Goal: Task Accomplishment & Management: Complete application form

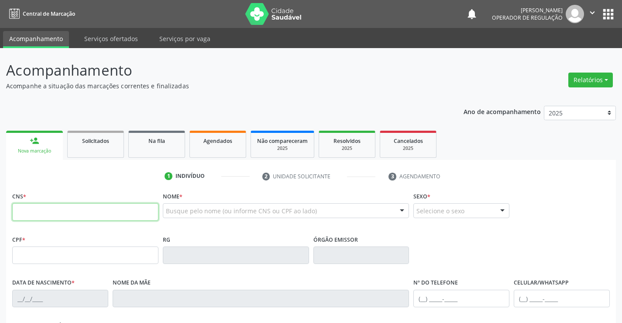
click at [55, 211] on input "text" at bounding box center [85, 211] width 146 height 17
type input "708 4082 7369 3569"
type input "023.254.285-67"
type input "13990930017"
type input "SSPBA"
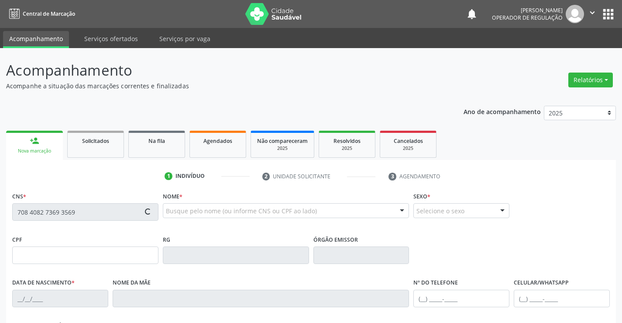
type input "29/05/1986"
type input "(74) 99118-0893"
type input "023.254.285-67"
type input "S/N"
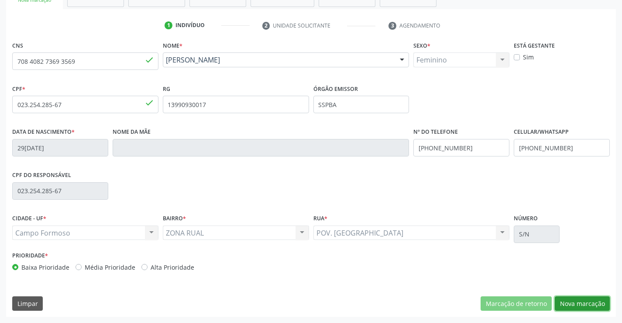
drag, startPoint x: 579, startPoint y: 302, endPoint x: 321, endPoint y: 240, distance: 265.6
click at [575, 303] on button "Nova marcação" at bounding box center [582, 303] width 55 height 15
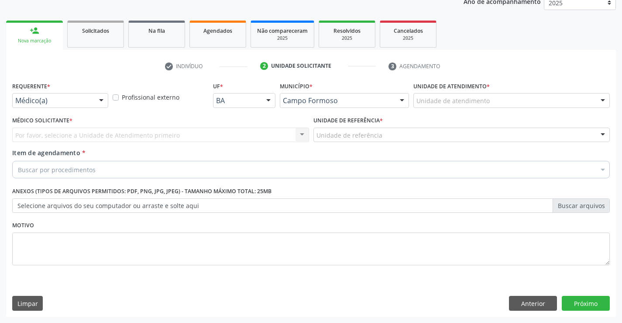
scroll to position [110, 0]
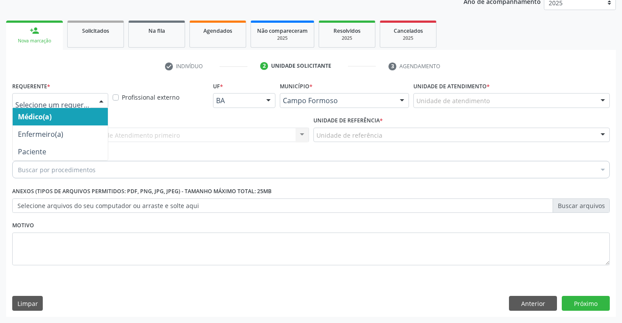
drag, startPoint x: 105, startPoint y: 101, endPoint x: 69, endPoint y: 137, distance: 50.3
click at [104, 101] on div at bounding box center [101, 100] width 13 height 15
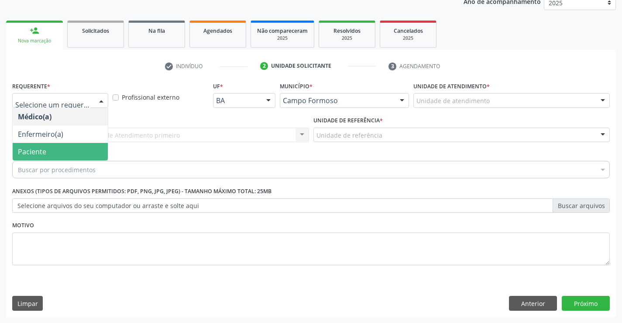
drag, startPoint x: 60, startPoint y: 152, endPoint x: 124, endPoint y: 140, distance: 65.8
click at [60, 152] on span "Paciente" at bounding box center [60, 151] width 95 height 17
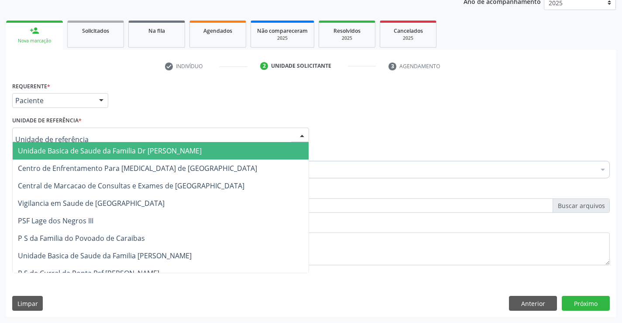
click at [133, 134] on div at bounding box center [160, 135] width 297 height 15
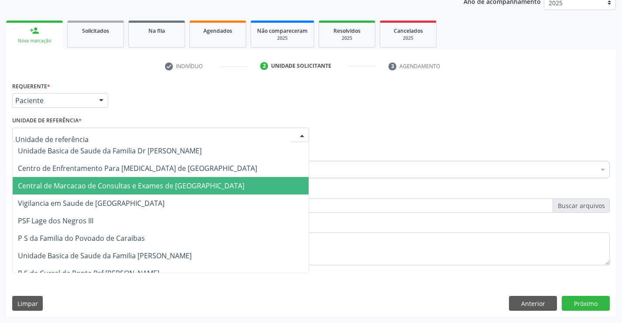
click at [144, 190] on span "Central de Marcacao de Consultas e Exames de [GEOGRAPHIC_DATA]" at bounding box center [131, 186] width 227 height 10
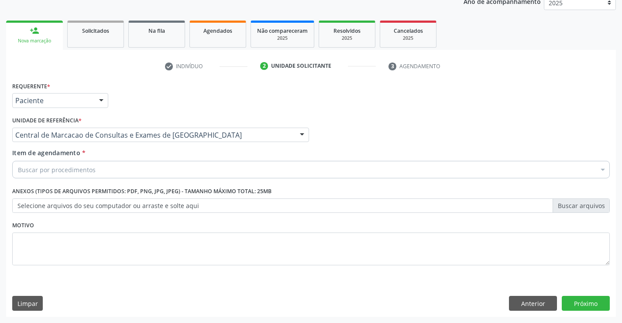
click at [153, 169] on div "Buscar por procedimentos" at bounding box center [311, 169] width 598 height 17
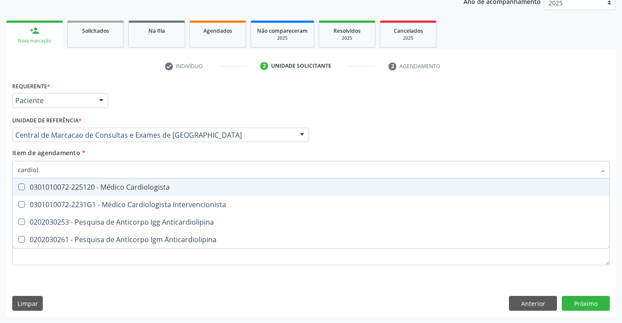
type input "cardiolo"
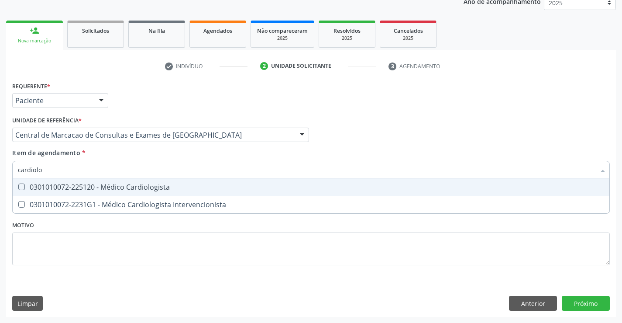
click at [142, 187] on div "0301010072-225120 - Médico Cardiologista" at bounding box center [311, 186] width 587 height 7
checkbox Cardiologista "true"
click at [144, 171] on input "cardiolo" at bounding box center [307, 169] width 578 height 17
type input "o"
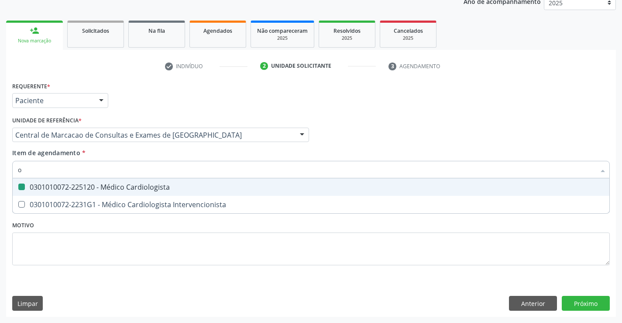
checkbox Cardiologista "false"
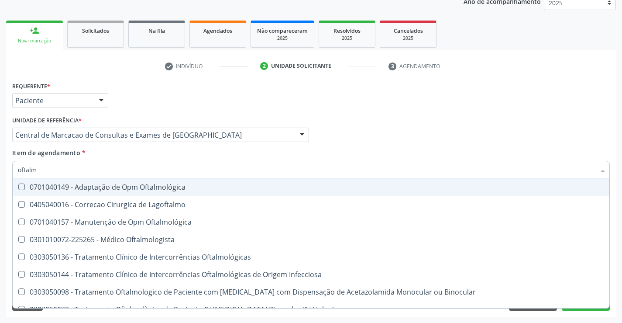
type input "oftalmo"
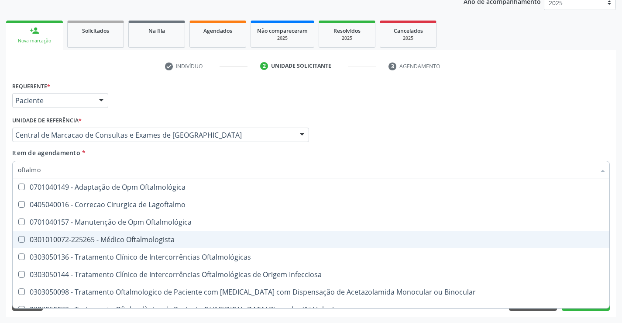
click at [133, 239] on div "0301010072-225265 - Médico Oftalmologista" at bounding box center [311, 239] width 587 height 7
checkbox Oftalmologista "true"
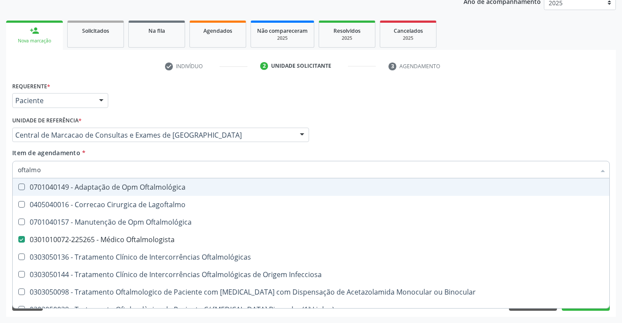
click at [330, 131] on div "Médico Solicitante Por favor, selecione a Unidade de Atendimento primeiro Nenhu…" at bounding box center [311, 131] width 602 height 34
checkbox Lagoftalmo "true"
checkbox Oftalmológica "true"
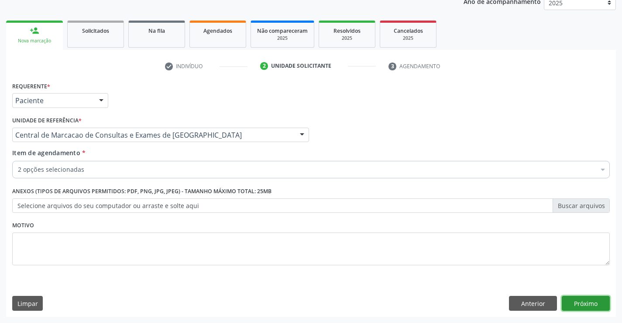
click at [590, 305] on button "Próximo" at bounding box center [586, 303] width 48 height 15
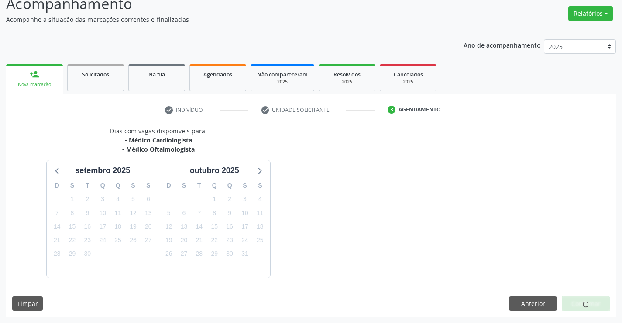
scroll to position [92, 0]
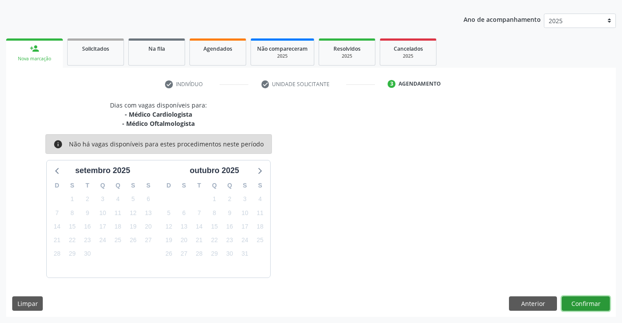
click at [591, 306] on button "Confirmar" at bounding box center [586, 303] width 48 height 15
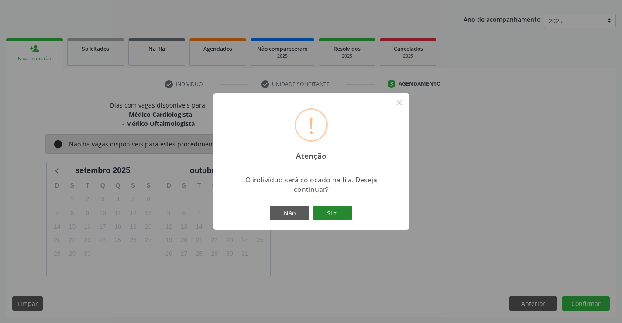
click at [326, 212] on button "Sim" at bounding box center [332, 213] width 39 height 15
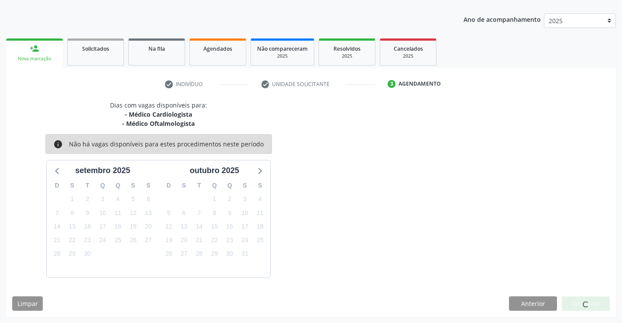
scroll to position [0, 0]
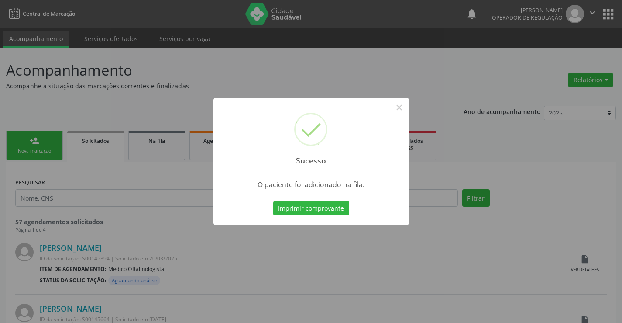
click at [273, 201] on button "Imprimir comprovante" at bounding box center [311, 208] width 76 height 15
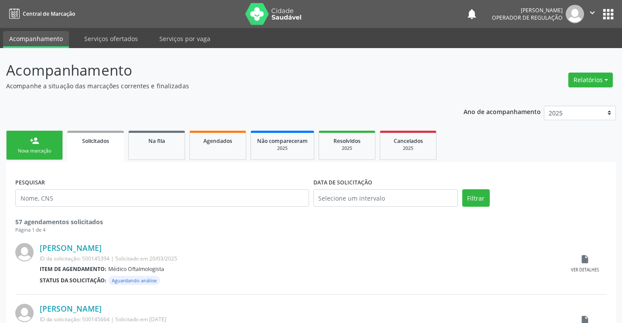
click at [55, 139] on link "person_add Nova marcação" at bounding box center [34, 145] width 57 height 29
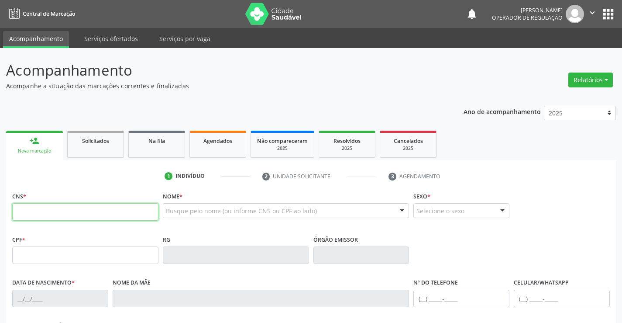
click at [116, 213] on input "text" at bounding box center [85, 211] width 146 height 17
click at [117, 212] on input "text" at bounding box center [85, 211] width 146 height 17
type input "700 5023 1902 2252"
type input "38387537"
type input "16/06/1987"
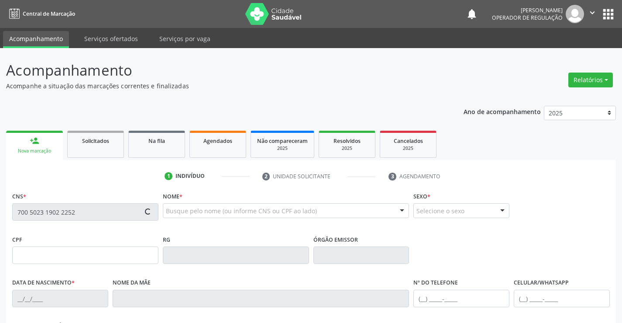
type input "(74) 98862-0266"
type input "345.966.708-70"
type input "21"
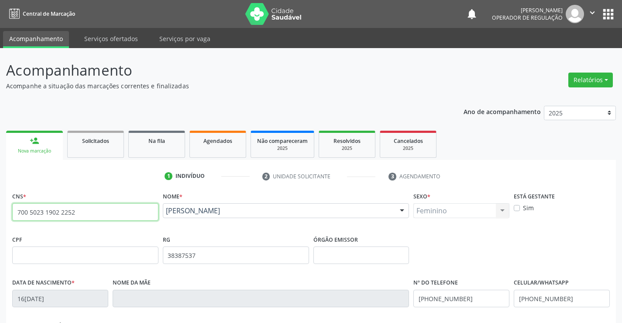
click at [93, 214] on input "700 5023 1902 2252" at bounding box center [85, 211] width 146 height 17
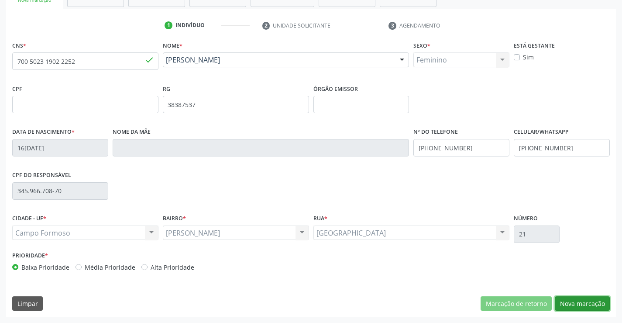
click at [576, 298] on button "Nova marcação" at bounding box center [582, 303] width 55 height 15
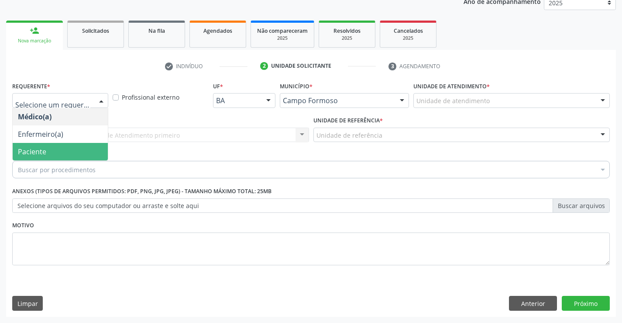
drag, startPoint x: 62, startPoint y: 144, endPoint x: 141, endPoint y: 135, distance: 79.2
click at [63, 144] on span "Paciente" at bounding box center [60, 151] width 95 height 17
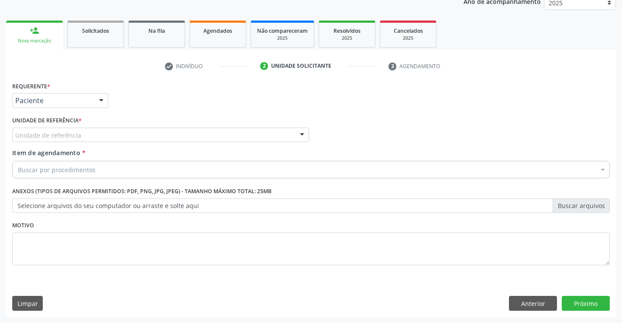
drag, startPoint x: 147, startPoint y: 131, endPoint x: 149, endPoint y: 164, distance: 32.8
click at [147, 131] on div "Unidade de referência" at bounding box center [160, 135] width 297 height 15
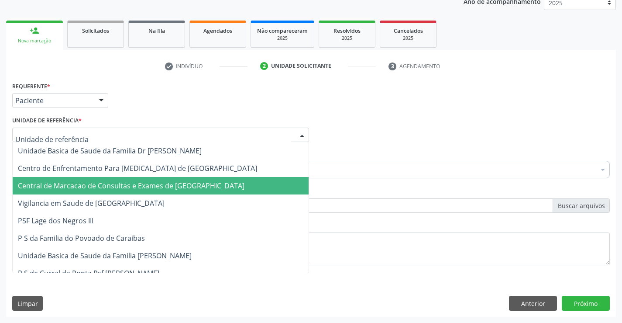
click at [155, 187] on span "Central de Marcacao de Consultas e Exames de [GEOGRAPHIC_DATA]" at bounding box center [131, 186] width 227 height 10
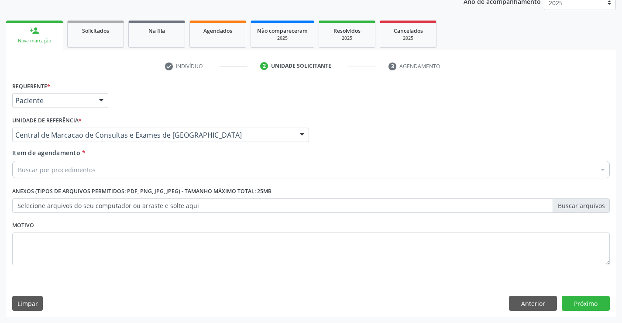
click at [170, 165] on div "Buscar por procedimentos" at bounding box center [311, 169] width 598 height 17
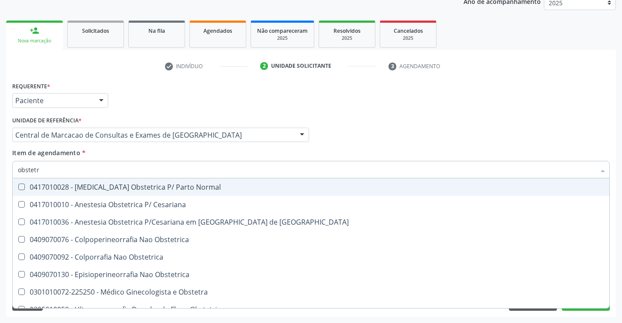
type input "obstetra"
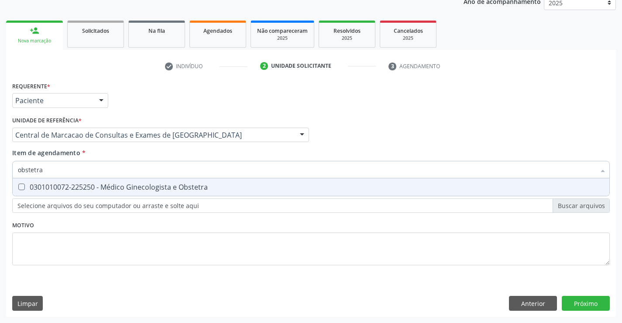
click at [155, 187] on div "0301010072-225250 - Médico Ginecologista e Obstetra" at bounding box center [311, 186] width 587 height 7
checkbox Obstetra "true"
click at [594, 298] on div "Requerente * Paciente Médico(a) Enfermeiro(a) Paciente Nenhum resultado encontr…" at bounding box center [311, 198] width 610 height 237
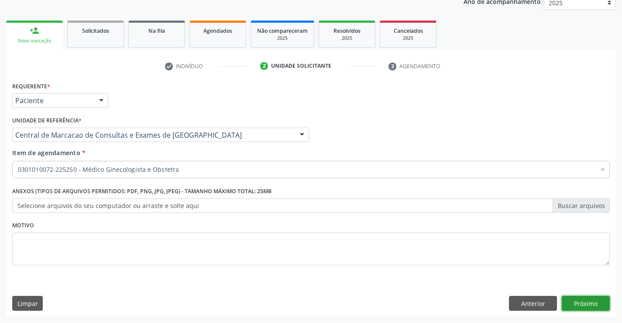
click at [583, 301] on button "Próximo" at bounding box center [586, 303] width 48 height 15
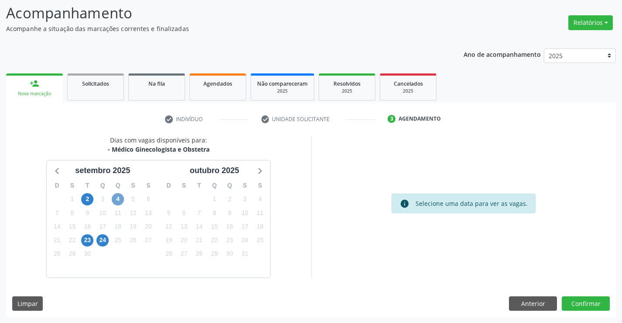
click at [116, 199] on span "4" at bounding box center [118, 199] width 12 height 12
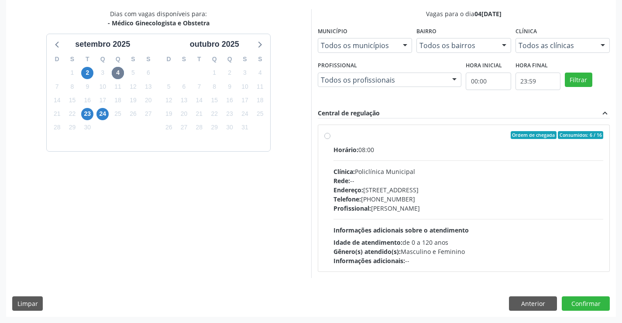
click at [394, 186] on div "Endereço: Predio, nº 386, Centro, Campo Formoso - BA" at bounding box center [469, 189] width 270 height 9
click at [331, 139] on input "Ordem de chegada Consumidos: 6 / 16 Horário: 08:00 Clínica: Policlínica Municip…" at bounding box center [328, 135] width 6 height 8
radio input "true"
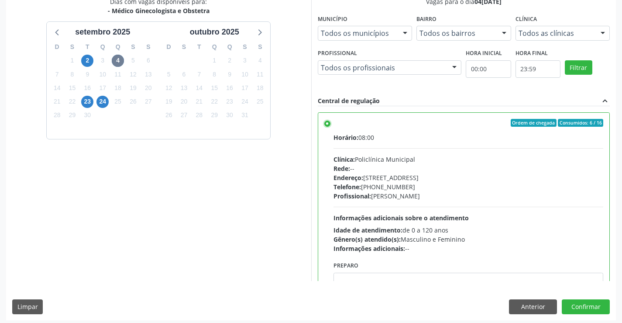
scroll to position [199, 0]
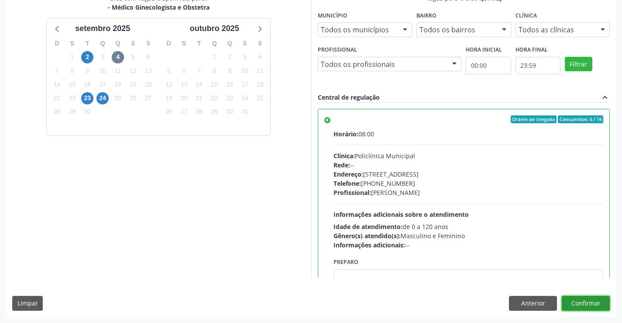
click at [584, 308] on button "Confirmar" at bounding box center [586, 303] width 48 height 15
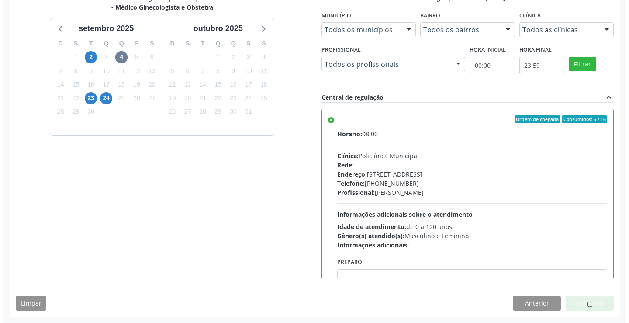
scroll to position [0, 0]
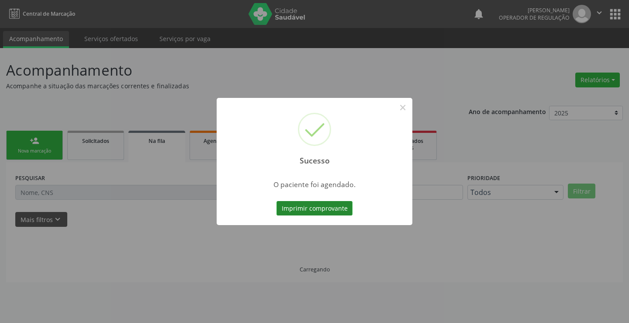
click at [311, 215] on button "Imprimir comprovante" at bounding box center [315, 208] width 76 height 15
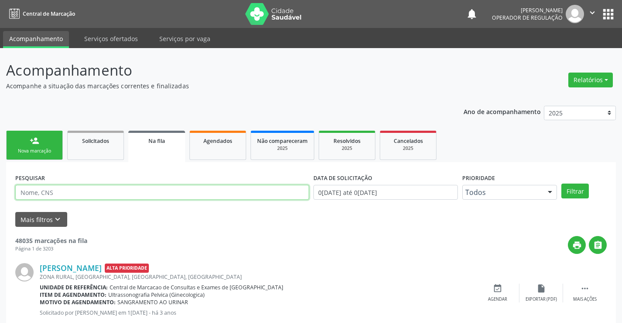
click at [127, 195] on input "text" at bounding box center [162, 192] width 294 height 15
type input "704201545161890"
click at [574, 187] on button "Filtrar" at bounding box center [576, 190] width 28 height 15
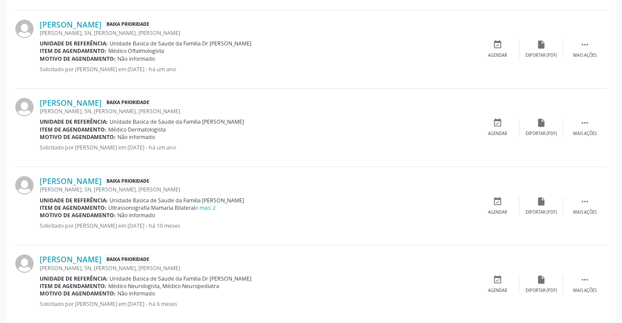
scroll to position [580, 0]
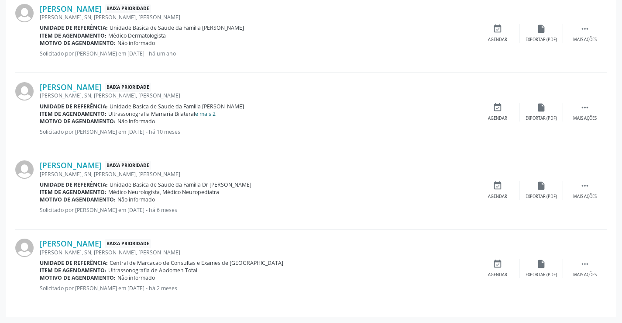
click at [208, 113] on link "e mais 2" at bounding box center [205, 113] width 21 height 7
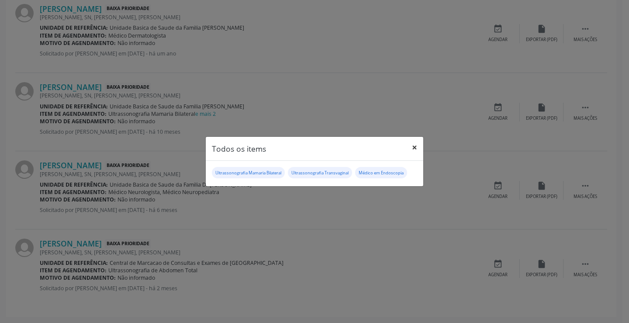
drag, startPoint x: 417, startPoint y: 148, endPoint x: 312, endPoint y: 142, distance: 104.6
click at [416, 148] on button "×" at bounding box center [414, 147] width 17 height 21
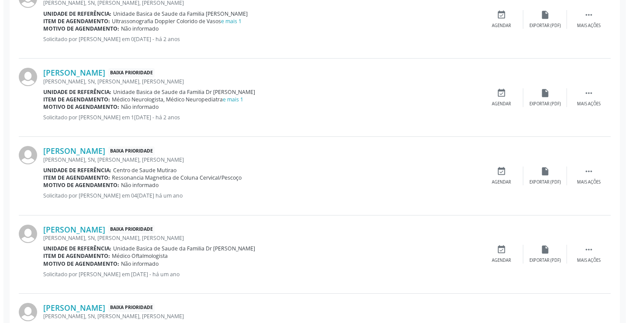
scroll to position [274, 0]
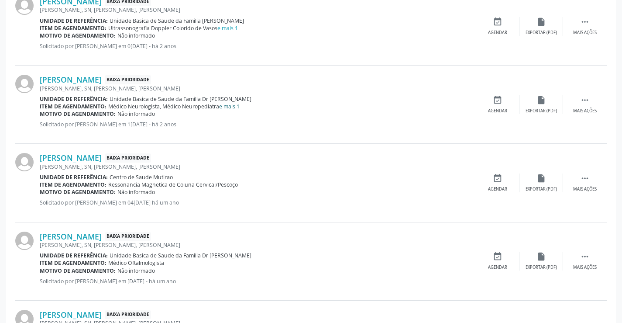
click at [232, 104] on link "e mais 1" at bounding box center [229, 106] width 21 height 7
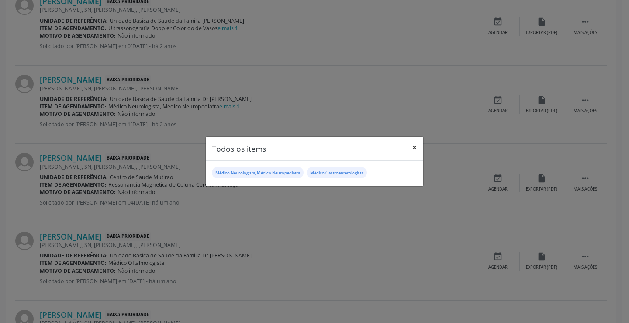
click at [414, 145] on button "×" at bounding box center [414, 147] width 17 height 21
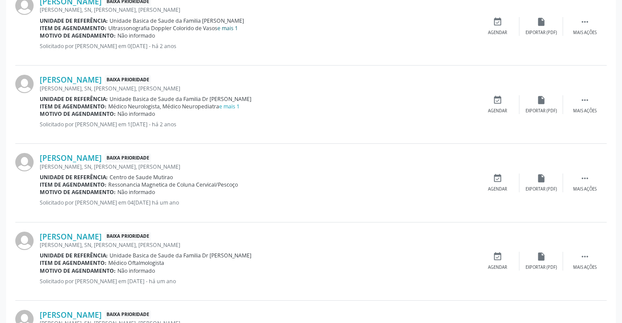
click at [231, 27] on link "e mais 1" at bounding box center [228, 27] width 21 height 7
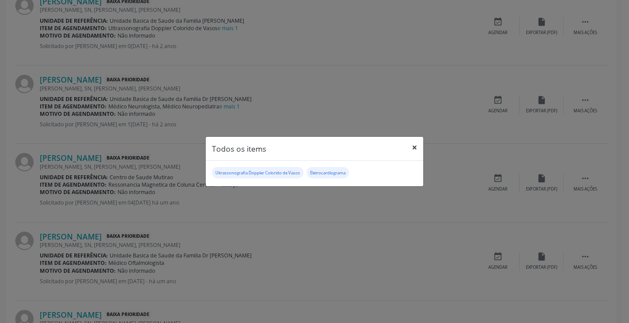
click at [415, 145] on button "×" at bounding box center [414, 147] width 17 height 21
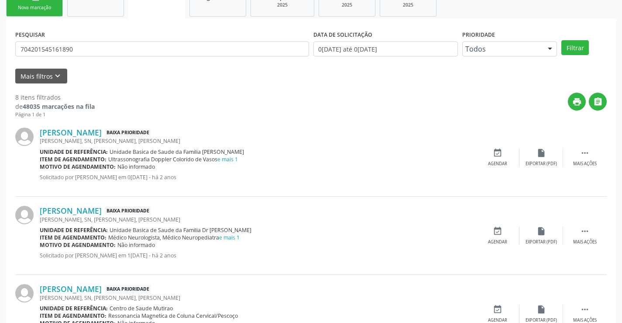
scroll to position [187, 0]
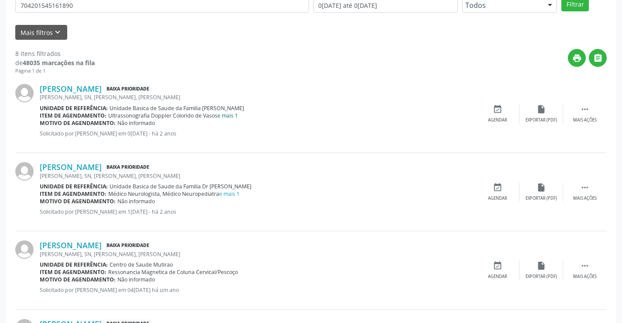
click at [228, 115] on link "e mais 1" at bounding box center [228, 115] width 21 height 7
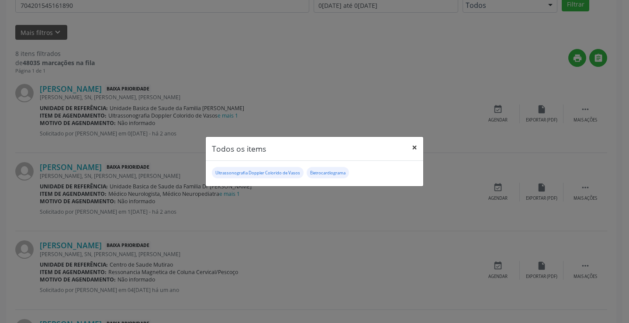
click at [414, 149] on button "×" at bounding box center [414, 147] width 17 height 21
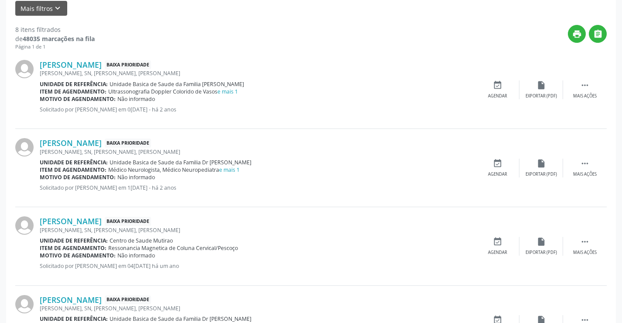
scroll to position [231, 0]
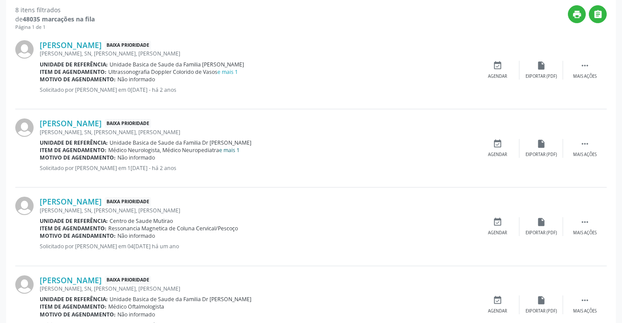
click at [230, 147] on link "e mais 1" at bounding box center [229, 149] width 21 height 7
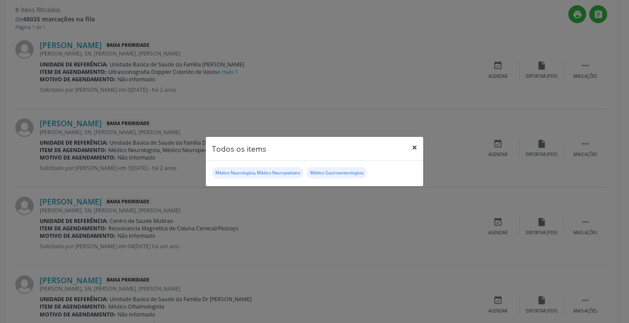
click at [413, 147] on button "×" at bounding box center [414, 147] width 17 height 21
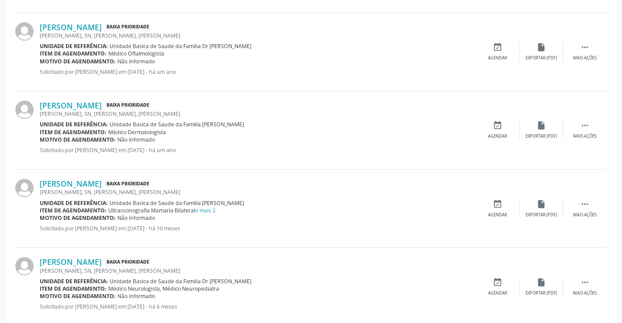
scroll to position [493, 0]
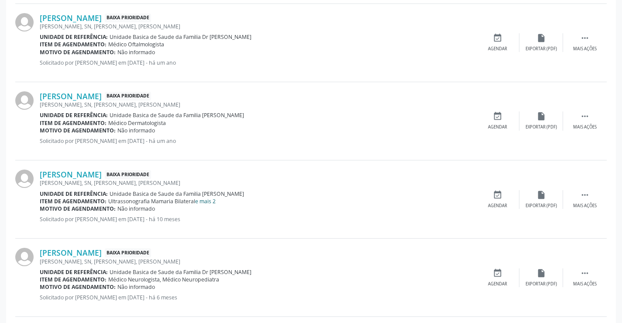
click at [211, 201] on link "e mais 2" at bounding box center [205, 200] width 21 height 7
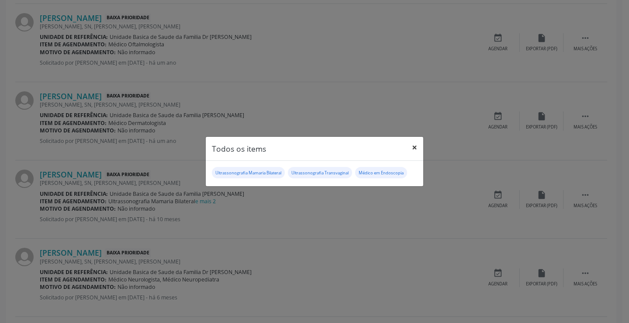
click at [417, 147] on button "×" at bounding box center [414, 147] width 17 height 21
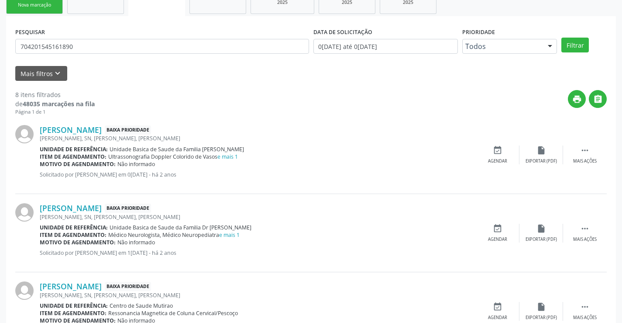
scroll to position [143, 0]
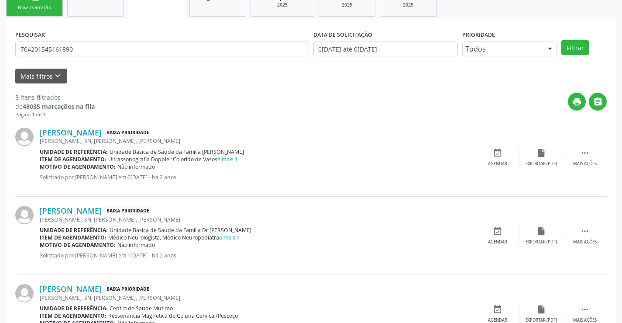
click at [41, 12] on link "person_add Nova marcação" at bounding box center [34, 1] width 57 height 29
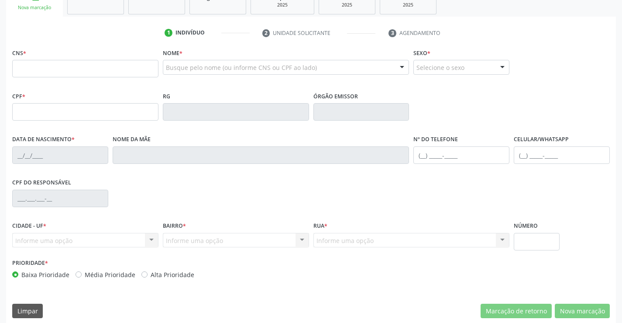
click at [92, 59] on div "CNS *" at bounding box center [85, 61] width 146 height 31
click at [100, 65] on input "text" at bounding box center [85, 68] width 146 height 17
type input "700 8004 2535 4986"
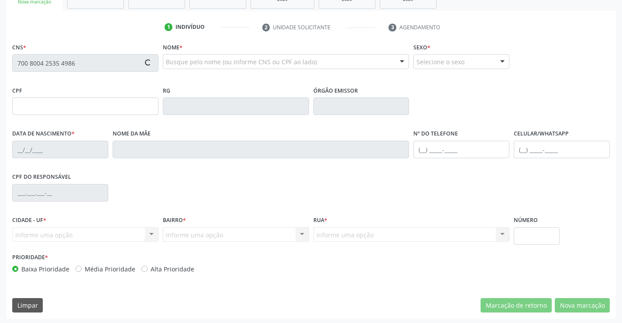
scroll to position [151, 0]
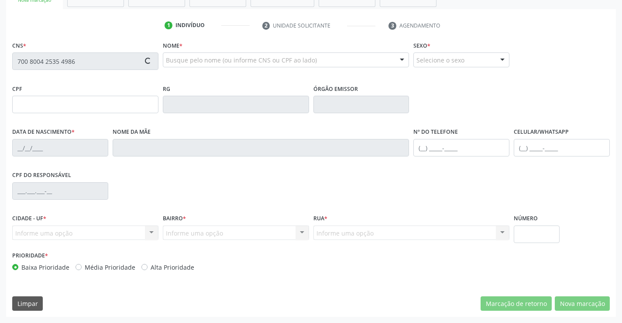
type input "14/04/2001"
type input "Manuela da Silva Oliveira Santos"
type input "(74) 3645-1213"
type input "(74) 98835-0047"
type input "S/N"
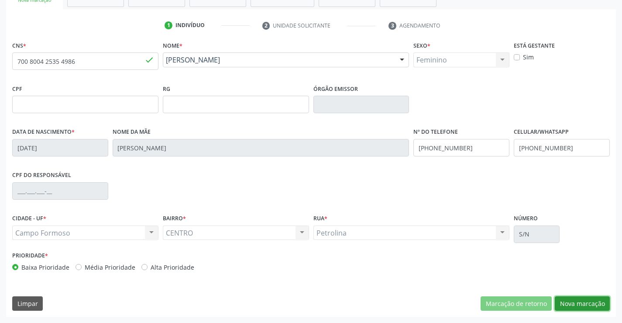
click at [581, 299] on button "Nova marcação" at bounding box center [582, 303] width 55 height 15
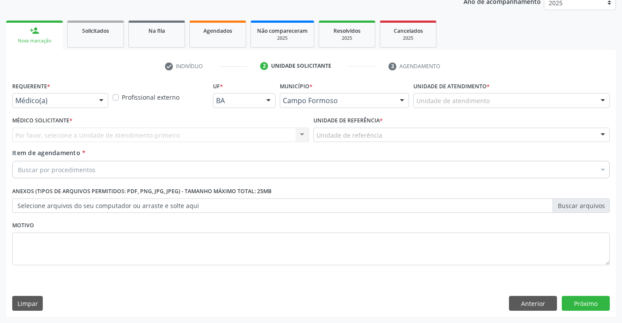
scroll to position [110, 0]
click at [97, 108] on div "Médico(a) Médico(a) Enfermeiro(a) Paciente Nenhum resultado encontrado para: " …" at bounding box center [60, 100] width 96 height 15
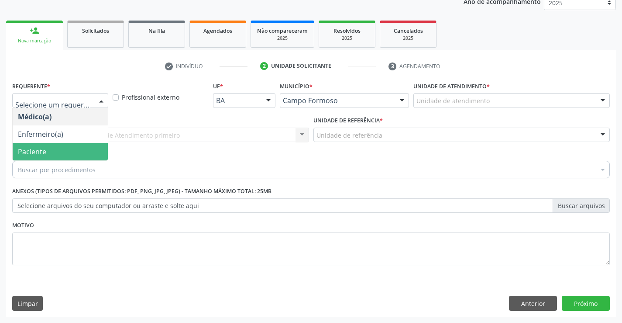
click at [86, 155] on span "Paciente" at bounding box center [60, 151] width 95 height 17
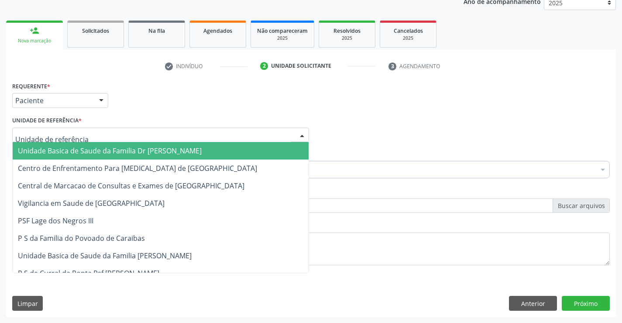
click at [123, 136] on div at bounding box center [160, 135] width 297 height 15
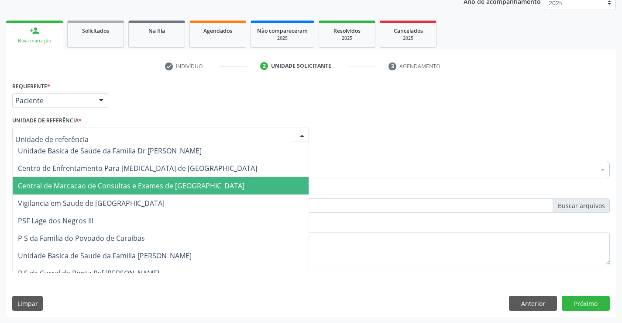
click at [137, 183] on span "Central de Marcacao de Consultas e Exames de [GEOGRAPHIC_DATA]" at bounding box center [131, 186] width 227 height 10
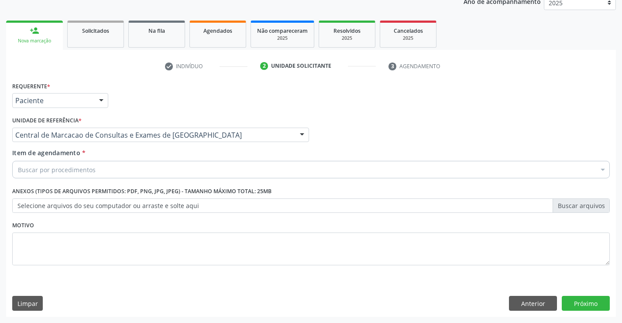
click at [155, 176] on div "Buscar por procedimentos" at bounding box center [311, 169] width 598 height 17
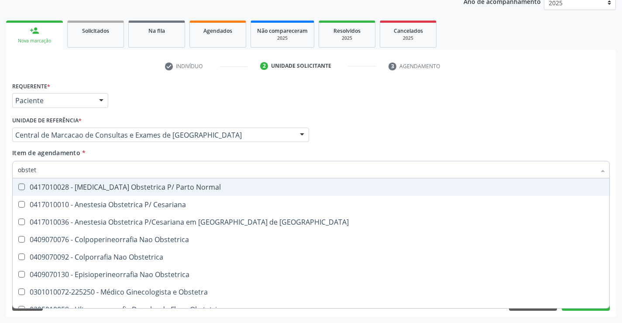
type input "obstetr"
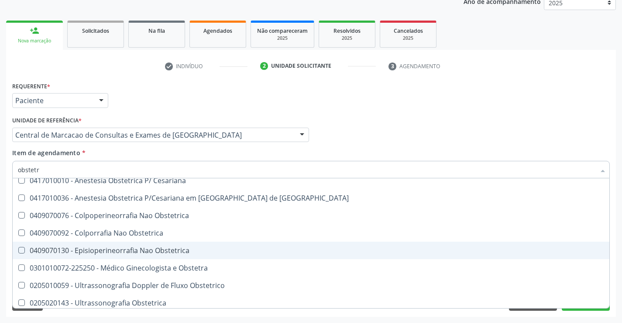
scroll to position [45, 0]
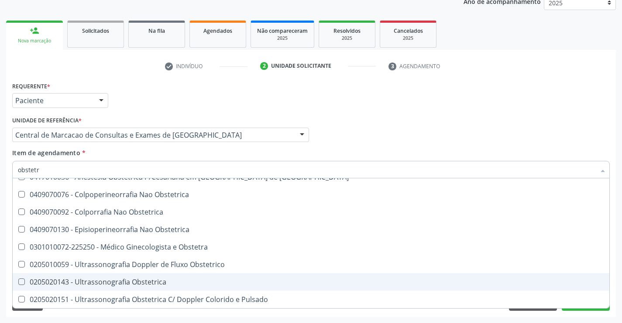
click at [137, 280] on div "0205020143 - Ultrassonografia Obstetrica" at bounding box center [311, 281] width 587 height 7
checkbox Obstetrica "true"
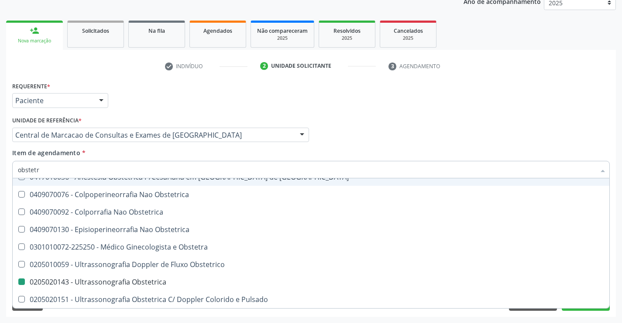
click at [376, 128] on div "Médico Solicitante Por favor, selecione a Unidade de Atendimento primeiro Nenhu…" at bounding box center [311, 131] width 602 height 34
checkbox Cesariana "true"
checkbox Obstetrica "false"
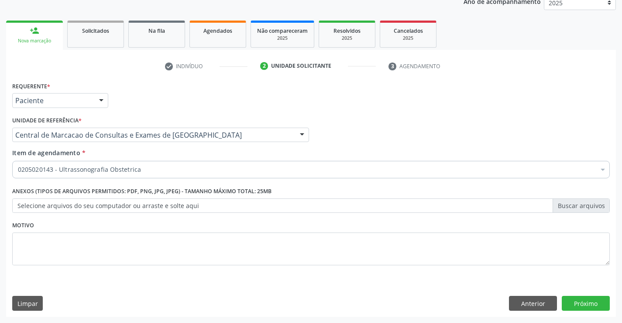
scroll to position [0, 0]
click at [587, 303] on button "Próximo" at bounding box center [586, 303] width 48 height 15
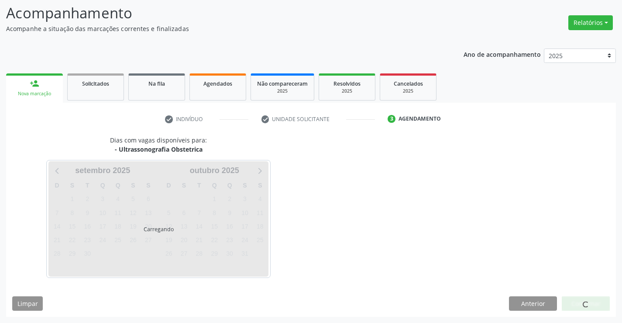
scroll to position [57, 0]
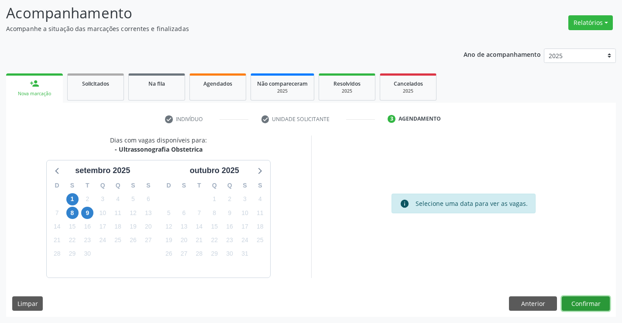
click at [575, 303] on button "Confirmar" at bounding box center [586, 303] width 48 height 15
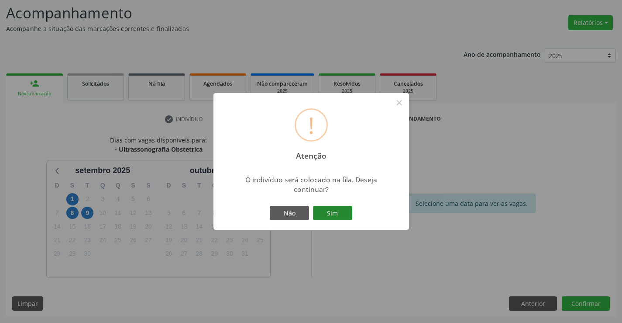
click at [322, 216] on button "Sim" at bounding box center [332, 213] width 39 height 15
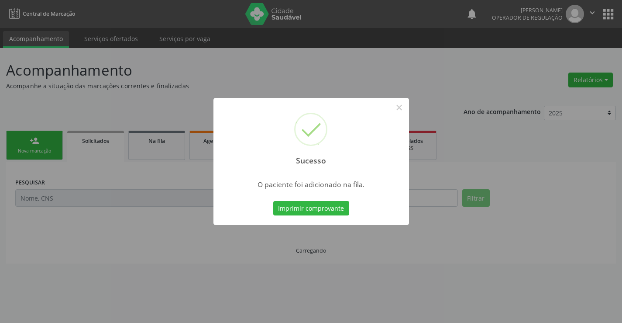
scroll to position [0, 0]
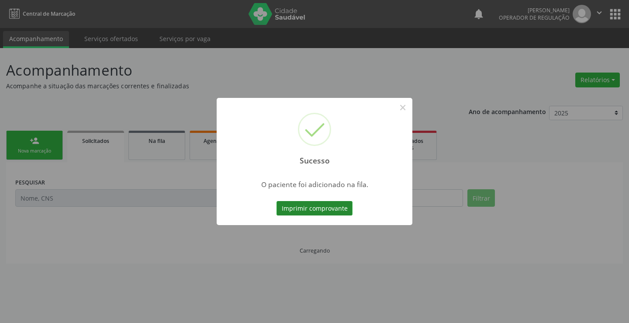
click at [320, 205] on button "Imprimir comprovante" at bounding box center [315, 208] width 76 height 15
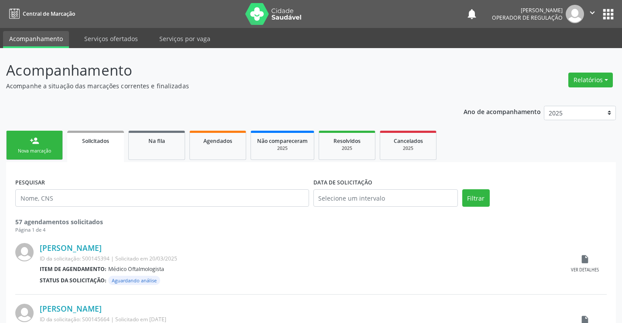
click at [48, 132] on link "person_add Nova marcação" at bounding box center [34, 145] width 57 height 29
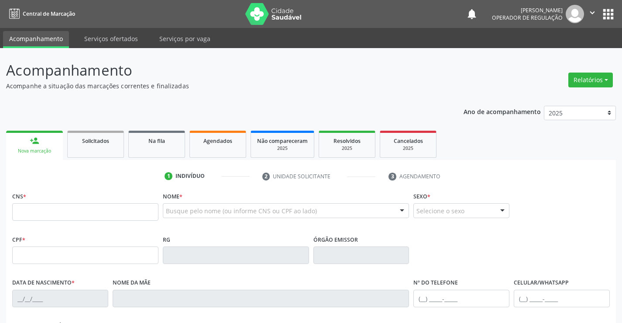
click at [79, 203] on div "CNS *" at bounding box center [85, 205] width 146 height 31
click at [77, 211] on input "text" at bounding box center [85, 211] width 146 height 17
type input "706 1015 4428 7960"
type input "2102730204"
type input "22/01/2003"
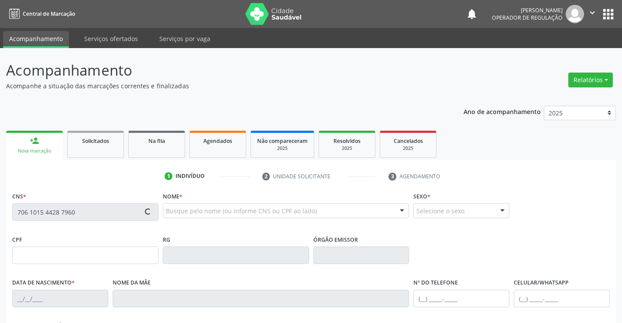
type input "(74) 9120-4263"
type input "S/N"
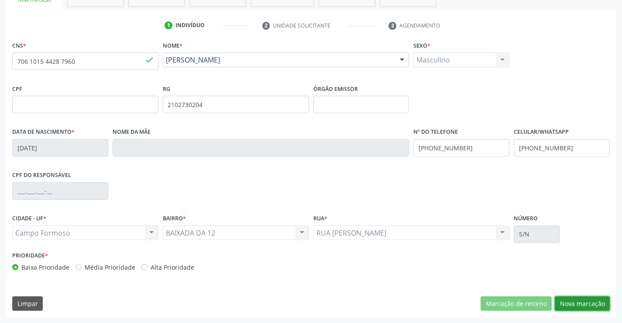
drag, startPoint x: 588, startPoint y: 304, endPoint x: 414, endPoint y: 209, distance: 198.8
click at [584, 304] on button "Nova marcação" at bounding box center [582, 303] width 55 height 15
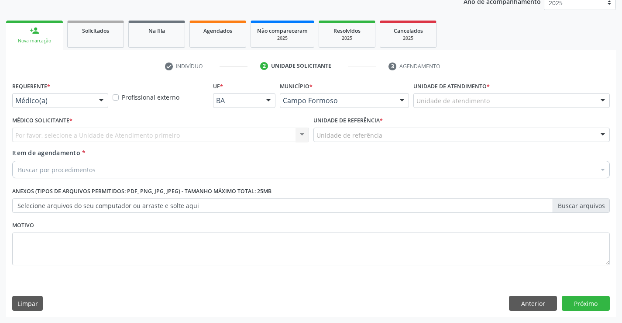
scroll to position [110, 0]
drag, startPoint x: 86, startPoint y: 101, endPoint x: 64, endPoint y: 143, distance: 47.9
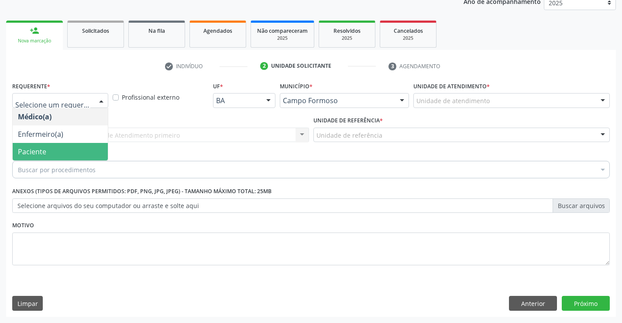
drag, startPoint x: 61, startPoint y: 146, endPoint x: 124, endPoint y: 134, distance: 64.1
click at [62, 146] on span "Paciente" at bounding box center [60, 151] width 95 height 17
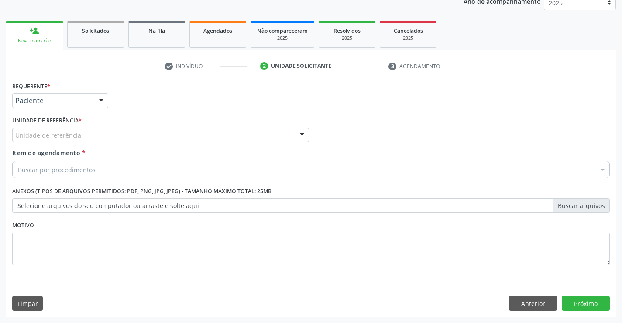
drag, startPoint x: 128, startPoint y: 132, endPoint x: 128, endPoint y: 147, distance: 14.9
click at [128, 133] on div "Unidade de referência" at bounding box center [160, 135] width 297 height 15
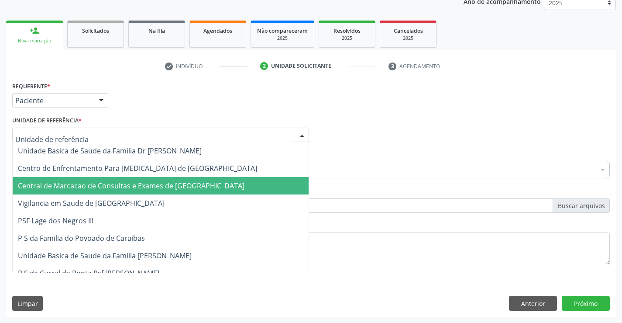
click at [139, 181] on span "Central de Marcacao de Consultas e Exames de [GEOGRAPHIC_DATA]" at bounding box center [131, 186] width 227 height 10
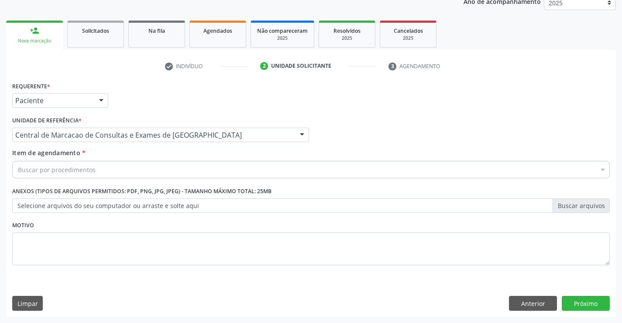
click at [166, 169] on div "Buscar por procedimentos" at bounding box center [311, 169] width 598 height 17
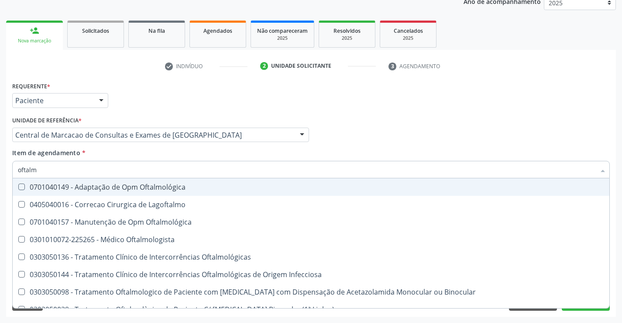
type input "oftalmo"
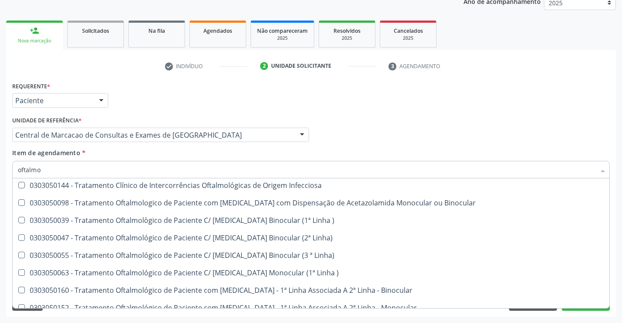
scroll to position [0, 0]
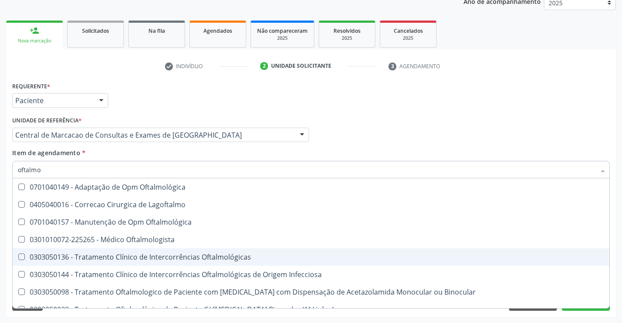
click at [131, 249] on span "0303050136 - Tratamento Clínico de Intercorrências Oftalmológicas" at bounding box center [311, 256] width 597 height 17
checkbox Oftalmológicas "true"
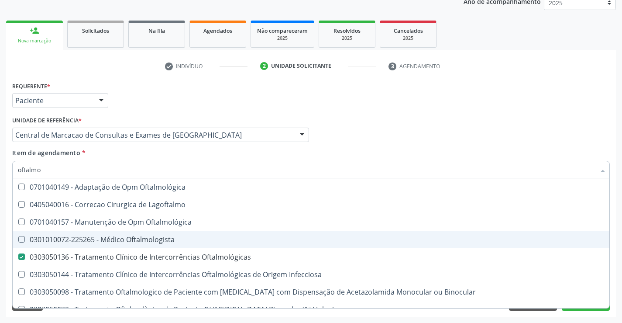
click at [135, 238] on div "0301010072-225265 - Médico Oftalmologista" at bounding box center [311, 239] width 587 height 7
checkbox Oftalmologista "true"
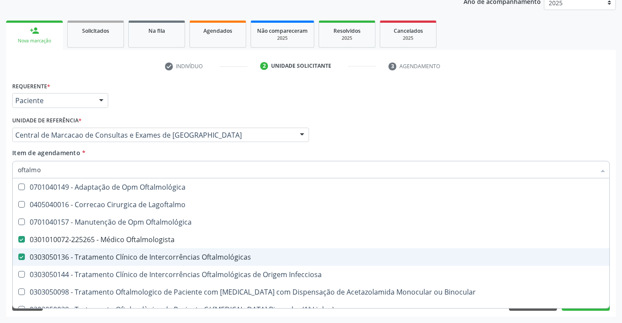
click at [124, 257] on div "0303050136 - Tratamento Clínico de Intercorrências Oftalmológicas" at bounding box center [311, 256] width 587 height 7
checkbox Oftalmológicas "false"
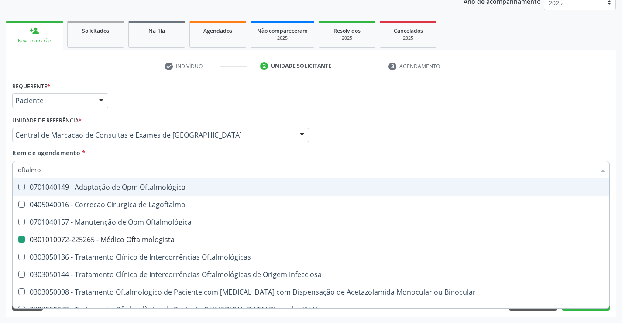
click at [356, 121] on div "Médico Solicitante Por favor, selecione a Unidade de Atendimento primeiro Nenhu…" at bounding box center [311, 131] width 602 height 34
checkbox Lagoftalmo "true"
checkbox Oftalmologista "false"
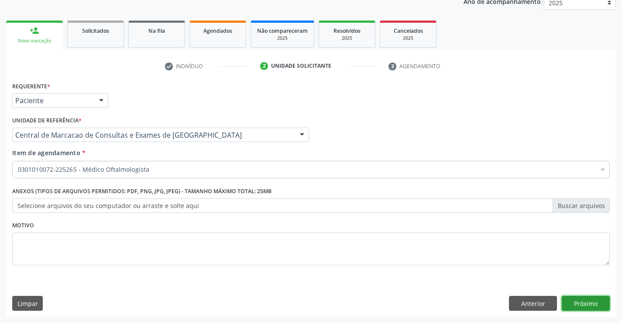
click at [593, 305] on button "Próximo" at bounding box center [586, 303] width 48 height 15
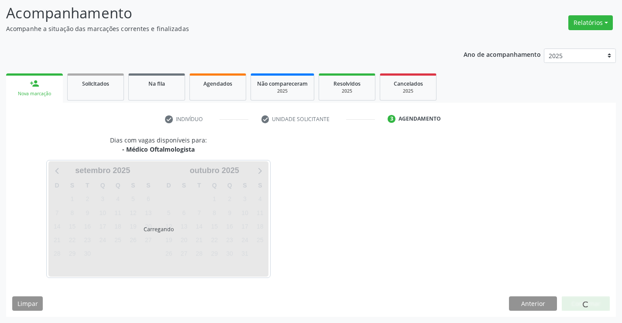
scroll to position [83, 0]
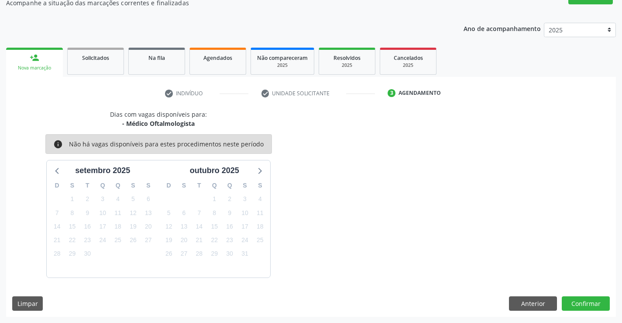
drag, startPoint x: 138, startPoint y: 120, endPoint x: 194, endPoint y: 121, distance: 56.4
click at [194, 121] on div "- Médico Oftalmologista" at bounding box center [158, 123] width 97 height 9
copy div "Médico Oftalmologista"
click at [598, 301] on button "Confirmar" at bounding box center [586, 303] width 48 height 15
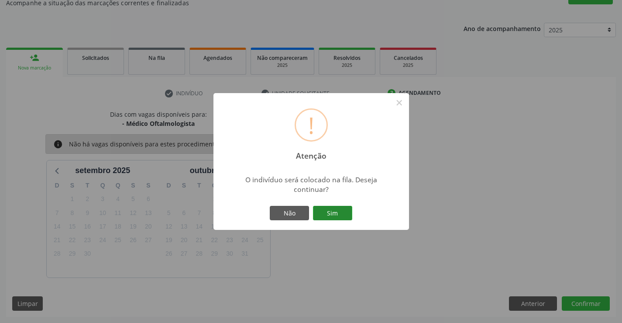
click at [327, 210] on button "Sim" at bounding box center [332, 213] width 39 height 15
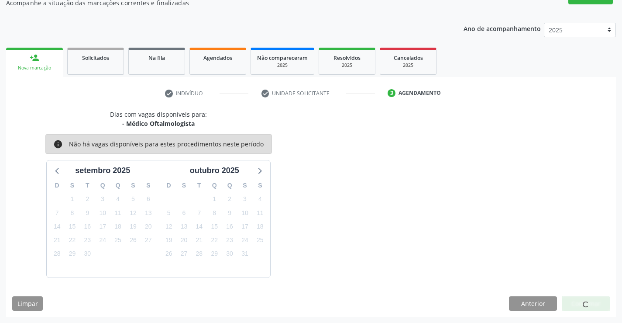
scroll to position [0, 0]
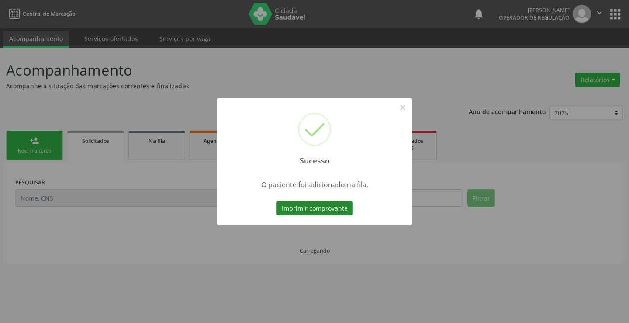
click at [337, 207] on button "Imprimir comprovante" at bounding box center [315, 208] width 76 height 15
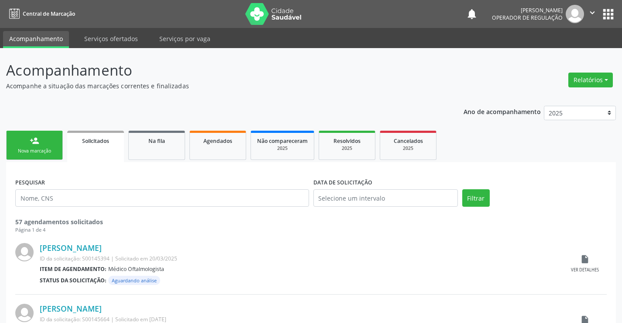
click at [44, 135] on link "person_add Nova marcação" at bounding box center [34, 145] width 57 height 29
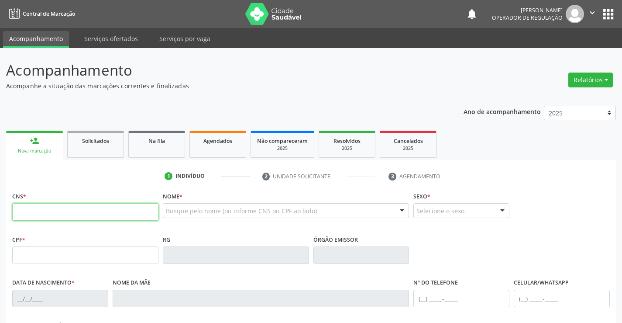
click at [71, 218] on input "text" at bounding box center [85, 211] width 146 height 17
type input "700 0089 7461 2105"
type input "04[DATE]"
type input "S/N"
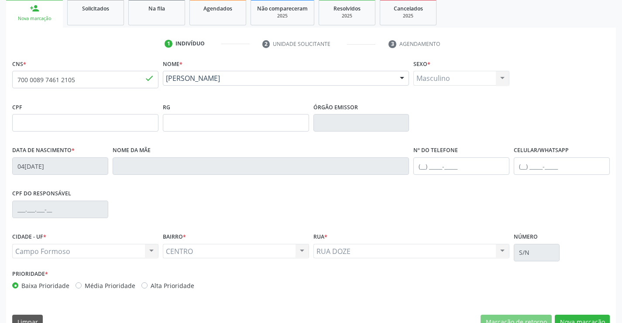
scroll to position [151, 0]
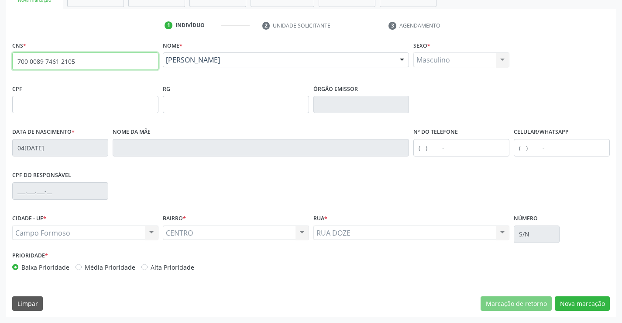
click at [104, 63] on input "700 0089 7461 2105" at bounding box center [85, 60] width 146 height 17
type input "700 8019 2877 4781"
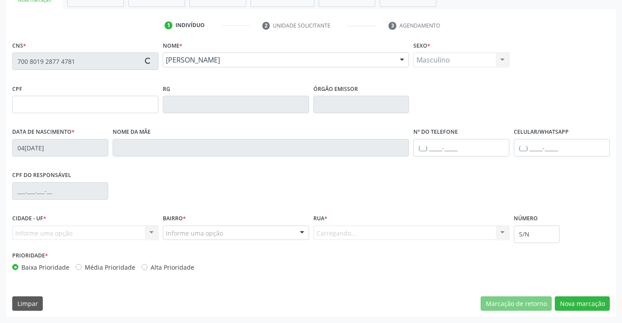
type input "1135222312"
type input "09/11/1980"
type input "Luciana Ferreira Dantas"
type input "(74) 98846-1139"
type input "54"
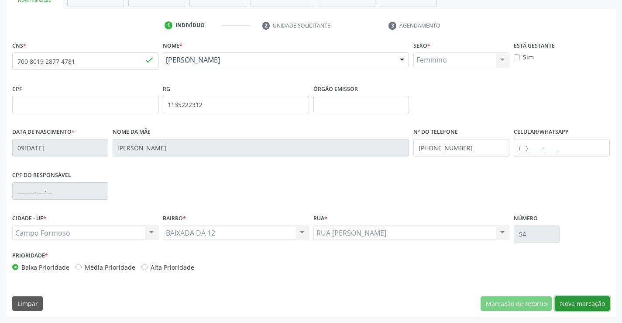
drag, startPoint x: 602, startPoint y: 299, endPoint x: 425, endPoint y: 225, distance: 192.3
click at [599, 299] on button "Nova marcação" at bounding box center [582, 303] width 55 height 15
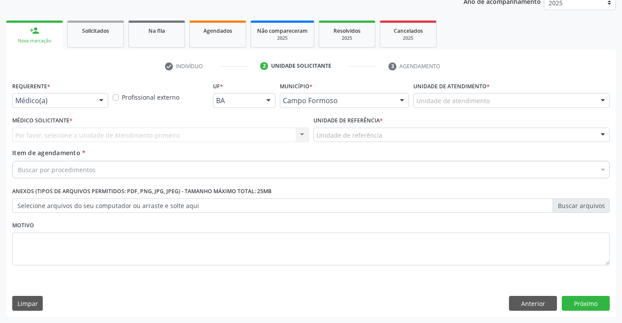
scroll to position [110, 0]
drag, startPoint x: 96, startPoint y: 93, endPoint x: 98, endPoint y: 105, distance: 11.9
click at [96, 95] on div "Médico(a) Médico(a) Enfermeiro(a) Paciente Nenhum resultado encontrado para: " …" at bounding box center [60, 100] width 96 height 15
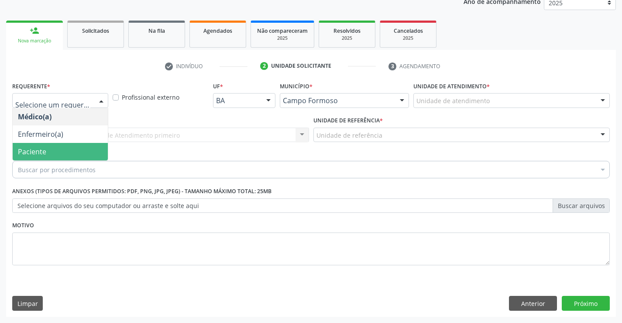
drag, startPoint x: 55, startPoint y: 147, endPoint x: 131, endPoint y: 130, distance: 78.7
click at [62, 148] on span "Paciente" at bounding box center [60, 151] width 95 height 17
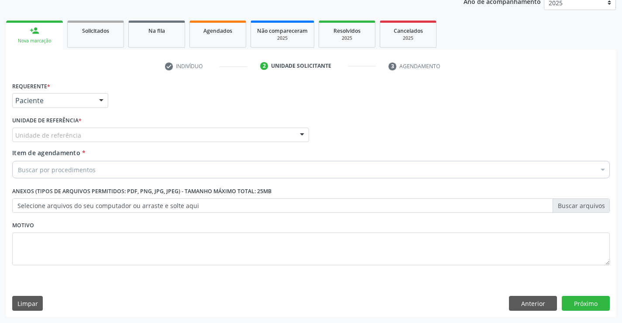
drag, startPoint x: 133, startPoint y: 129, endPoint x: 142, endPoint y: 153, distance: 25.7
click at [133, 129] on div "Unidade de referência" at bounding box center [160, 135] width 297 height 15
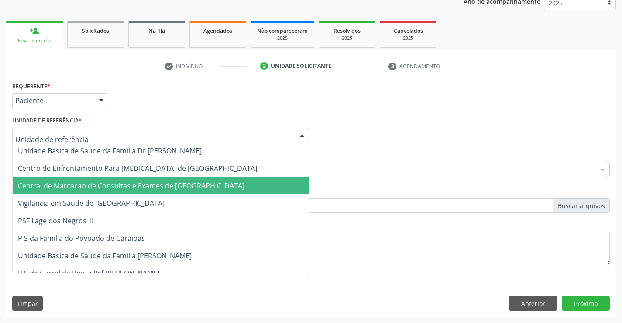
click at [151, 182] on span "Central de Marcacao de Consultas e Exames de [GEOGRAPHIC_DATA]" at bounding box center [131, 186] width 227 height 10
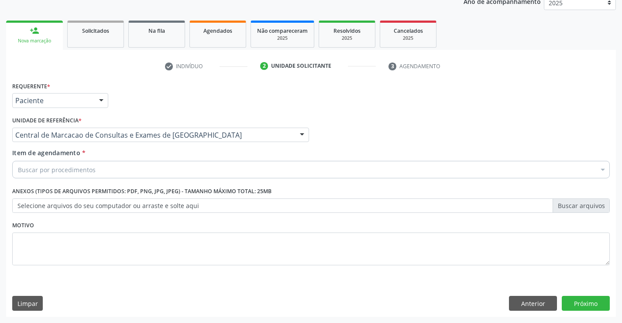
click at [159, 161] on div "Buscar por procedimentos" at bounding box center [311, 169] width 598 height 17
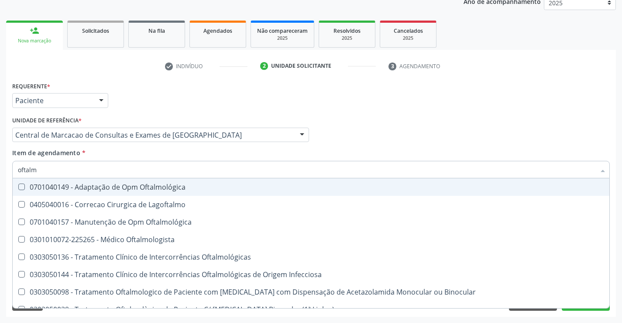
type input "oftalmo"
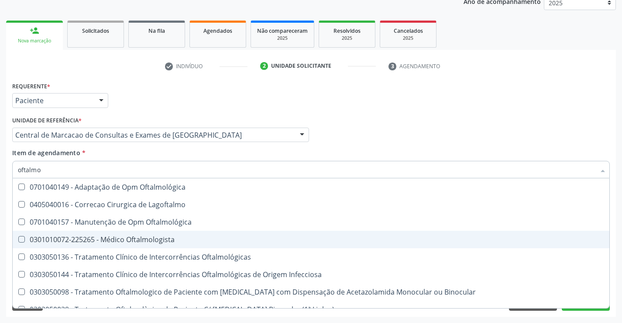
click at [104, 242] on div "0301010072-225265 - Médico Oftalmologista" at bounding box center [311, 239] width 587 height 7
checkbox Oftalmologista "true"
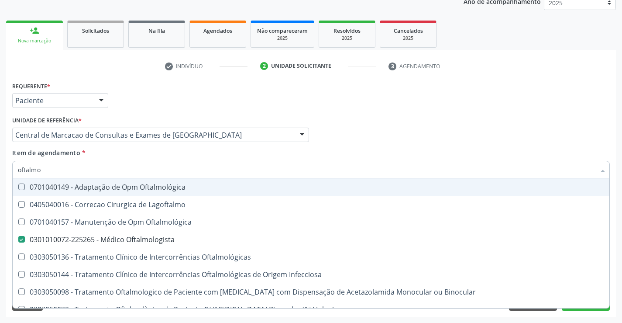
click at [91, 172] on input "oftalmo" at bounding box center [307, 169] width 578 height 17
type input "tra"
checkbox Oftalmologista "false"
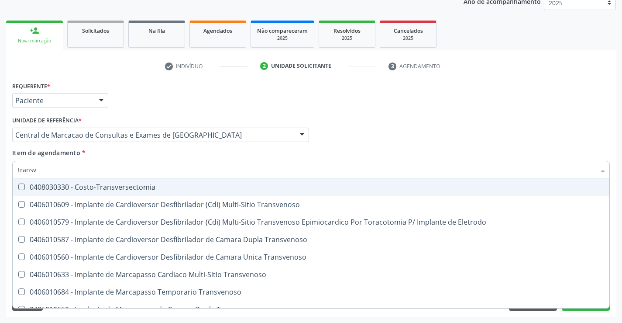
type input "transva"
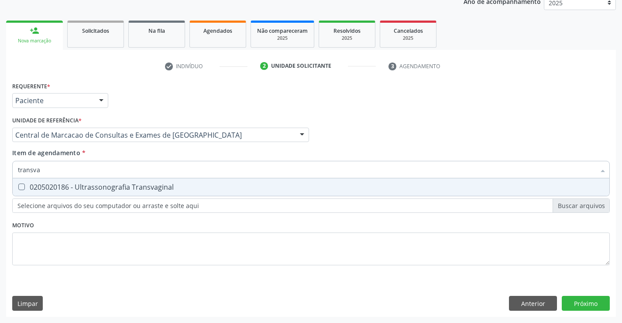
click at [91, 193] on span "0205020186 - Ultrassonografia Transvaginal" at bounding box center [311, 186] width 597 height 17
checkbox Transvaginal "true"
click at [595, 309] on button "Próximo" at bounding box center [586, 303] width 48 height 15
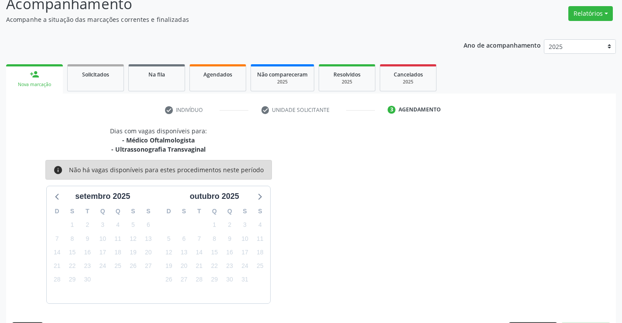
scroll to position [92, 0]
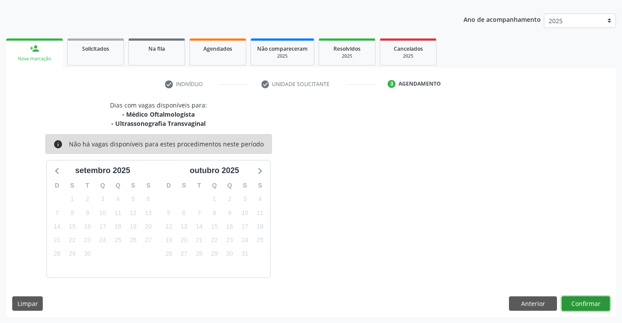
click at [586, 301] on button "Confirmar" at bounding box center [586, 303] width 48 height 15
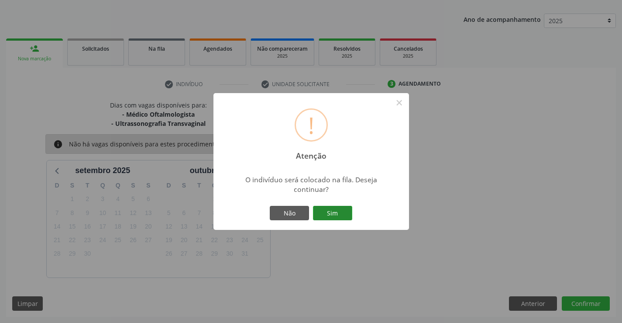
click at [325, 209] on button "Sim" at bounding box center [332, 213] width 39 height 15
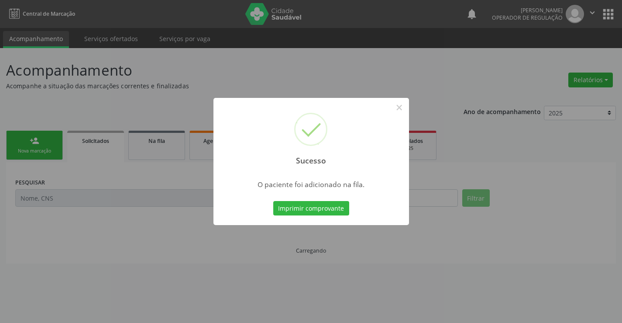
scroll to position [0, 0]
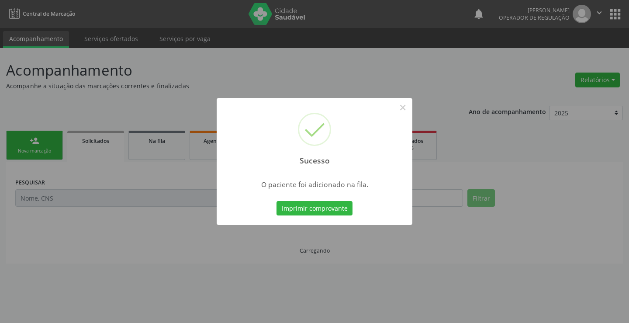
click at [277, 201] on button "Imprimir comprovante" at bounding box center [315, 208] width 76 height 15
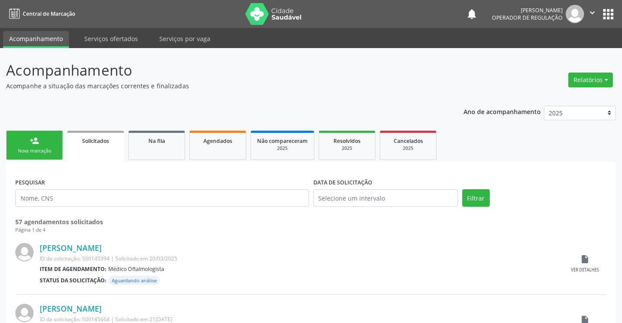
click at [37, 142] on div "person_add" at bounding box center [35, 141] width 10 height 10
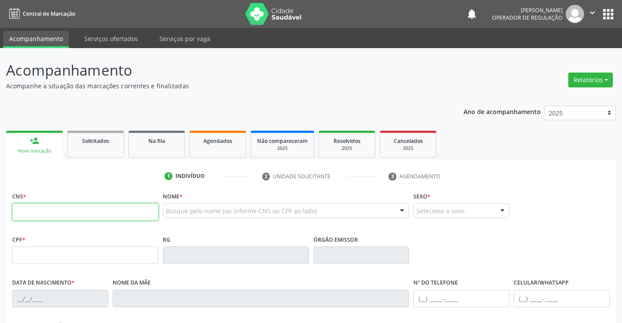
click at [51, 206] on input "text" at bounding box center [85, 211] width 146 height 17
type input "700 0089 7461 2105"
type input "04[DATE]"
type input "S/N"
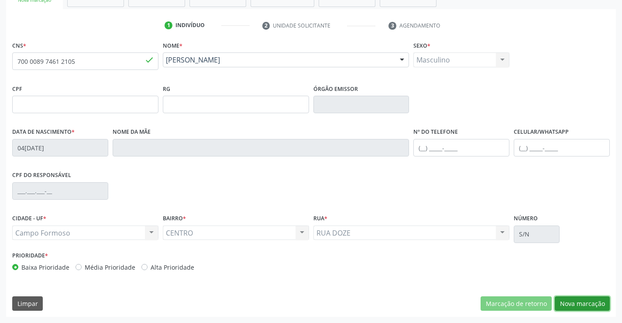
drag, startPoint x: 591, startPoint y: 309, endPoint x: 247, endPoint y: 164, distance: 373.9
click at [586, 306] on button "Nova marcação" at bounding box center [582, 303] width 55 height 15
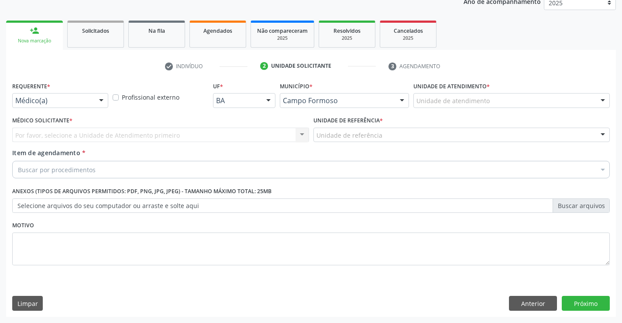
click at [102, 100] on div at bounding box center [101, 100] width 13 height 15
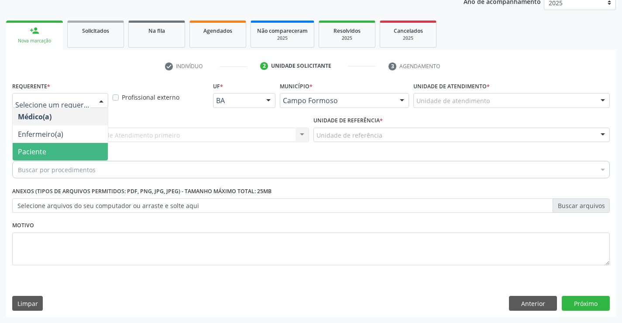
drag, startPoint x: 73, startPoint y: 148, endPoint x: 156, endPoint y: 138, distance: 83.6
click at [74, 148] on span "Paciente" at bounding box center [60, 151] width 95 height 17
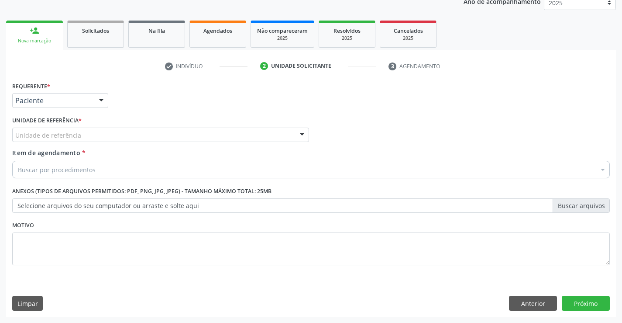
click at [159, 135] on div "Unidade de referência" at bounding box center [160, 135] width 297 height 15
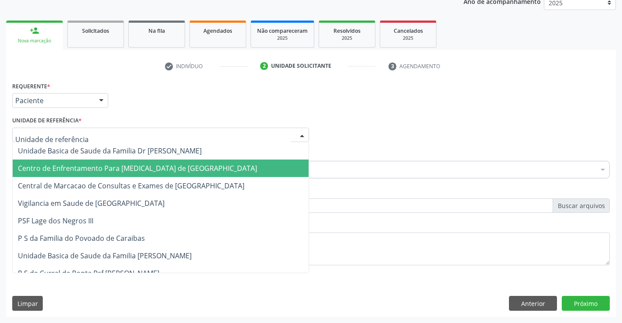
click at [164, 175] on span "Centro de Enfrentamento Para [MEDICAL_DATA] de [GEOGRAPHIC_DATA]" at bounding box center [161, 167] width 296 height 17
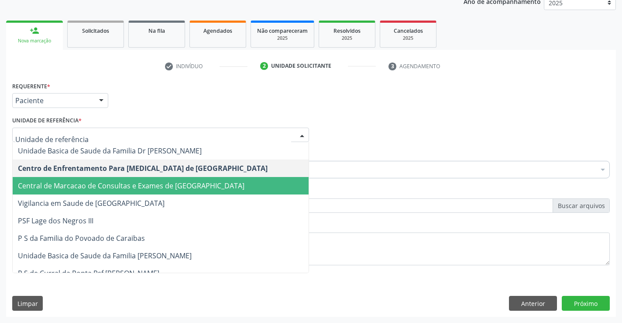
drag, startPoint x: 182, startPoint y: 183, endPoint x: 188, endPoint y: 176, distance: 10.0
click at [183, 182] on span "Central de Marcacao de Consultas e Exames de [GEOGRAPHIC_DATA]" at bounding box center [131, 186] width 227 height 10
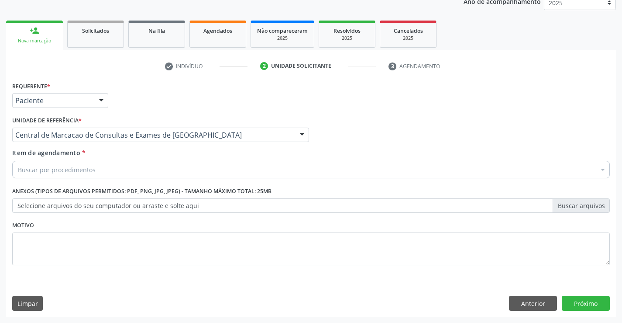
click at [194, 169] on div "Buscar por procedimentos" at bounding box center [311, 169] width 598 height 17
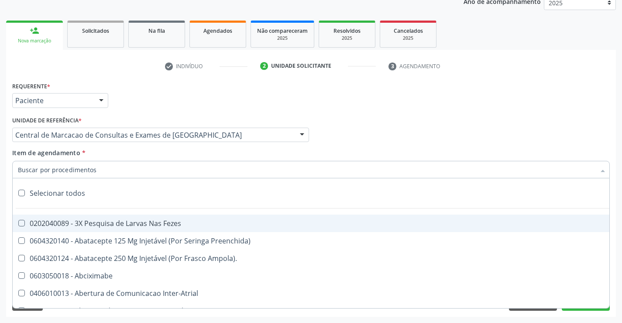
paste input "Médico Oftalmologista"
type input "Médico Oftalmologista"
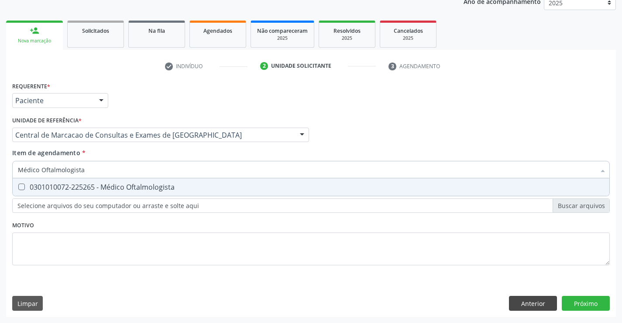
drag, startPoint x: 169, startPoint y: 183, endPoint x: 531, endPoint y: 300, distance: 380.6
click at [179, 183] on div "0301010072-225265 - Médico Oftalmologista" at bounding box center [311, 186] width 587 height 7
checkbox Oftalmologista "true"
click at [587, 302] on div "Requerente * Paciente Médico(a) Enfermeiro(a) Paciente Nenhum resultado encontr…" at bounding box center [311, 198] width 610 height 237
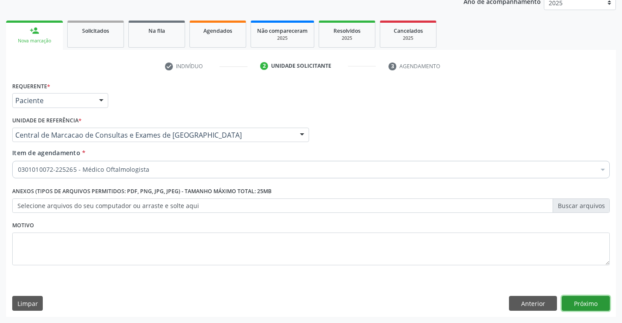
click at [587, 302] on button "Próximo" at bounding box center [586, 303] width 48 height 15
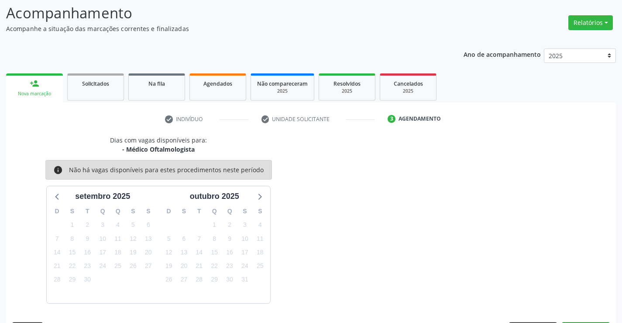
scroll to position [83, 0]
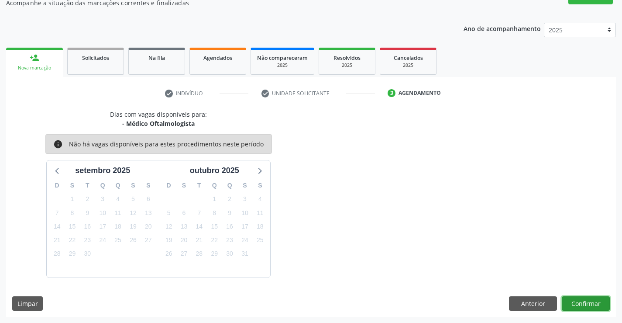
click at [581, 304] on button "Confirmar" at bounding box center [586, 303] width 48 height 15
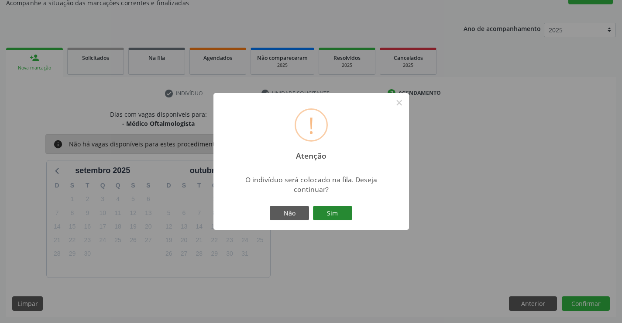
click at [349, 214] on button "Sim" at bounding box center [332, 213] width 39 height 15
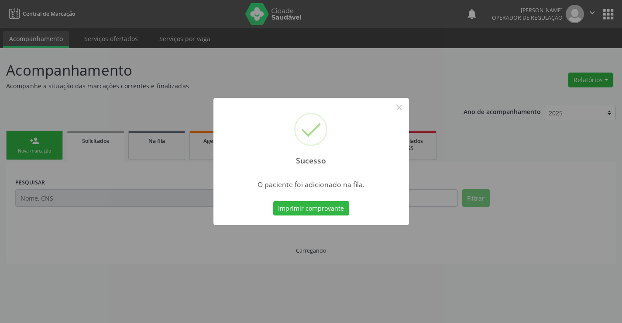
scroll to position [0, 0]
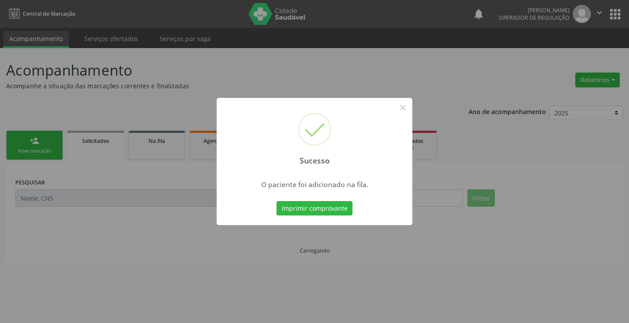
click at [277, 201] on button "Imprimir comprovante" at bounding box center [315, 208] width 76 height 15
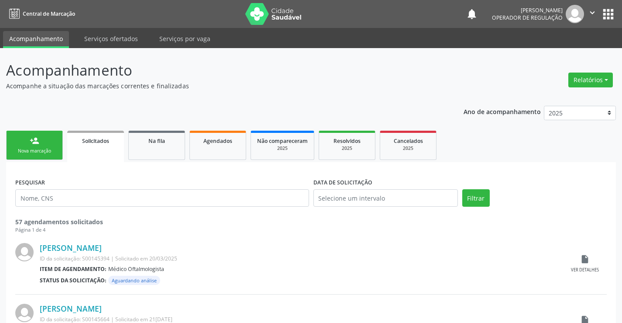
click at [52, 148] on div "Nova marcação" at bounding box center [35, 151] width 44 height 7
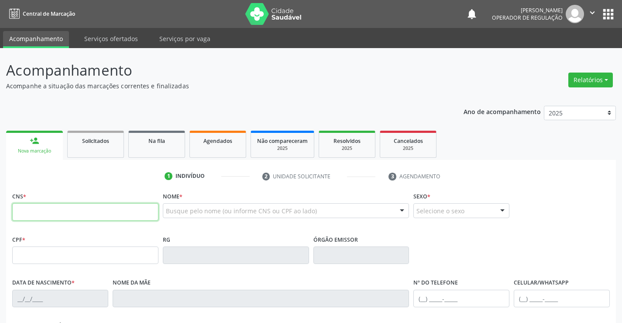
click at [109, 208] on input "text" at bounding box center [85, 211] width 146 height 17
type input "704 0063 2250 3267"
type input "019.015.715-13"
type input "0986319937"
type input "07[DATE]"
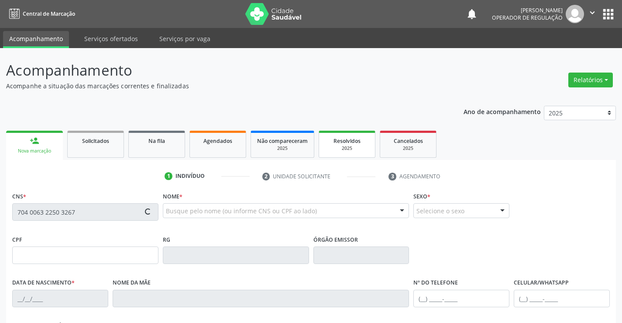
type input "[PHONE_NUMBER]"
type input "019.015.715-13"
type input "195"
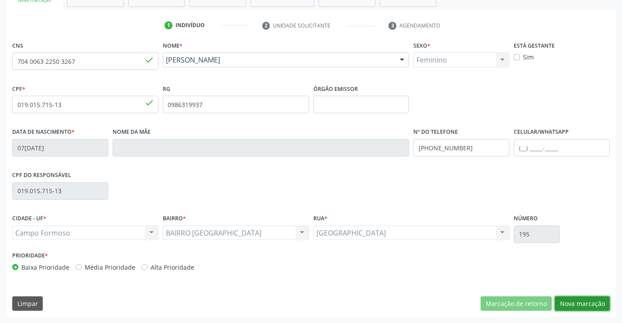
click at [568, 298] on button "Nova marcação" at bounding box center [582, 303] width 55 height 15
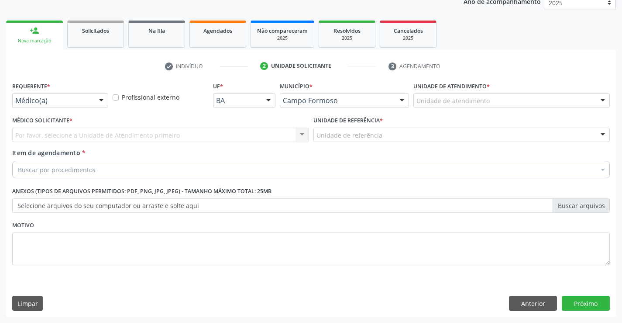
scroll to position [110, 0]
drag, startPoint x: 73, startPoint y: 104, endPoint x: 52, endPoint y: 149, distance: 49.6
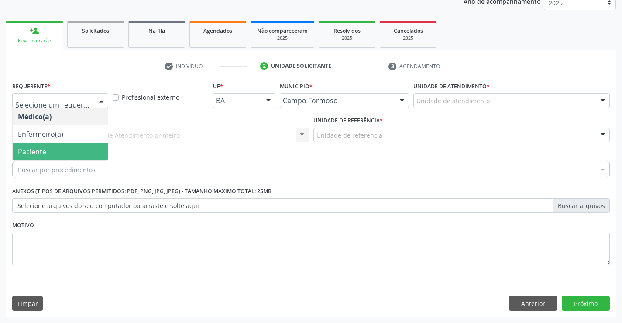
drag, startPoint x: 51, startPoint y: 152, endPoint x: 102, endPoint y: 139, distance: 52.2
click at [56, 149] on span "Paciente" at bounding box center [60, 151] width 95 height 17
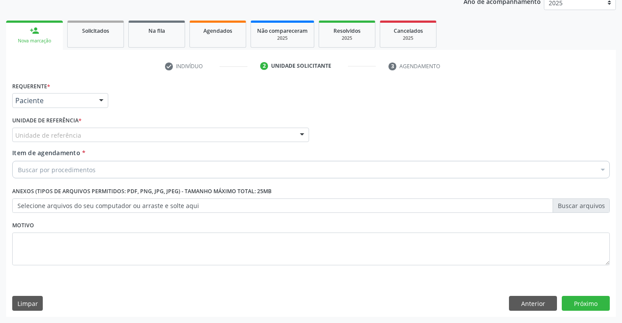
click at [109, 138] on div "Unidade de referência" at bounding box center [160, 135] width 297 height 15
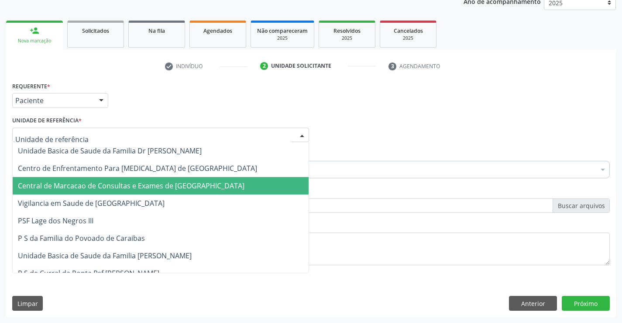
drag, startPoint x: 121, startPoint y: 187, endPoint x: 142, endPoint y: 172, distance: 26.1
click at [121, 187] on span "Central de Marcacao de Consultas e Exames de [GEOGRAPHIC_DATA]" at bounding box center [131, 186] width 227 height 10
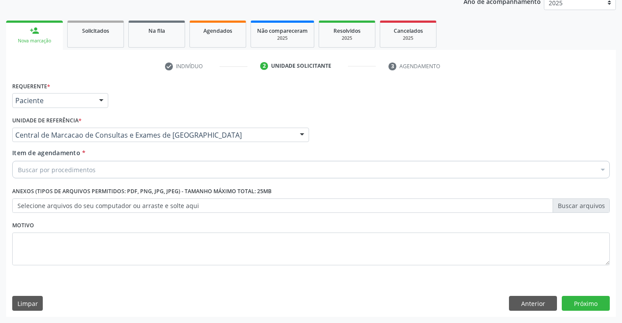
click at [145, 168] on div "Buscar por procedimentos" at bounding box center [311, 169] width 598 height 17
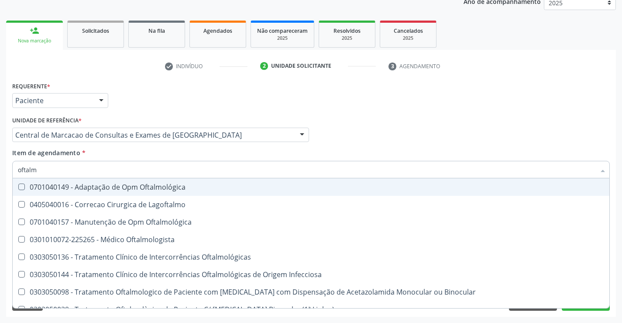
type input "oftalmo"
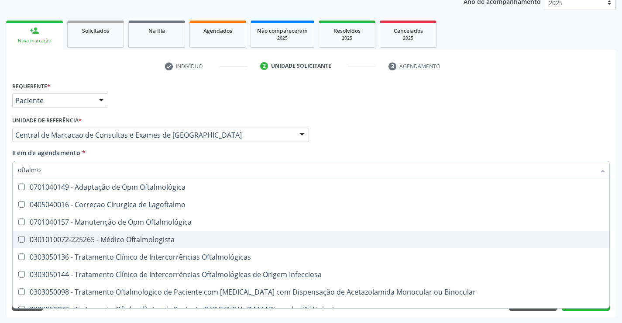
click at [137, 236] on div "0301010072-225265 - Médico Oftalmologista" at bounding box center [311, 239] width 587 height 7
checkbox Oftalmologista "true"
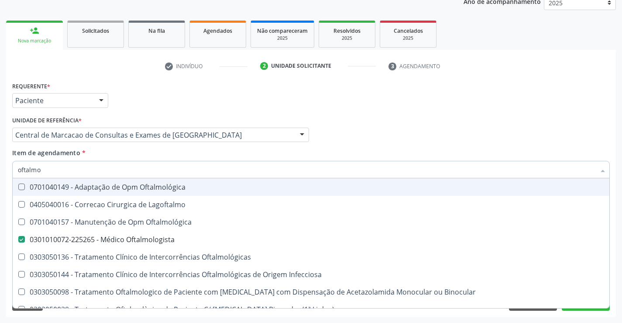
click at [142, 172] on input "oftalmo" at bounding box center [307, 169] width 578 height 17
type input "e"
checkbox Oftalmologista "false"
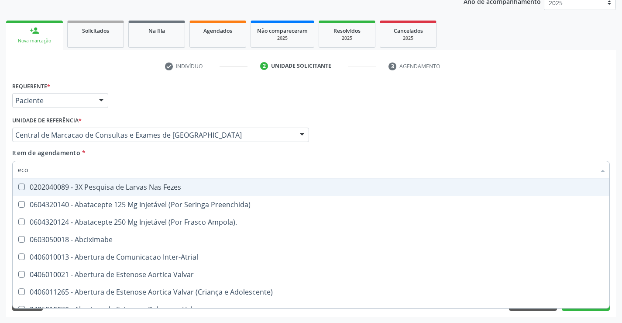
type input "ecoc"
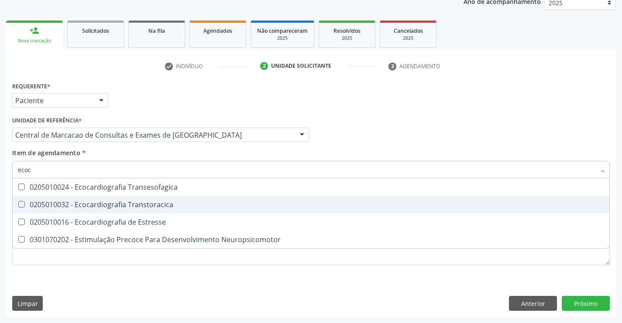
click at [125, 202] on div "0205010032 - Ecocardiografia Transtoracica" at bounding box center [311, 204] width 587 height 7
checkbox Transtoracica "true"
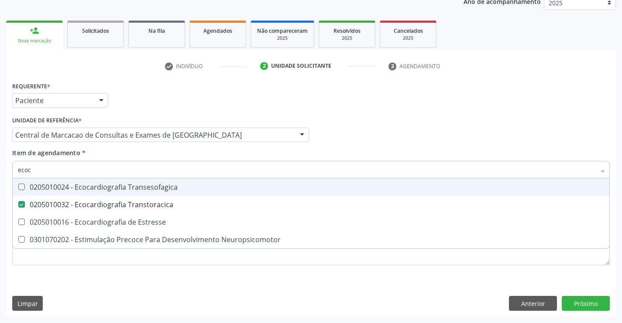
click at [119, 173] on input "ecoc" at bounding box center [307, 169] width 578 height 17
type input "h"
checkbox Transtoracica "false"
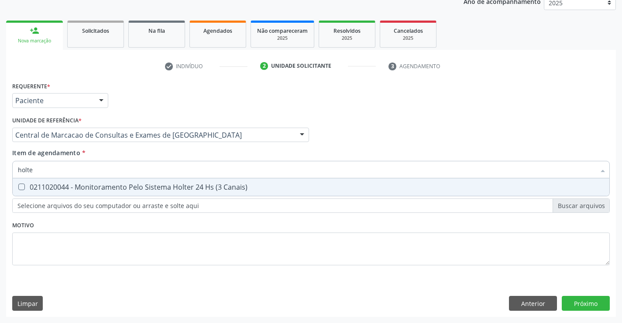
type input "holter"
click at [122, 186] on div "0211020044 - Monitoramento Pelo Sistema Holter 24 Hs (3 Canais)" at bounding box center [311, 186] width 587 height 7
checkbox Canais\) "true"
click at [123, 162] on input "holter" at bounding box center [307, 169] width 578 height 17
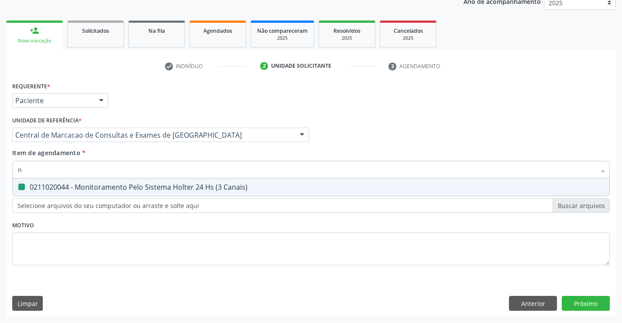
type input "ne"
checkbox Canais\) "false"
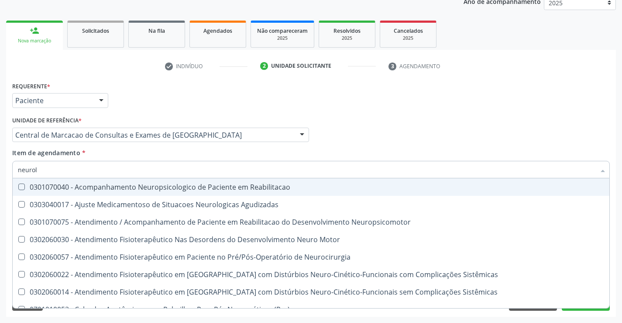
type input "neurolo"
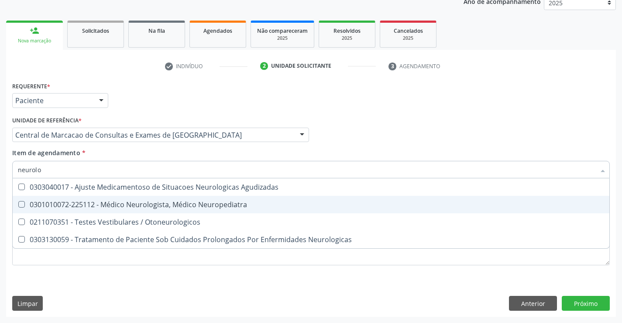
click at [122, 207] on div "0301010072-225112 - Médico Neurologista, Médico Neuropediatra" at bounding box center [311, 204] width 587 height 7
checkbox Neuropediatra "true"
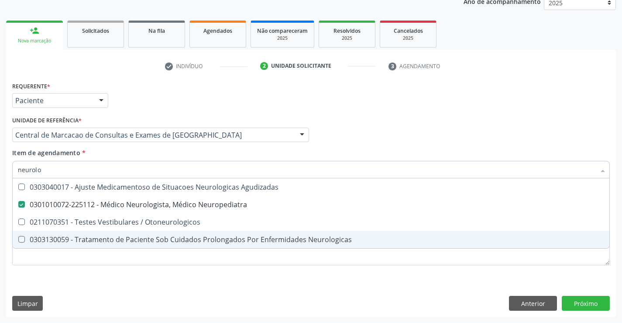
click at [579, 294] on div "Requerente * Paciente Médico(a) Enfermeiro(a) Paciente Nenhum resultado encontr…" at bounding box center [311, 198] width 610 height 237
checkbox Otoneurologicos "true"
checkbox Neurologicas "true"
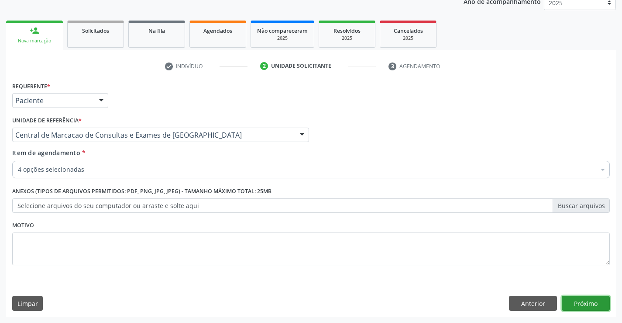
click at [581, 299] on button "Próximo" at bounding box center [586, 303] width 48 height 15
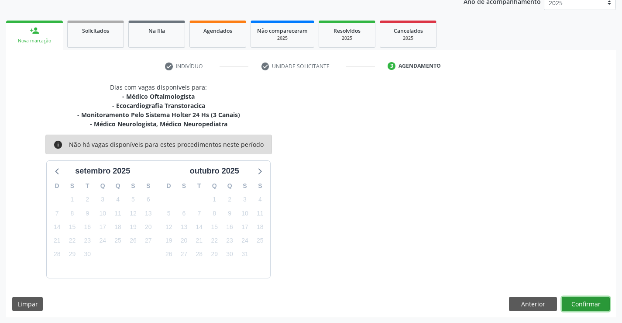
click at [589, 303] on button "Confirmar" at bounding box center [586, 304] width 48 height 15
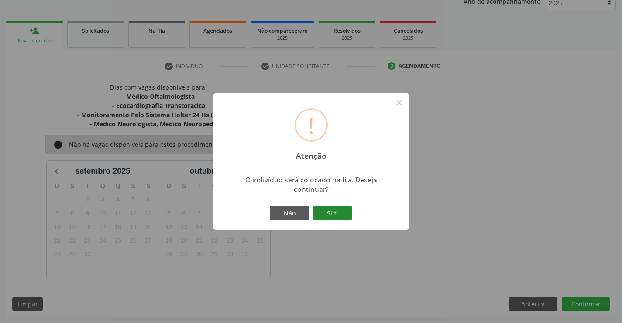
click at [344, 216] on button "Sim" at bounding box center [332, 213] width 39 height 15
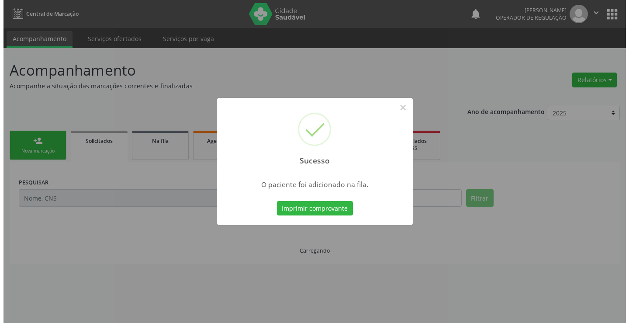
scroll to position [0, 0]
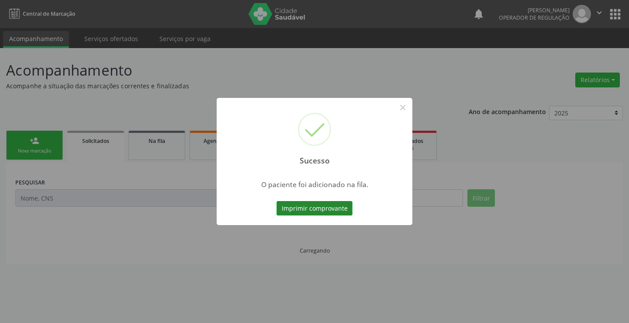
click at [332, 211] on button "Imprimir comprovante" at bounding box center [315, 208] width 76 height 15
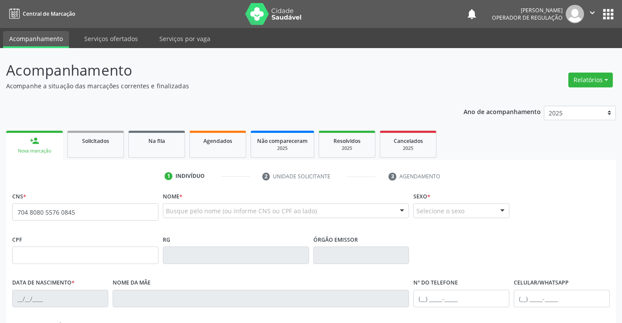
type input "704 8080 5576 0845"
type input "2059710758"
type input "26/11/1998"
type input "(74) 98100-9237"
type input "S/N"
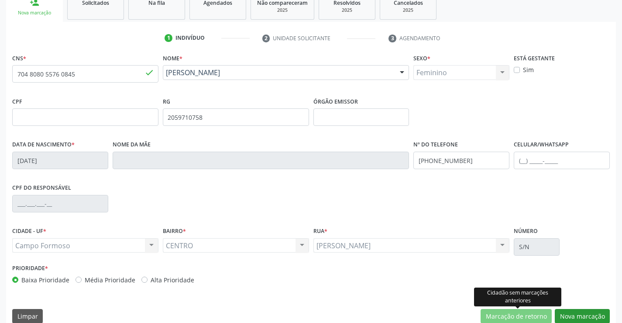
scroll to position [151, 0]
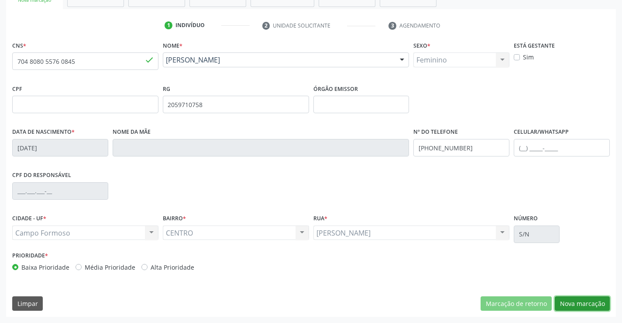
click at [582, 303] on button "Nova marcação" at bounding box center [582, 303] width 55 height 15
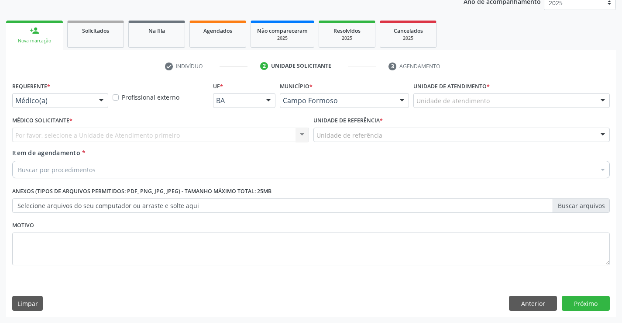
scroll to position [110, 0]
click at [103, 99] on div at bounding box center [101, 100] width 13 height 15
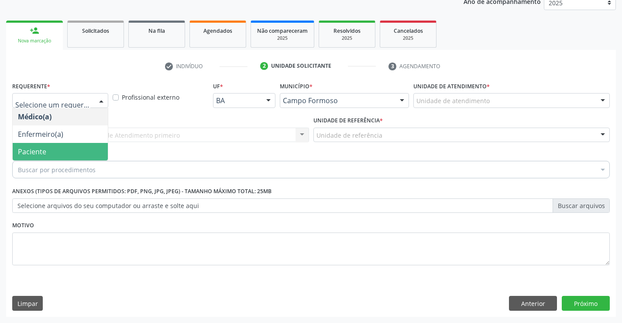
drag, startPoint x: 80, startPoint y: 152, endPoint x: 122, endPoint y: 138, distance: 45.0
click at [82, 151] on span "Paciente" at bounding box center [60, 151] width 95 height 17
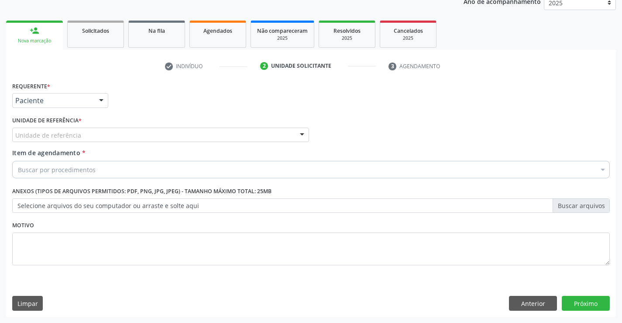
click at [134, 136] on div "Unidade de referência" at bounding box center [160, 135] width 297 height 15
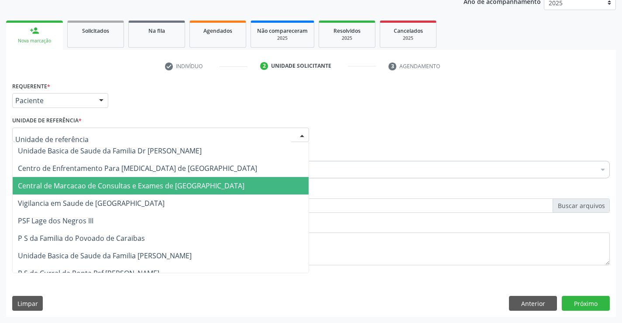
click at [141, 187] on span "Central de Marcacao de Consultas e Exames de [GEOGRAPHIC_DATA]" at bounding box center [131, 186] width 227 height 10
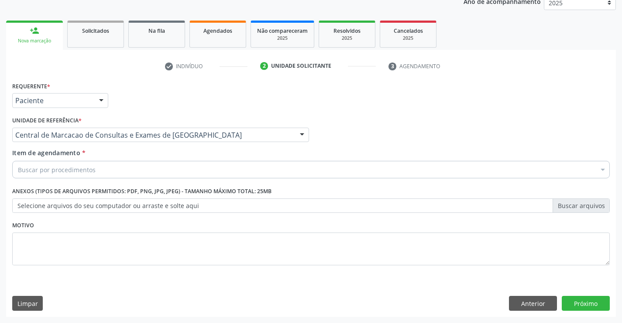
click at [160, 169] on div "Buscar por procedimentos" at bounding box center [311, 169] width 598 height 17
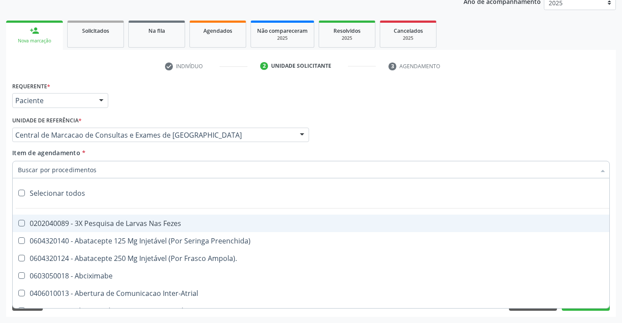
paste input "Médico Oftalmologista"
type input "Médico Oftalmologista"
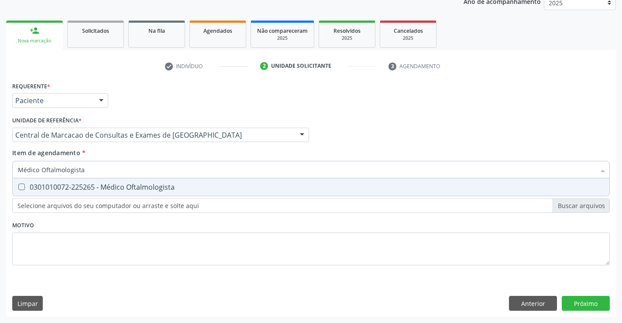
click at [118, 187] on div "0301010072-225265 - Médico Oftalmologista" at bounding box center [311, 186] width 587 height 7
checkbox Oftalmologista "true"
click at [582, 303] on div "Requerente * Paciente Médico(a) Enfermeiro(a) Paciente Nenhum resultado encontr…" at bounding box center [311, 198] width 610 height 237
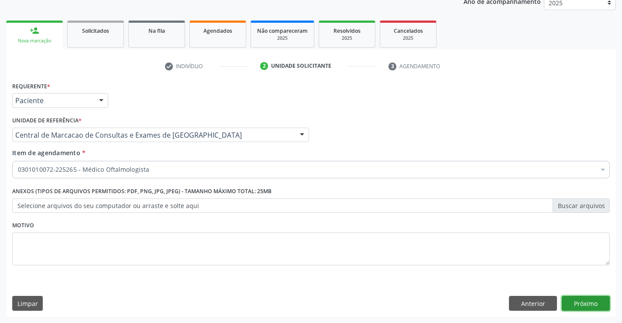
click at [576, 305] on button "Próximo" at bounding box center [586, 303] width 48 height 15
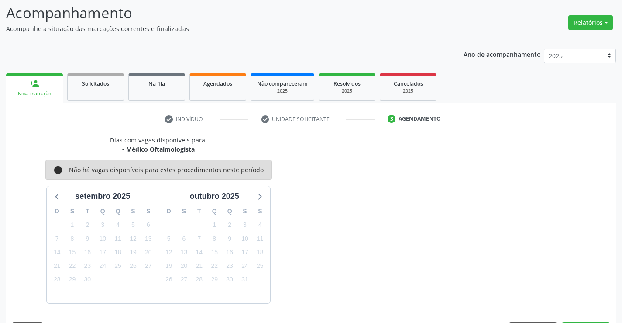
scroll to position [83, 0]
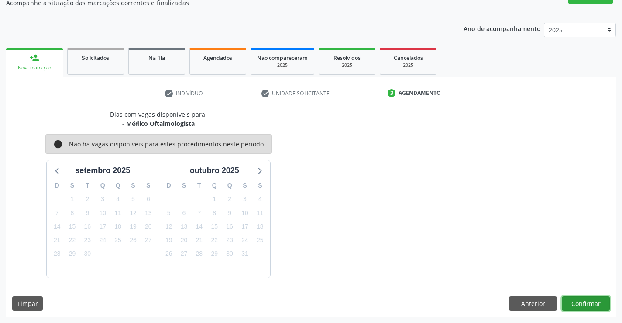
click at [582, 301] on button "Confirmar" at bounding box center [586, 303] width 48 height 15
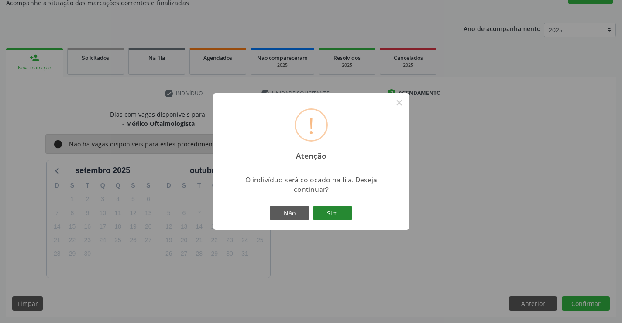
click at [339, 215] on button "Sim" at bounding box center [332, 213] width 39 height 15
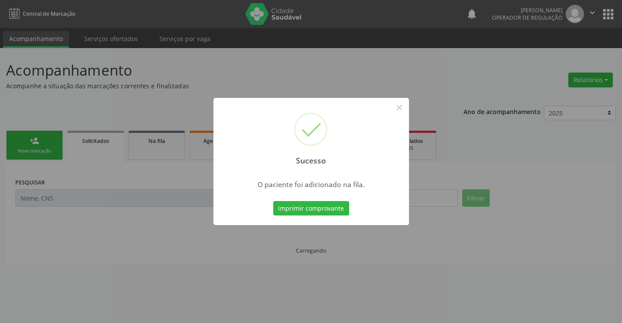
scroll to position [0, 0]
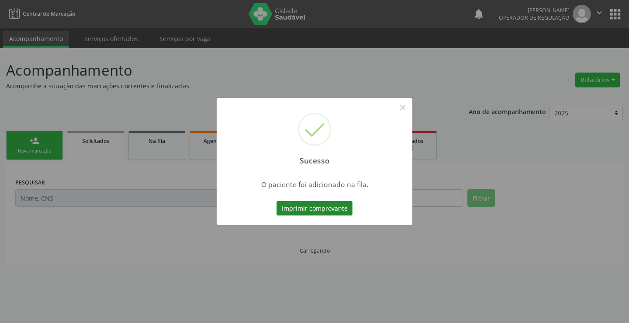
click at [341, 203] on button "Imprimir comprovante" at bounding box center [315, 208] width 76 height 15
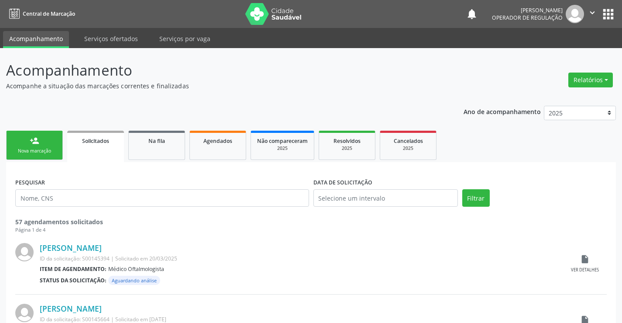
click at [51, 133] on link "person_add Nova marcação" at bounding box center [34, 145] width 57 height 29
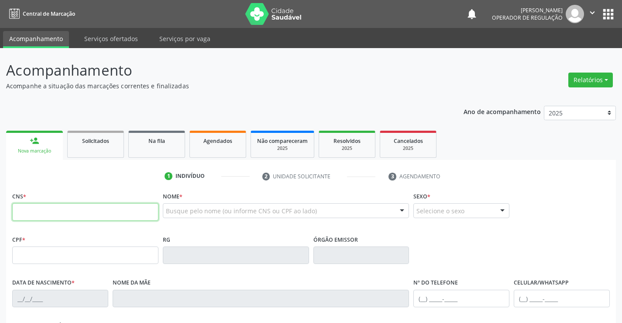
click at [59, 209] on input "text" at bounding box center [85, 211] width 146 height 17
type input "700 6024 2518 3867"
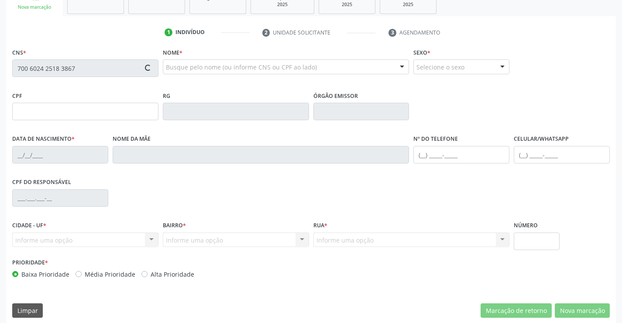
scroll to position [151, 0]
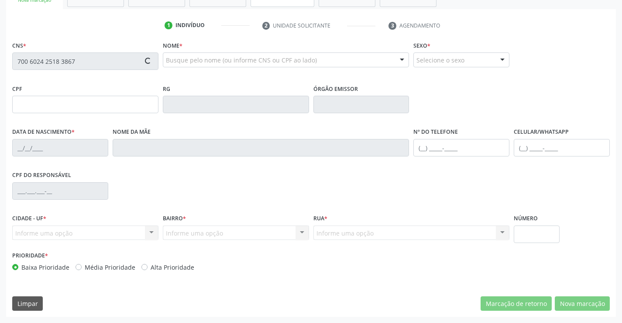
type input "031.484.425-20"
type input "23/02/1998"
type input "Maria Enizia Pereira Sqantos"
type input "(74) 98145-8277"
type input "13"
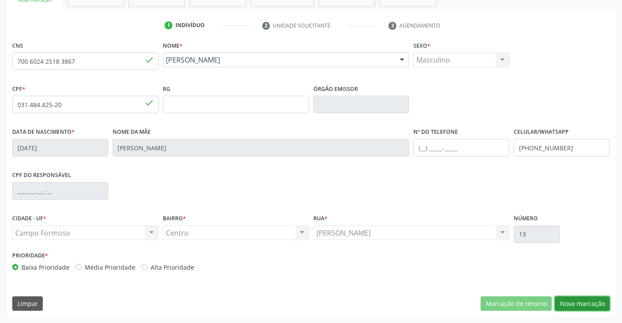
click at [583, 298] on button "Nova marcação" at bounding box center [582, 303] width 55 height 15
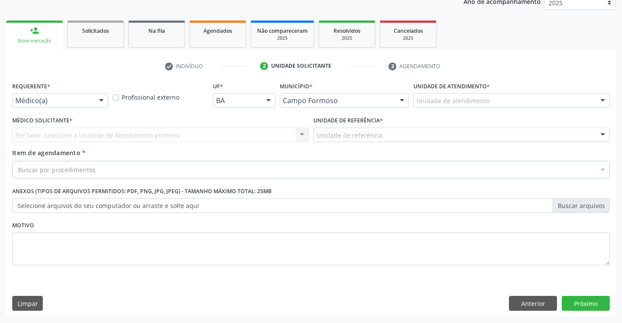
scroll to position [110, 0]
click at [98, 100] on div at bounding box center [101, 100] width 13 height 15
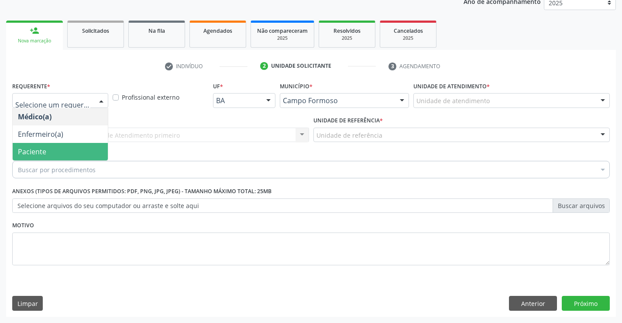
click at [55, 151] on span "Paciente" at bounding box center [60, 151] width 95 height 17
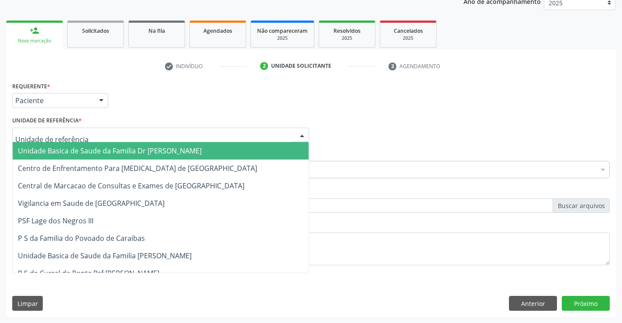
click at [145, 139] on div at bounding box center [160, 135] width 297 height 15
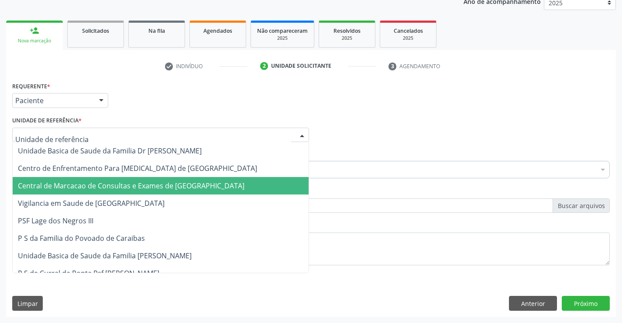
click at [140, 184] on span "Central de Marcacao de Consultas e Exames de [GEOGRAPHIC_DATA]" at bounding box center [131, 186] width 227 height 10
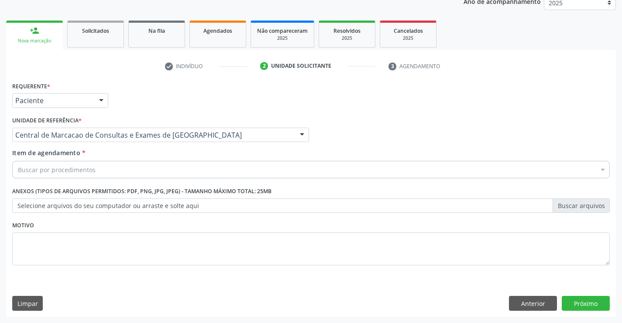
click at [155, 164] on div "Buscar por procedimentos" at bounding box center [311, 169] width 598 height 17
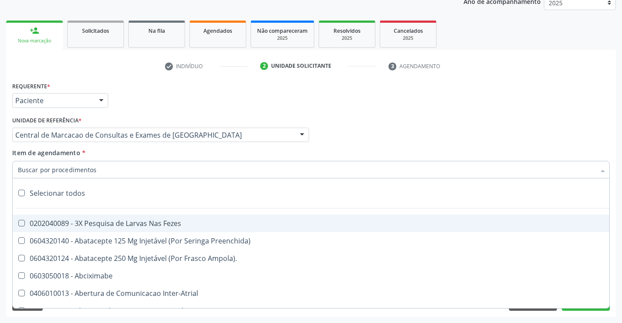
paste input "Médico Oftalmologista"
type input "Médico Oftalmologista"
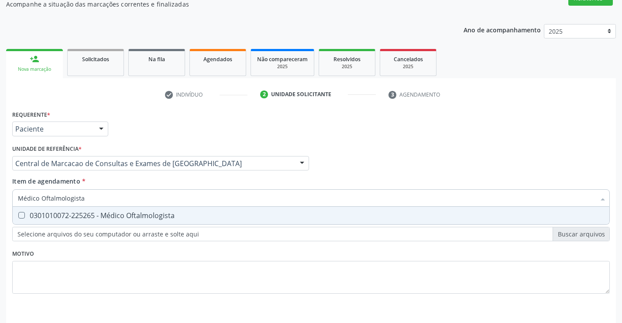
scroll to position [66, 0]
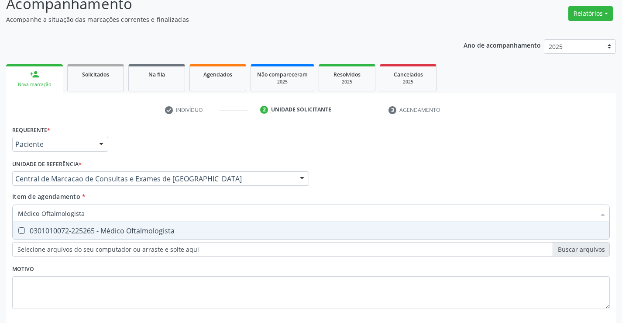
click at [99, 234] on div "0301010072-225265 - Médico Oftalmologista" at bounding box center [311, 230] width 587 height 7
checkbox Oftalmologista "true"
click at [401, 148] on div "Requerente * Paciente Médico(a) Enfermeiro(a) Paciente Nenhum resultado encontr…" at bounding box center [311, 140] width 602 height 34
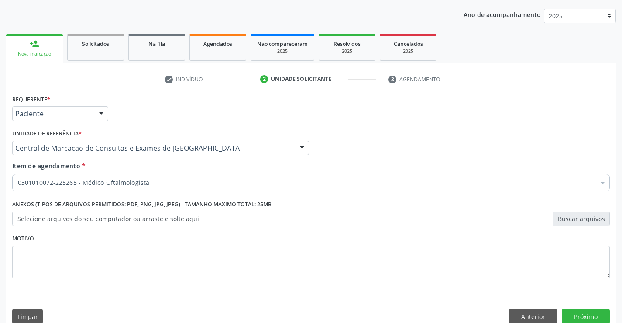
scroll to position [110, 0]
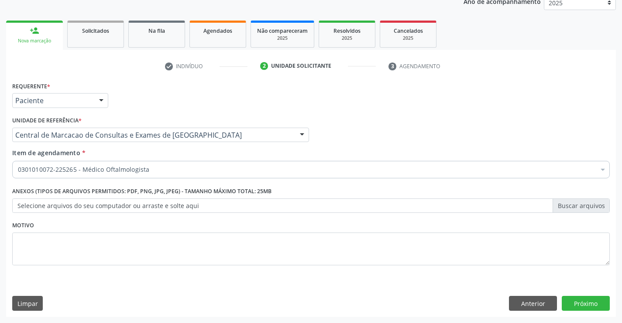
click at [597, 293] on div "Requerente * Paciente Médico(a) Enfermeiro(a) Paciente Nenhum resultado encontr…" at bounding box center [311, 198] width 610 height 237
click at [579, 301] on button "Próximo" at bounding box center [586, 303] width 48 height 15
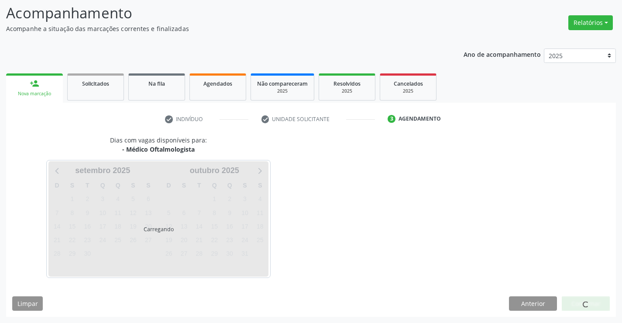
scroll to position [83, 0]
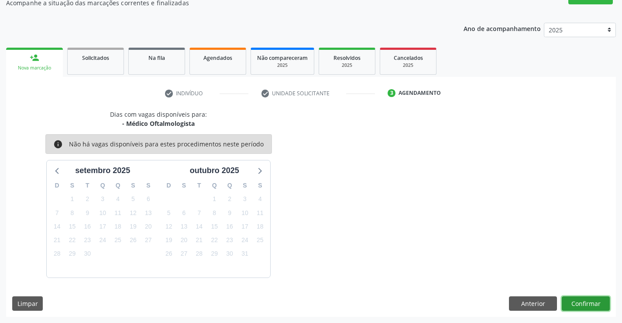
click at [587, 302] on button "Confirmar" at bounding box center [586, 303] width 48 height 15
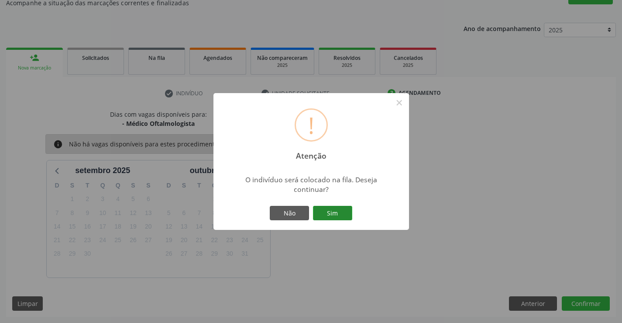
click at [338, 211] on button "Sim" at bounding box center [332, 213] width 39 height 15
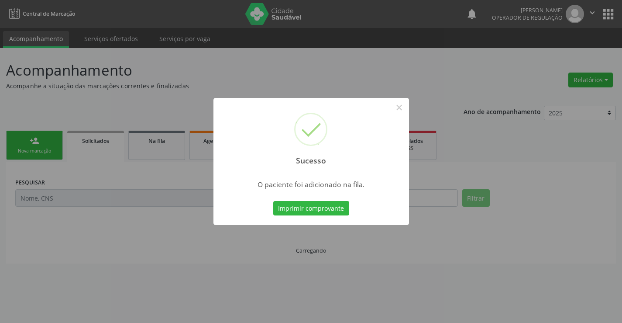
scroll to position [0, 0]
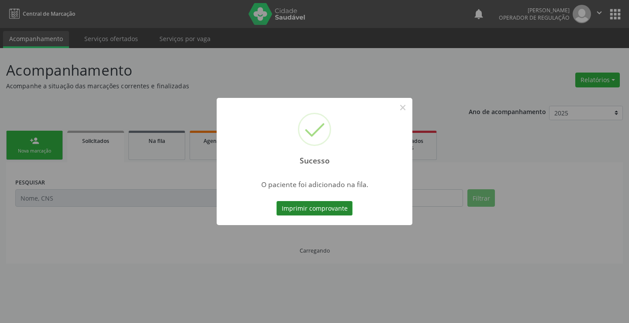
click at [325, 207] on button "Imprimir comprovante" at bounding box center [315, 208] width 76 height 15
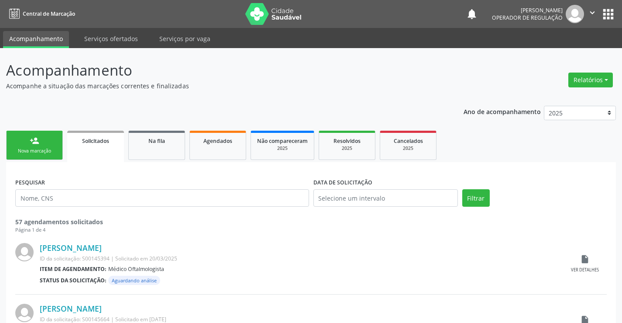
click at [21, 137] on link "person_add Nova marcação" at bounding box center [34, 145] width 57 height 29
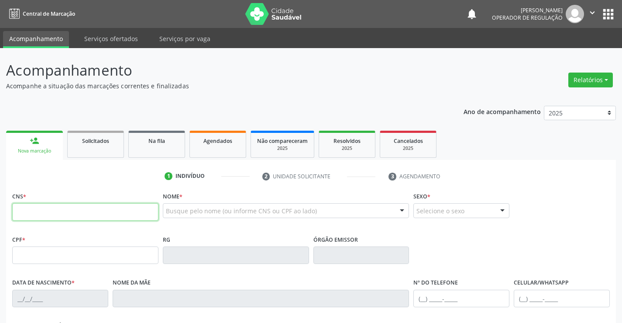
click at [46, 205] on input "text" at bounding box center [85, 211] width 146 height 17
type input "708 5023 7596 6177"
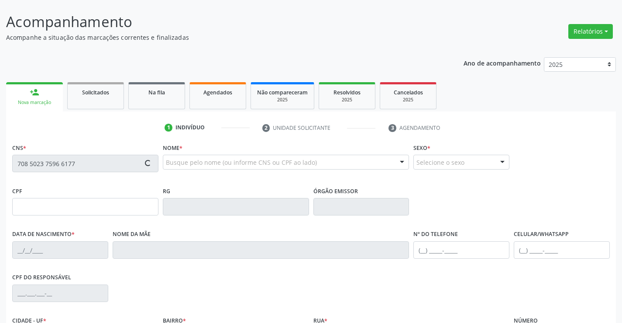
type input "1494716615"
type input "05/01/1987"
type input "(74) 99194-6659"
type input "SN"
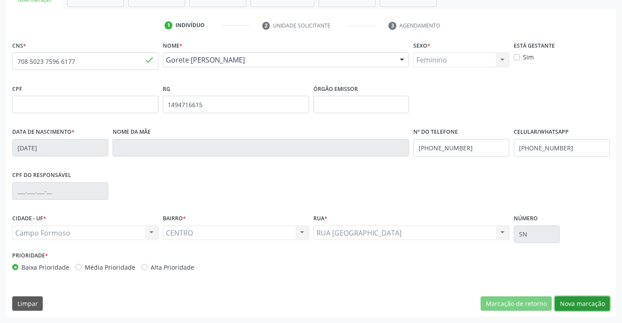
click at [566, 304] on button "Nova marcação" at bounding box center [582, 303] width 55 height 15
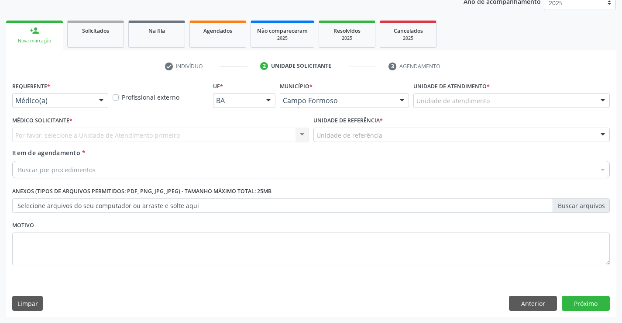
scroll to position [110, 0]
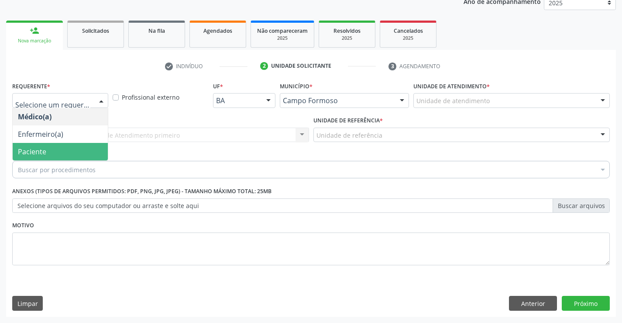
drag, startPoint x: 50, startPoint y: 150, endPoint x: 129, endPoint y: 131, distance: 81.3
click at [59, 146] on span "Paciente" at bounding box center [60, 151] width 95 height 17
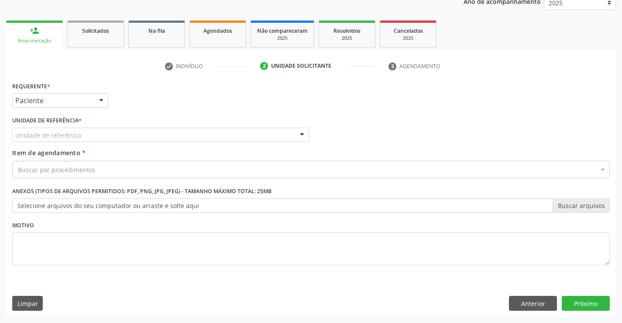
click at [133, 131] on div "Unidade de referência" at bounding box center [160, 135] width 297 height 15
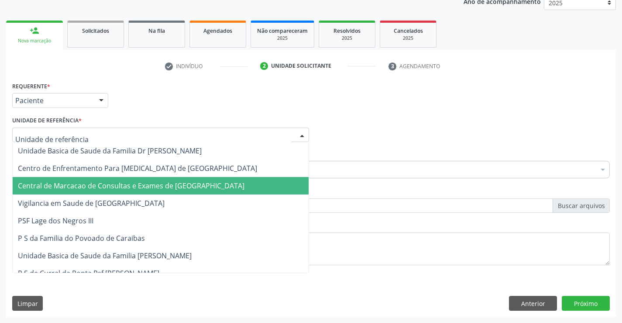
click at [128, 184] on span "Central de Marcacao de Consultas e Exames de [GEOGRAPHIC_DATA]" at bounding box center [131, 186] width 227 height 10
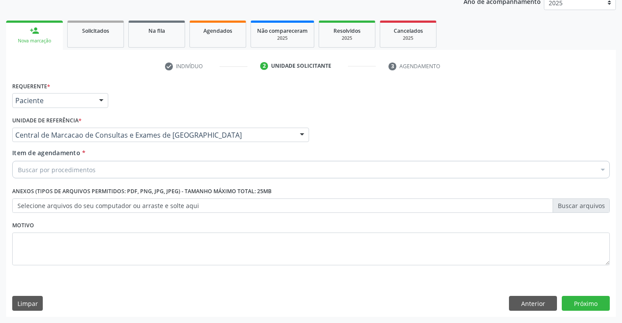
click at [154, 168] on div "Buscar por procedimentos" at bounding box center [311, 169] width 598 height 17
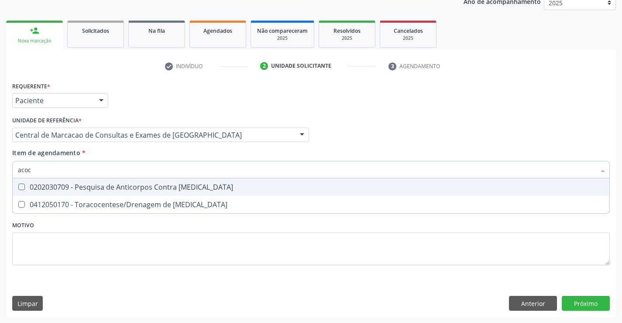
click at [144, 174] on input "acoc" at bounding box center [307, 169] width 578 height 17
click at [143, 173] on input "acoc" at bounding box center [307, 169] width 578 height 17
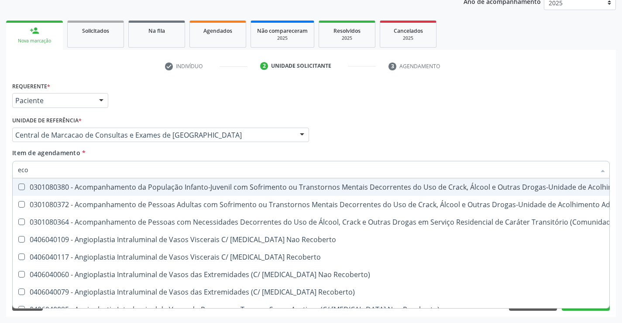
type input "ecoc"
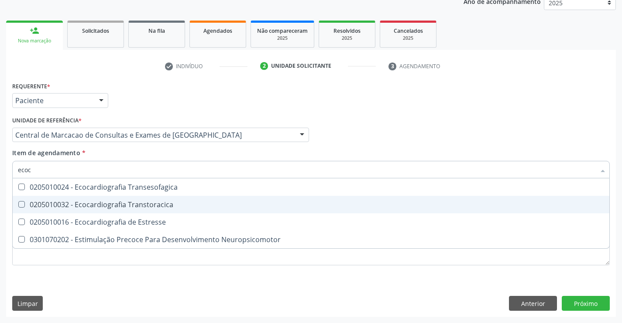
click at [131, 203] on div "0205010032 - Ecocardiografia Transtoracica" at bounding box center [311, 204] width 587 height 7
checkbox Transtoracica "true"
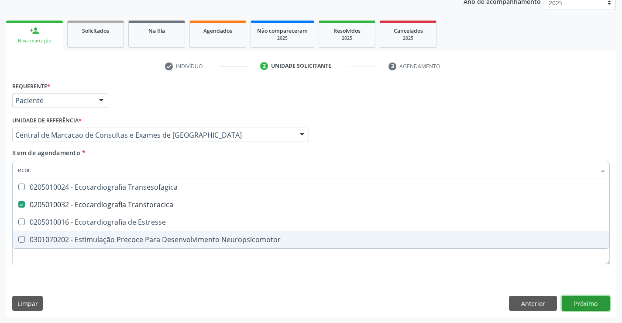
click at [598, 297] on div "Requerente * Paciente Médico(a) Enfermeiro(a) Paciente Nenhum resultado encontr…" at bounding box center [311, 198] width 610 height 237
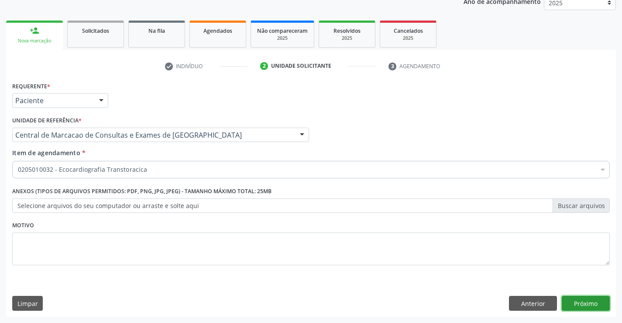
click at [578, 304] on button "Próximo" at bounding box center [586, 303] width 48 height 15
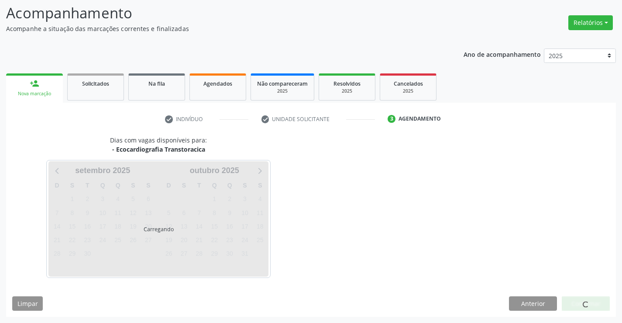
scroll to position [57, 0]
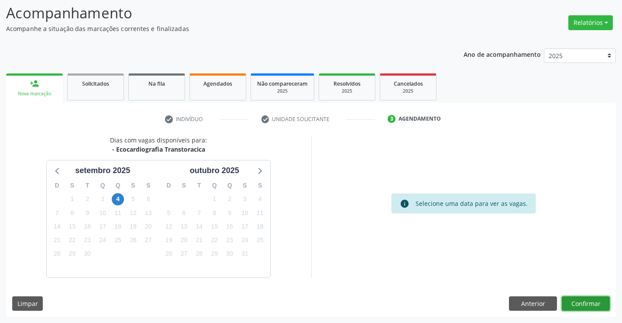
click at [578, 304] on button "Confirmar" at bounding box center [586, 303] width 48 height 15
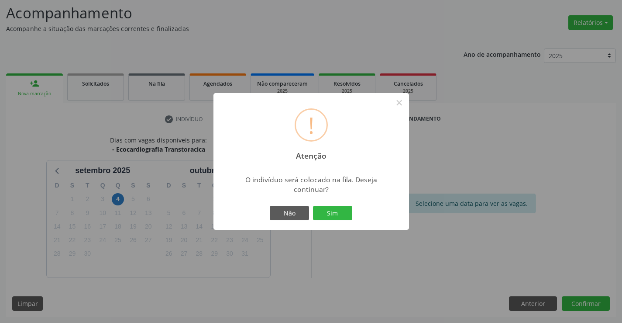
click at [335, 203] on div "! Atenção × O indivíduo será colocado na fila. Deseja continuar? Não Sim" at bounding box center [312, 161] width 196 height 137
click at [335, 208] on button "Sim" at bounding box center [332, 213] width 39 height 15
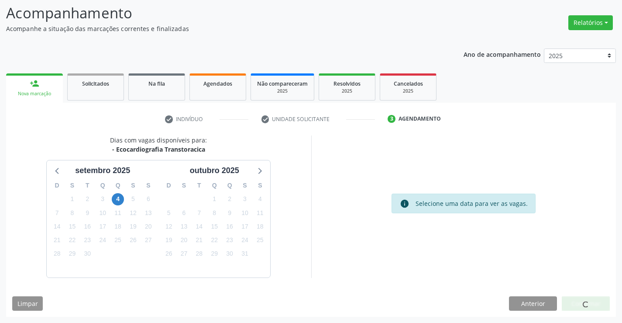
scroll to position [0, 0]
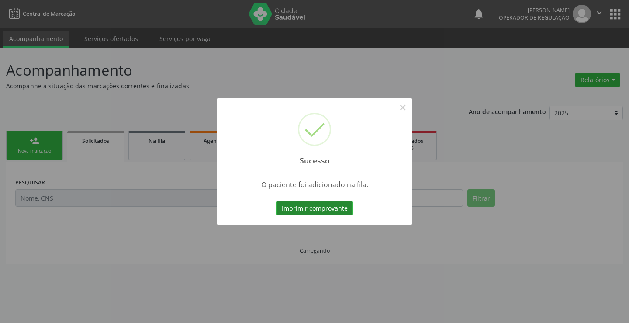
click at [347, 205] on button "Imprimir comprovante" at bounding box center [315, 208] width 76 height 15
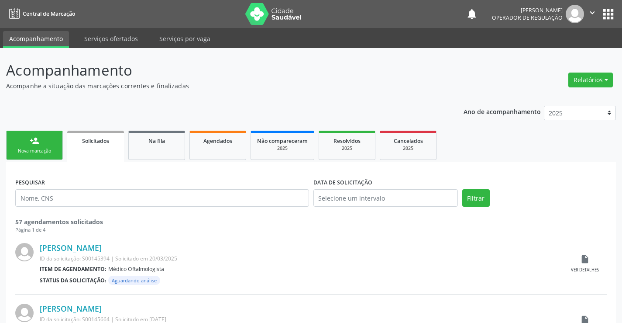
click at [31, 149] on div "Nova marcação" at bounding box center [35, 151] width 44 height 7
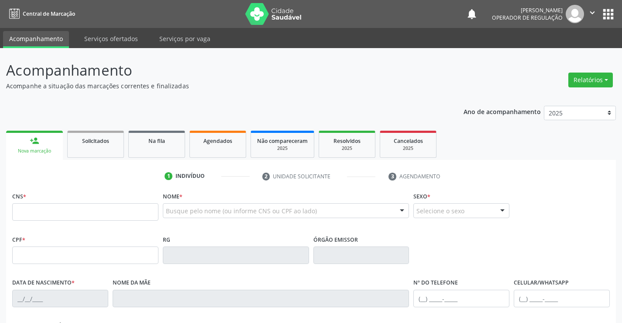
click at [34, 146] on link "person_add Nova marcação" at bounding box center [34, 145] width 57 height 29
click at [40, 207] on input "text" at bounding box center [85, 211] width 146 height 17
type input "705 0014 8864 1655"
type input "006676015520061"
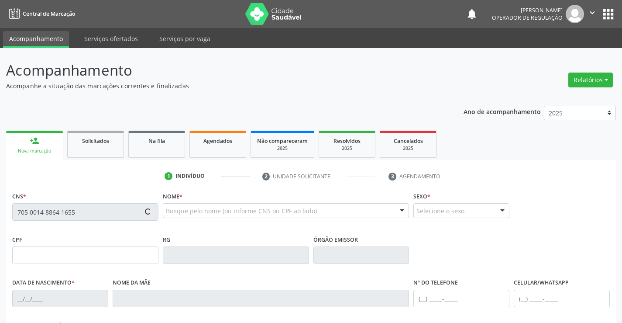
type input "24/04/2006"
type input "(74) 99159-1955"
type input "S/N"
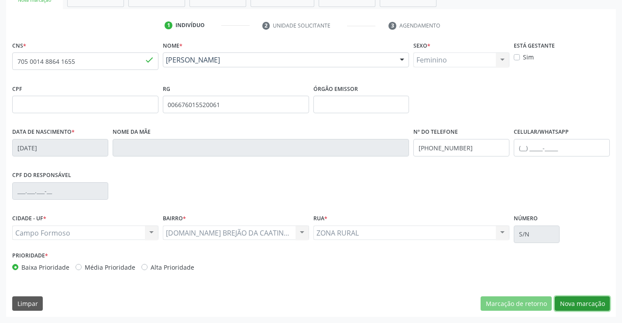
click at [567, 300] on button "Nova marcação" at bounding box center [582, 303] width 55 height 15
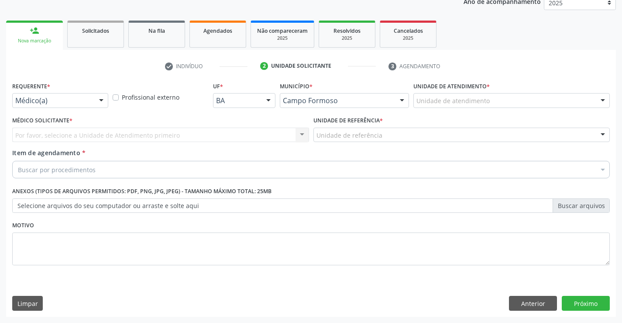
scroll to position [110, 0]
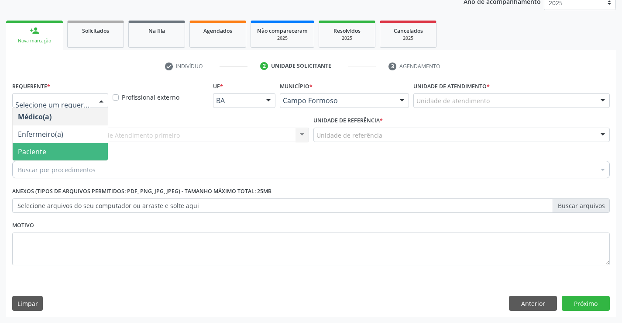
click at [75, 152] on span "Paciente" at bounding box center [60, 151] width 95 height 17
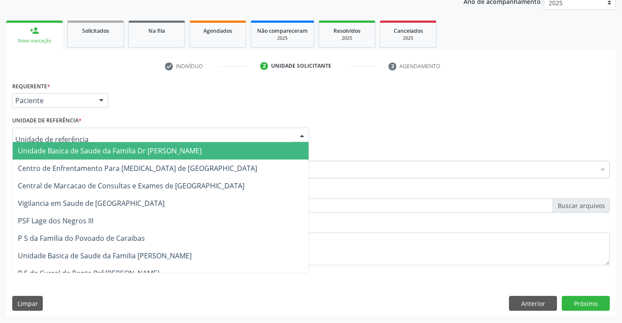
click at [115, 134] on div at bounding box center [160, 135] width 297 height 15
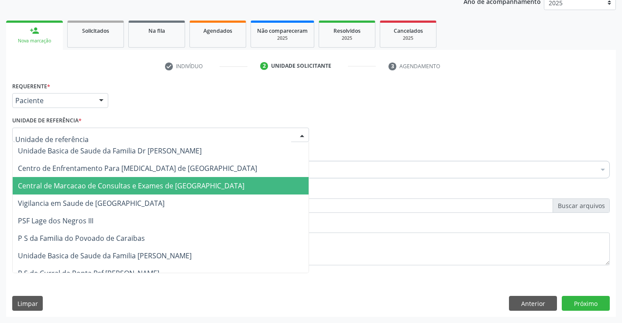
click at [145, 183] on span "Central de Marcacao de Consultas e Exames de [GEOGRAPHIC_DATA]" at bounding box center [131, 186] width 227 height 10
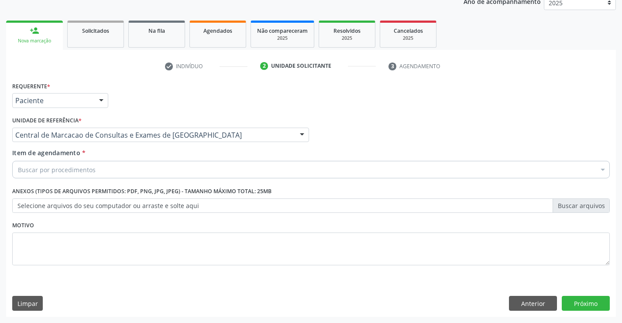
click at [135, 164] on div "Buscar por procedimentos" at bounding box center [311, 169] width 598 height 17
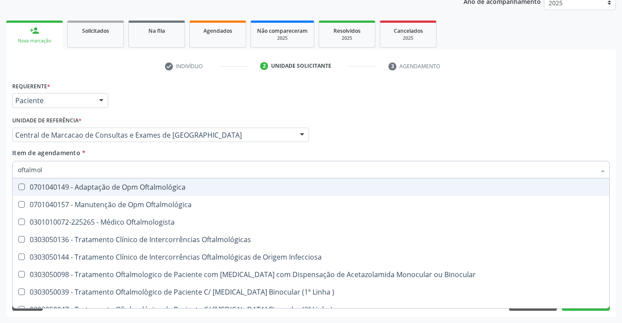
type input "oftalmolo"
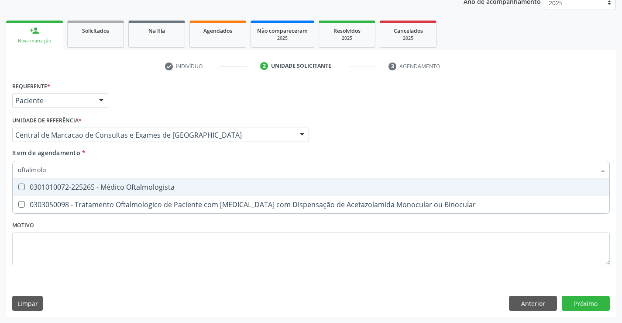
click at [135, 188] on div "0301010072-225265 - Médico Oftalmologista" at bounding box center [311, 186] width 587 height 7
checkbox Oftalmologista "true"
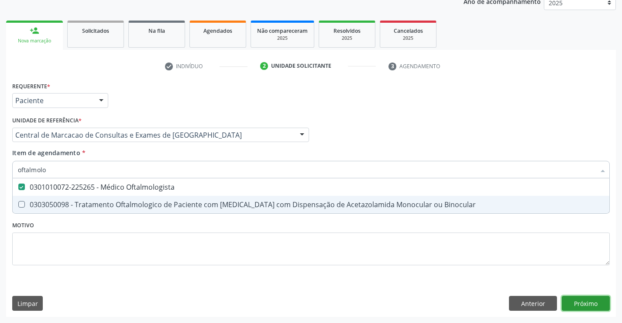
click at [595, 304] on div "Requerente * Paciente Médico(a) Enfermeiro(a) Paciente Nenhum resultado encontr…" at bounding box center [311, 198] width 610 height 237
checkbox Binocular "true"
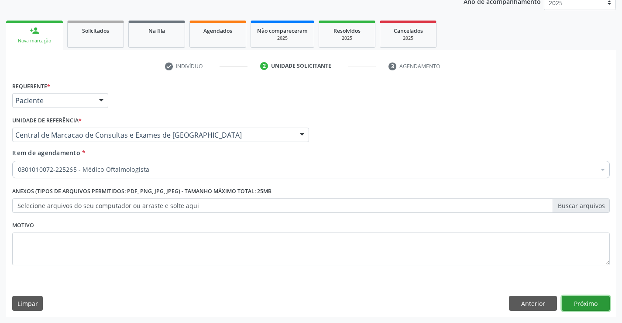
click at [595, 299] on button "Próximo" at bounding box center [586, 303] width 48 height 15
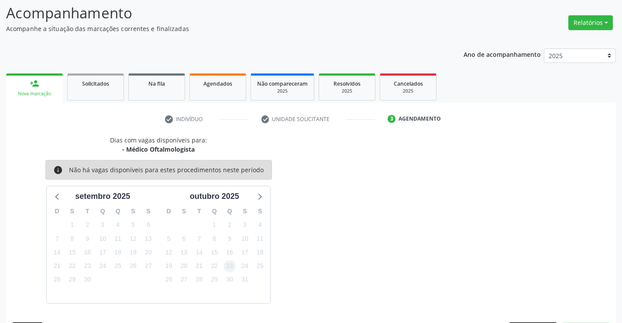
scroll to position [83, 0]
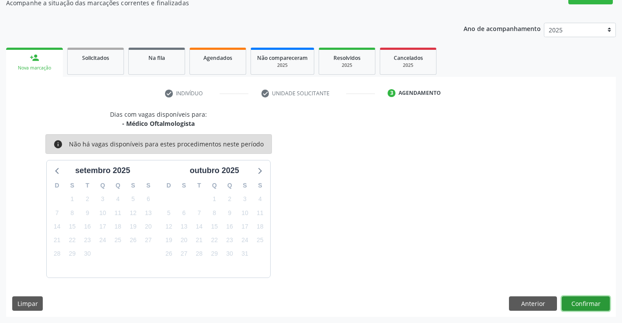
click at [590, 302] on button "Confirmar" at bounding box center [586, 303] width 48 height 15
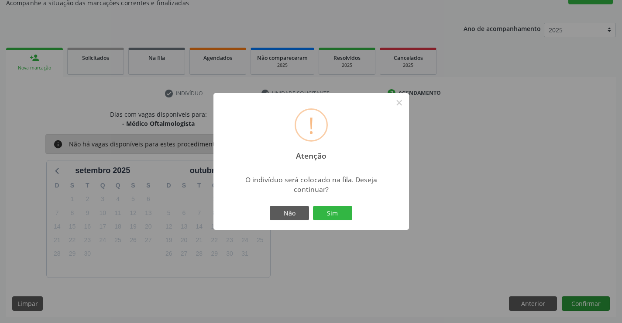
click at [313, 206] on button "Sim" at bounding box center [332, 213] width 39 height 15
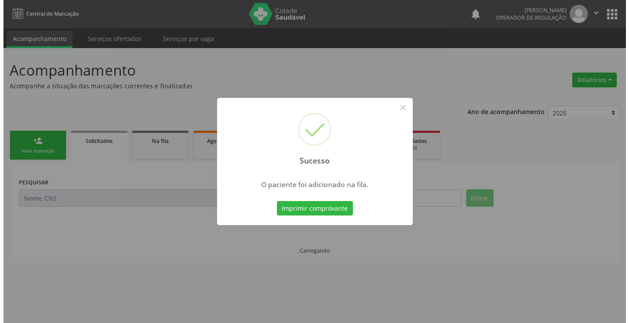
scroll to position [0, 0]
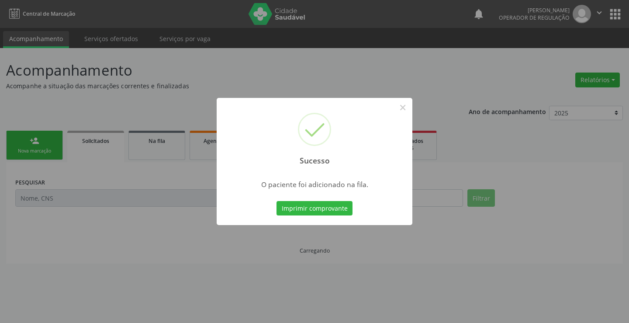
click at [277, 201] on button "Imprimir comprovante" at bounding box center [315, 208] width 76 height 15
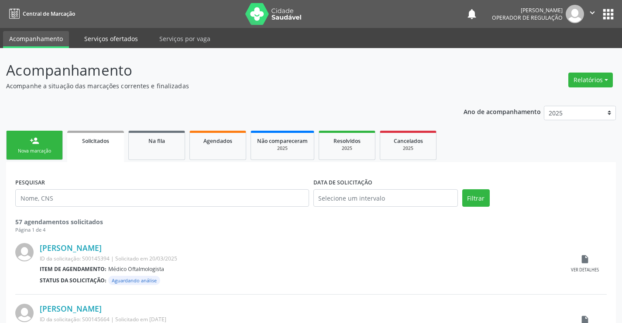
click at [108, 38] on link "Serviços ofertados" at bounding box center [111, 38] width 66 height 15
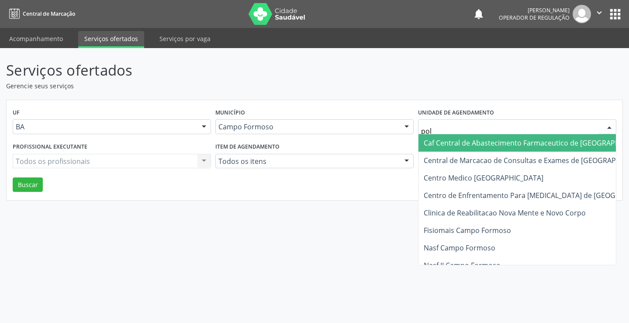
type input "poli"
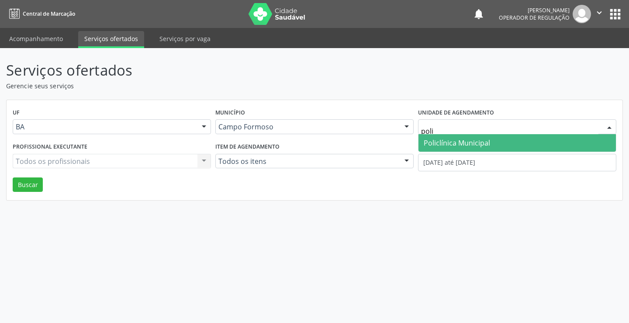
click at [483, 142] on span "Policlínica Municipal" at bounding box center [457, 143] width 66 height 10
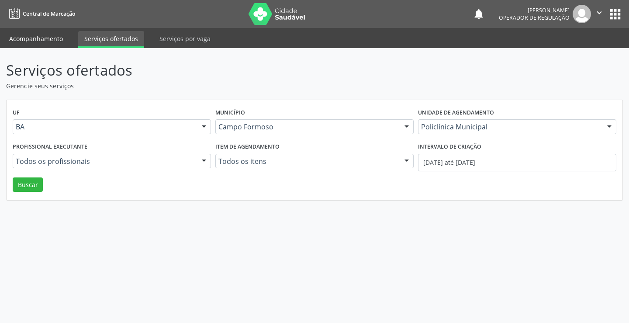
click at [21, 38] on link "Acompanhamento" at bounding box center [36, 38] width 66 height 15
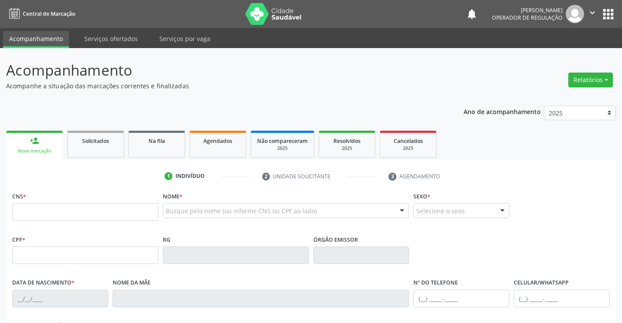
click at [53, 215] on input "text" at bounding box center [85, 211] width 146 height 17
type input "700 2034 7664 0925"
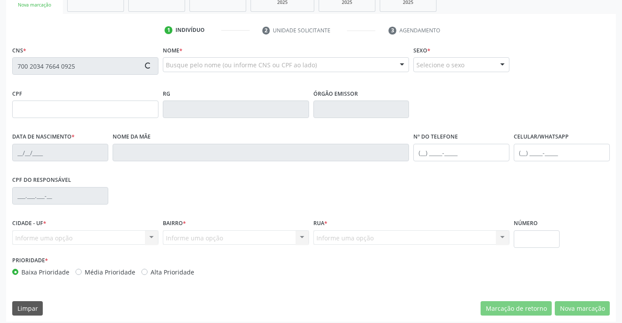
type input "0524708908"
type input "24/11/1969"
type input "(74) 99123-8762"
type input "003.385.125-51"
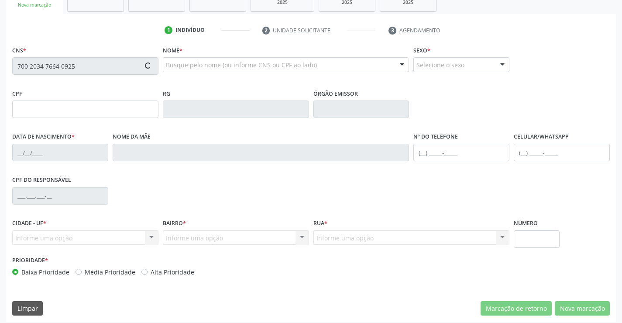
type input "S/N"
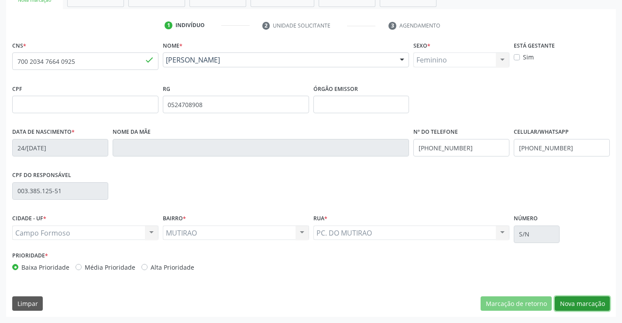
click at [598, 302] on button "Nova marcação" at bounding box center [582, 303] width 55 height 15
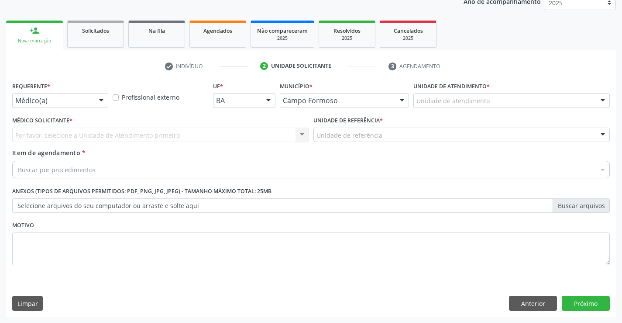
scroll to position [110, 0]
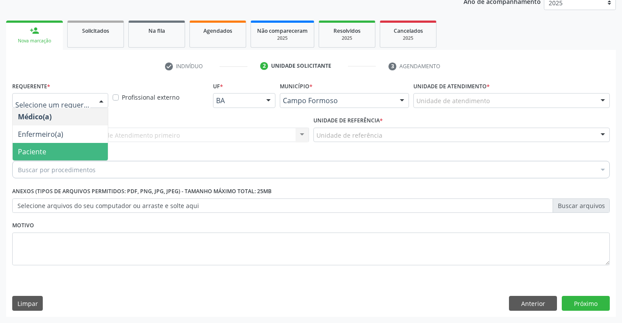
click at [44, 148] on span "Paciente" at bounding box center [32, 152] width 28 height 10
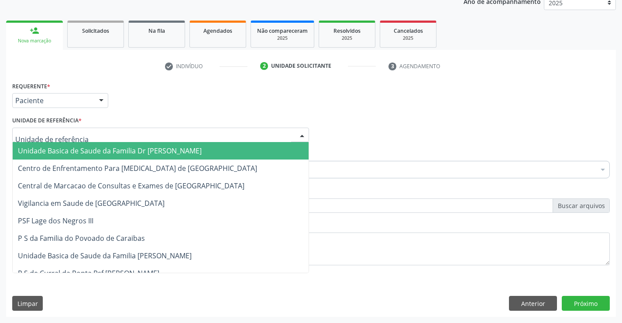
click at [96, 132] on div at bounding box center [160, 135] width 297 height 15
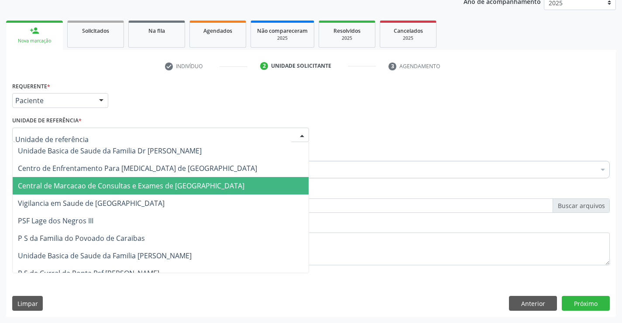
click at [104, 191] on span "Central de Marcacao de Consultas e Exames de [GEOGRAPHIC_DATA]" at bounding box center [161, 185] width 296 height 17
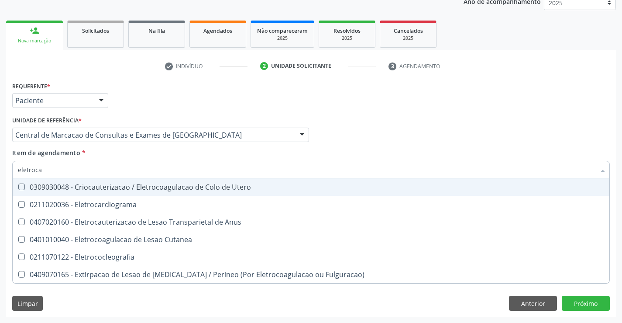
type input "eletrocar"
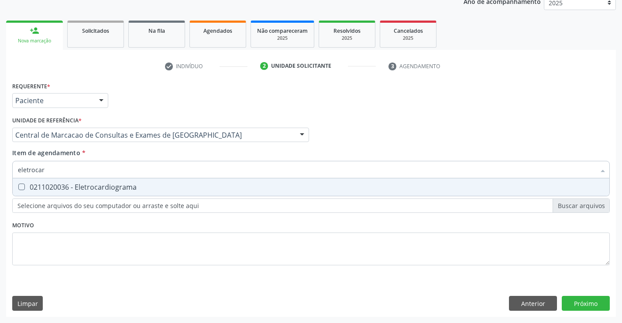
click at [79, 189] on div "0211020036 - Eletrocardiograma" at bounding box center [311, 186] width 587 height 7
checkbox Eletrocardiograma "true"
click at [85, 172] on input "eletrocar" at bounding box center [307, 169] width 578 height 17
type input "car"
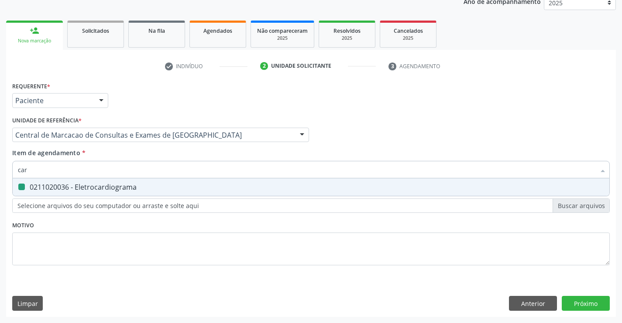
checkbox Eletrocardiograma "false"
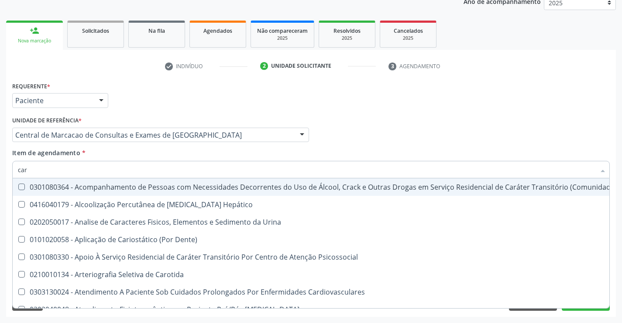
type input "card"
checkbox Linear "true"
checkbox Eletrocardiograma "false"
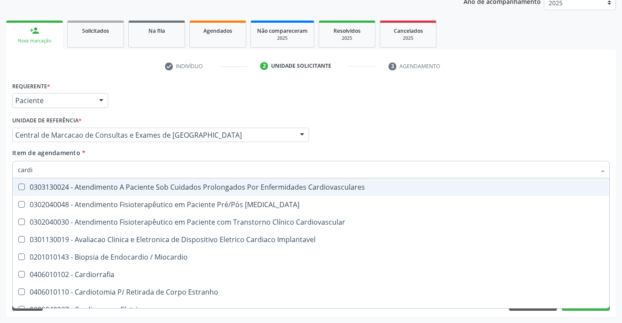
type input "cardio"
checkbox Projecoes\) "true"
checkbox Eletrocardiograma "false"
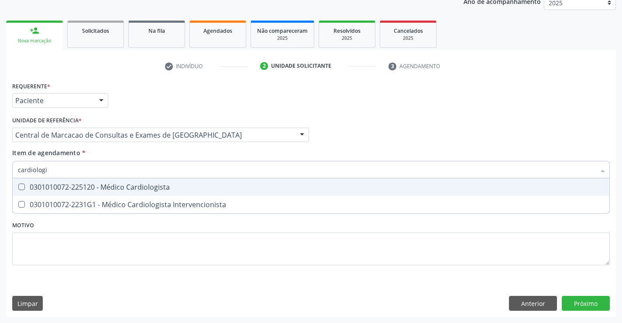
type input "cardiologis"
click at [172, 189] on div "0301010072-225120 - Médico Cardiologista" at bounding box center [311, 186] width 587 height 7
checkbox Cardiologista "true"
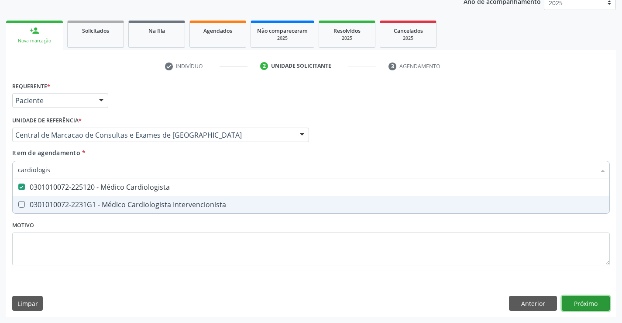
click at [579, 300] on div "Requerente * Paciente Médico(a) Enfermeiro(a) Paciente Nenhum resultado encontr…" at bounding box center [311, 198] width 610 height 237
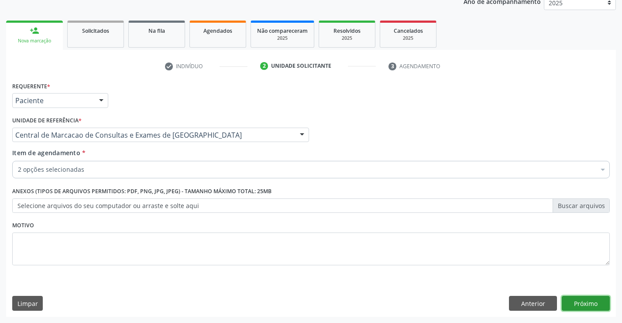
click at [585, 305] on button "Próximo" at bounding box center [586, 303] width 48 height 15
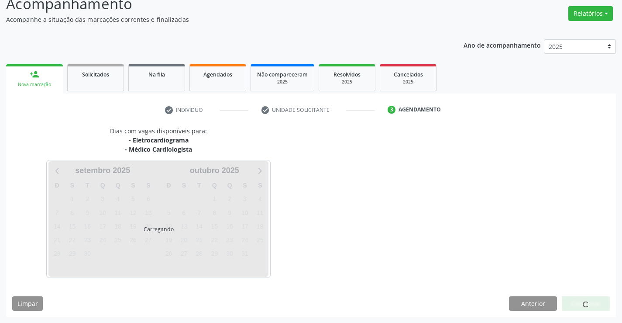
scroll to position [92, 0]
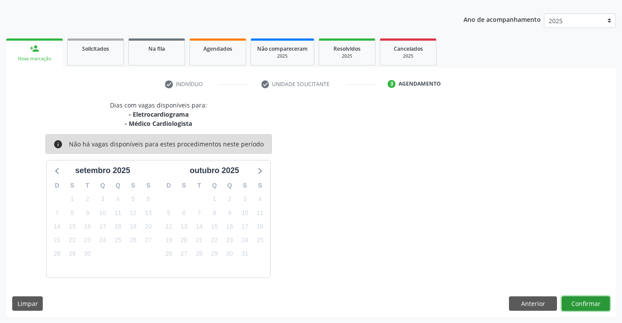
click at [593, 302] on button "Confirmar" at bounding box center [586, 303] width 48 height 15
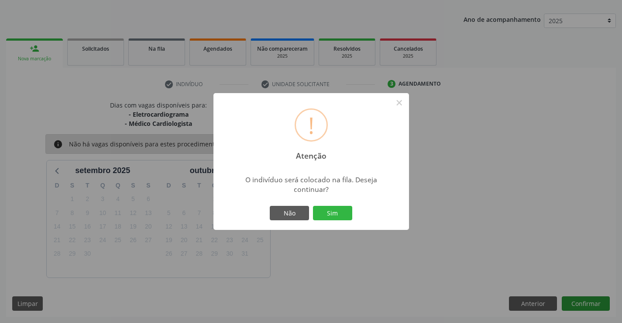
click at [313, 206] on button "Sim" at bounding box center [332, 213] width 39 height 15
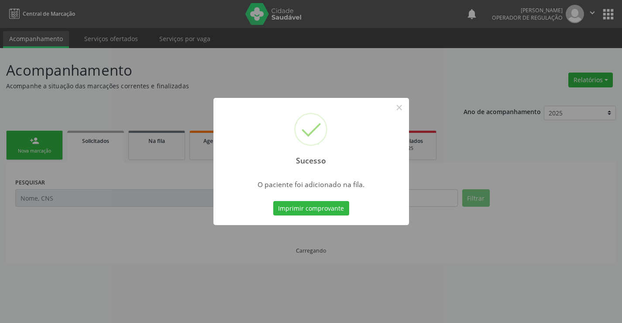
scroll to position [0, 0]
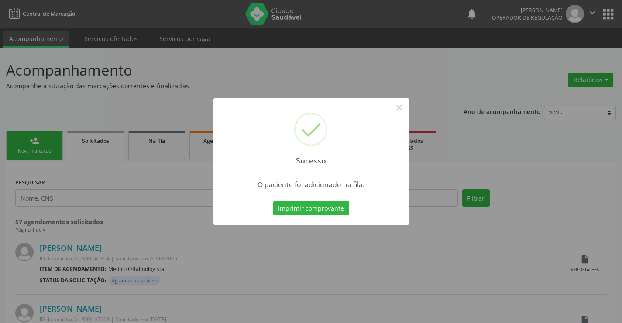
click at [273, 201] on button "Imprimir comprovante" at bounding box center [311, 208] width 76 height 15
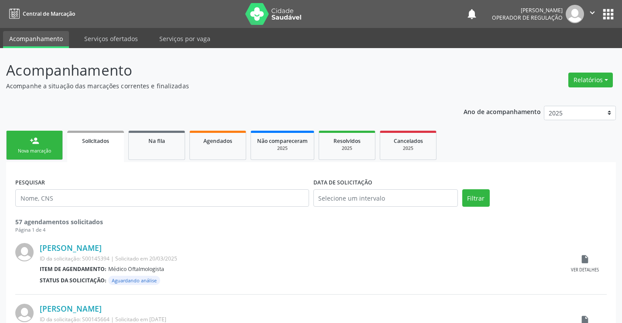
click at [43, 140] on link "person_add Nova marcação" at bounding box center [34, 145] width 57 height 29
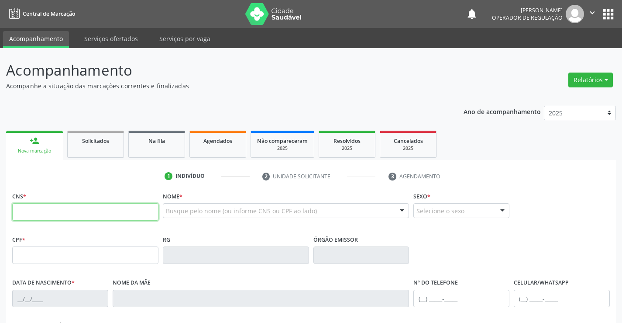
click at [41, 205] on input "text" at bounding box center [85, 211] width 146 height 17
type input "704 3005 7113 7991"
type input "0559253672"
type input "15/05/1945"
type input "(74) 99123-8762"
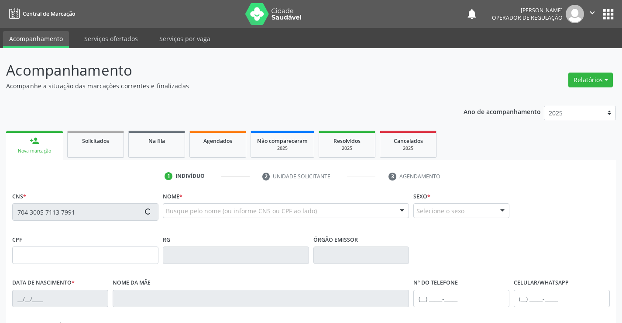
type input "(74) 99123-8762"
type input "SN"
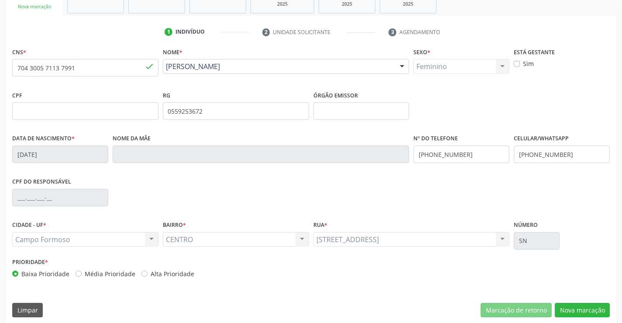
scroll to position [151, 0]
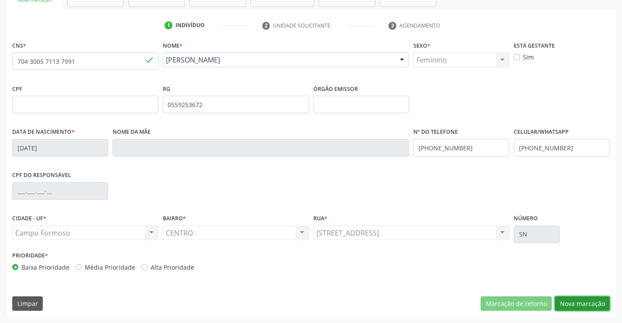
click at [582, 303] on button "Nova marcação" at bounding box center [582, 303] width 55 height 15
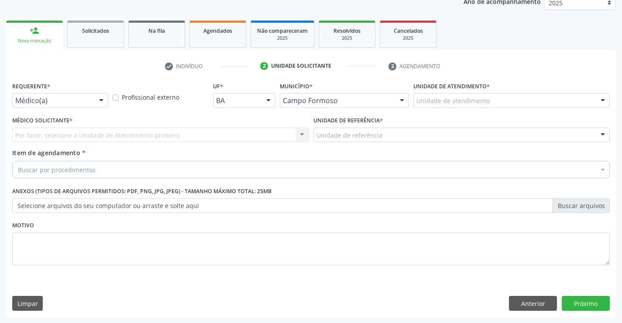
scroll to position [110, 0]
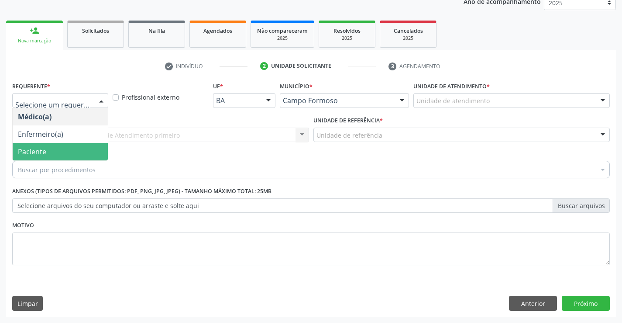
click at [52, 154] on span "Paciente" at bounding box center [60, 151] width 95 height 17
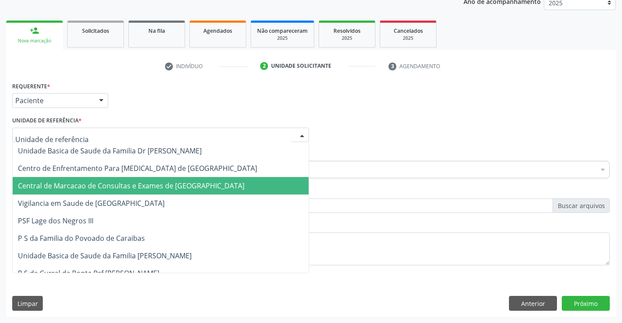
click at [72, 182] on span "Central de Marcacao de Consultas e Exames de [GEOGRAPHIC_DATA]" at bounding box center [131, 186] width 227 height 10
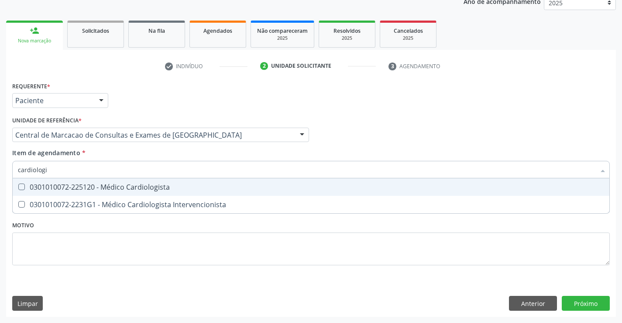
type input "cardiologis"
drag, startPoint x: 77, startPoint y: 190, endPoint x: 74, endPoint y: 171, distance: 19.4
click at [77, 189] on div "0301010072-225120 - Médico Cardiologista" at bounding box center [311, 186] width 587 height 7
checkbox Cardiologista "true"
click at [74, 171] on input "cardiologis" at bounding box center [307, 169] width 578 height 17
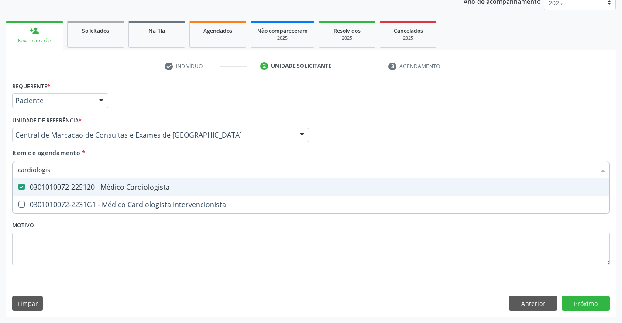
click at [74, 171] on input "cardiologis" at bounding box center [307, 169] width 578 height 17
type input "o"
checkbox Cardiologista "false"
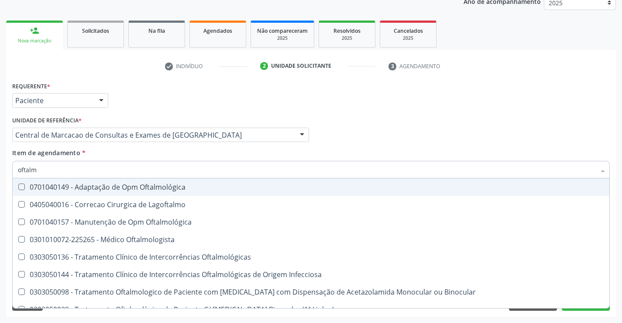
type input "oftalmo"
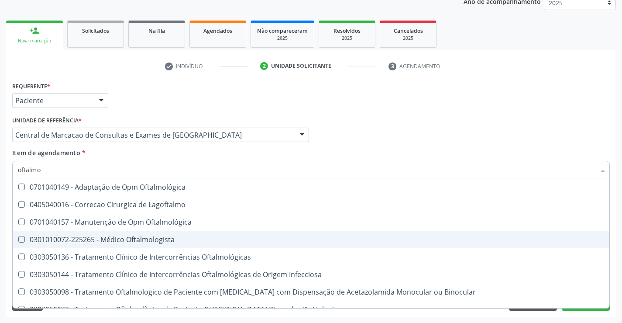
click at [118, 240] on div "0301010072-225265 - Médico Oftalmologista" at bounding box center [311, 239] width 587 height 7
checkbox Oftalmologista "true"
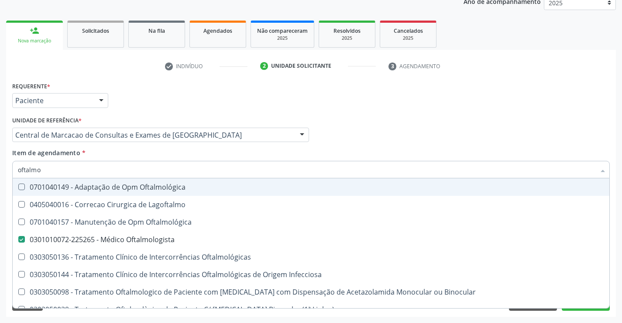
click at [564, 125] on div "Médico Solicitante Por favor, selecione a Unidade de Atendimento primeiro Nenhu…" at bounding box center [311, 131] width 602 height 34
checkbox Lagoftalmo "true"
checkbox Oftalmológica "true"
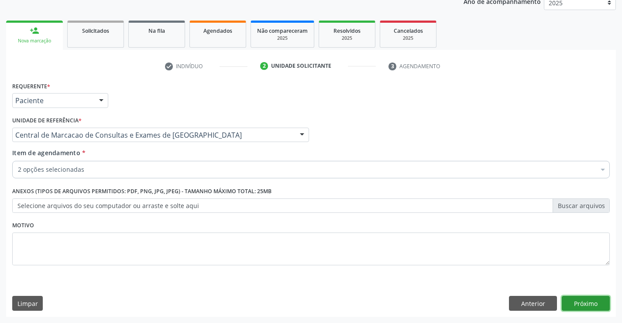
click at [583, 307] on button "Próximo" at bounding box center [586, 303] width 48 height 15
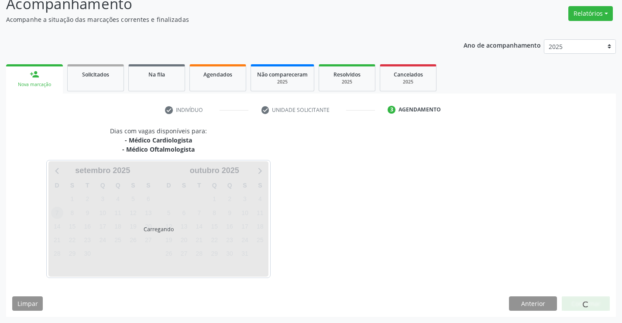
scroll to position [92, 0]
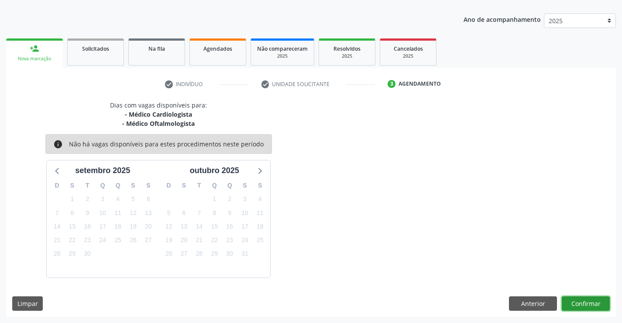
click at [590, 298] on button "Confirmar" at bounding box center [586, 303] width 48 height 15
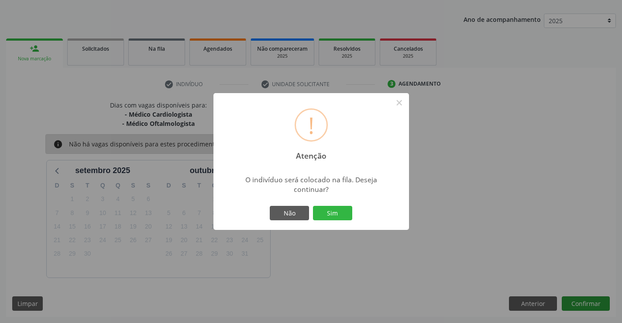
click at [313, 206] on button "Sim" at bounding box center [332, 213] width 39 height 15
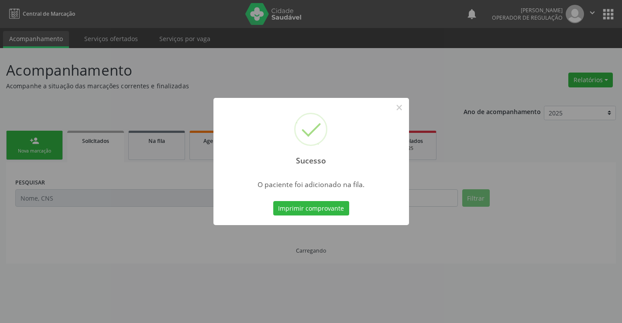
scroll to position [0, 0]
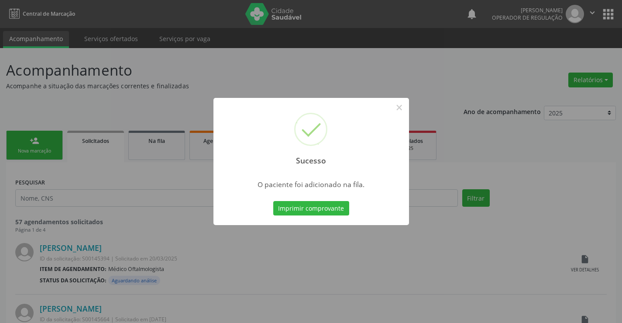
click at [273, 201] on button "Imprimir comprovante" at bounding box center [311, 208] width 76 height 15
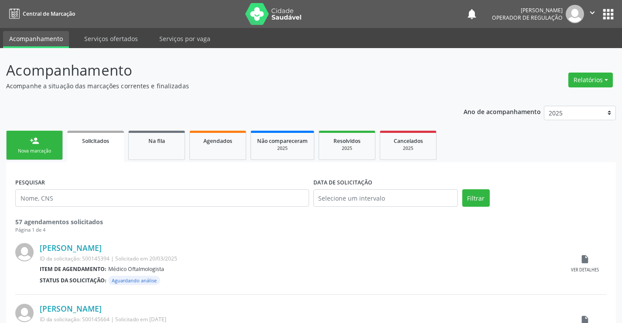
click at [28, 138] on link "person_add Nova marcação" at bounding box center [34, 145] width 57 height 29
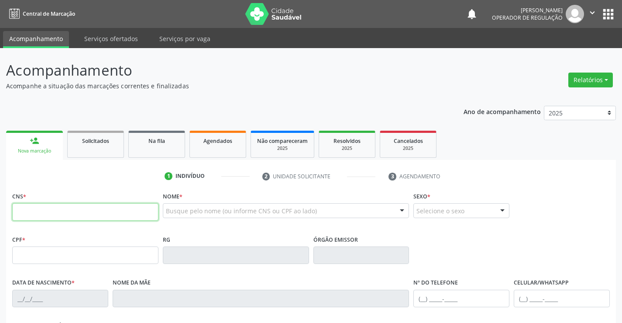
click at [65, 216] on input "text" at bounding box center [85, 211] width 146 height 17
type input "700 2094 0412 6422"
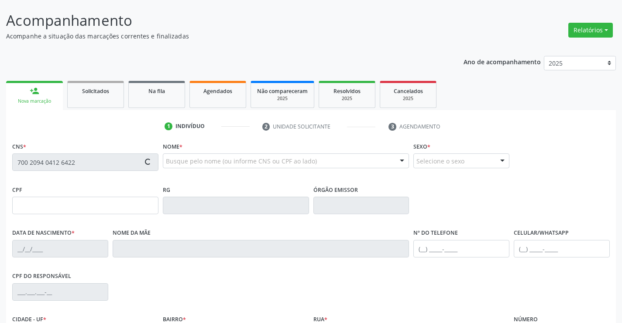
scroll to position [151, 0]
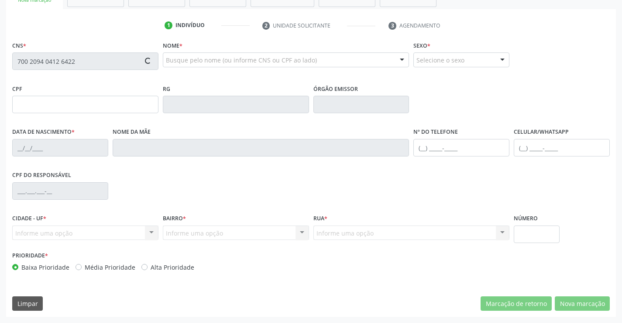
type input "18/09/1993"
type input "S/N"
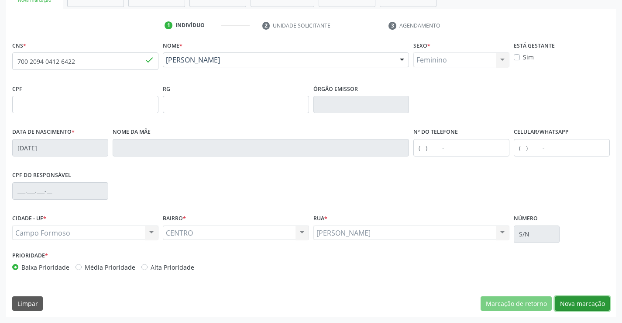
click at [588, 302] on button "Nova marcação" at bounding box center [582, 303] width 55 height 15
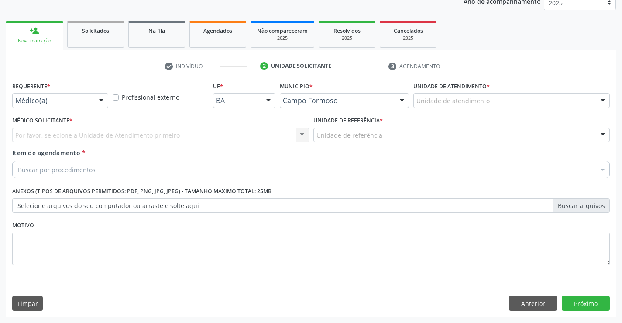
scroll to position [110, 0]
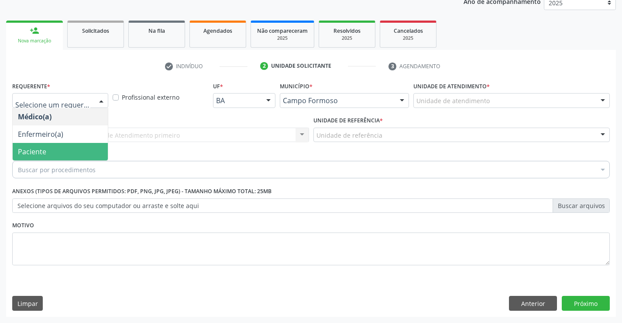
click at [49, 149] on span "Paciente" at bounding box center [60, 151] width 95 height 17
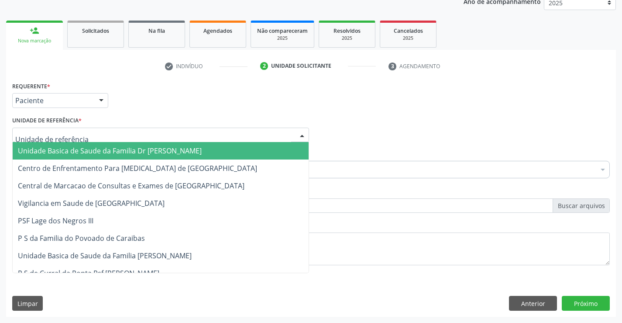
click at [81, 150] on span "Unidade Basica de Saude da Familia Dr [PERSON_NAME]" at bounding box center [110, 151] width 184 height 10
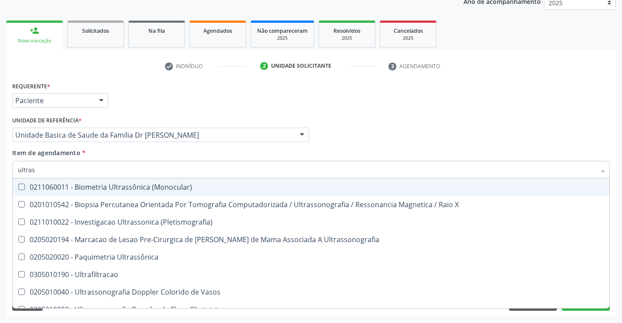
type input "ultrass"
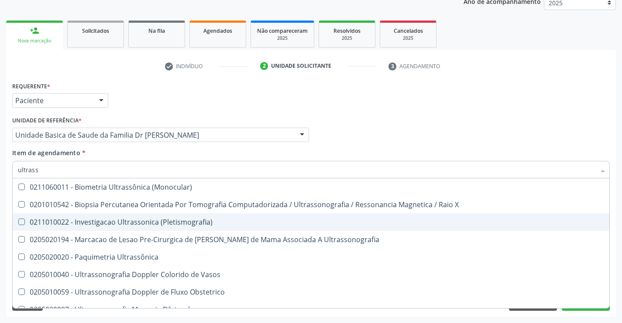
scroll to position [131, 0]
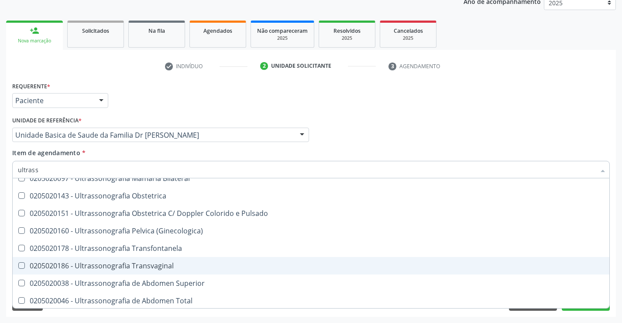
click at [196, 263] on div "0205020186 - Ultrassonografia Transvaginal" at bounding box center [311, 265] width 587 height 7
checkbox Transvaginal "true"
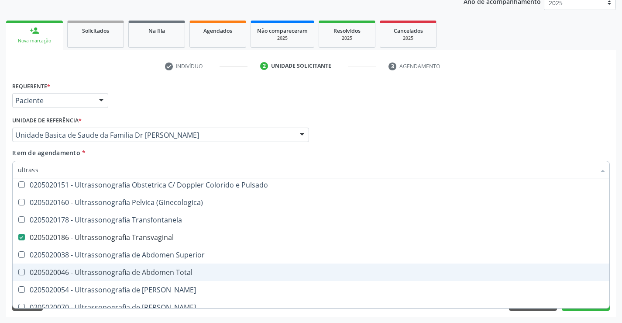
scroll to position [175, 0]
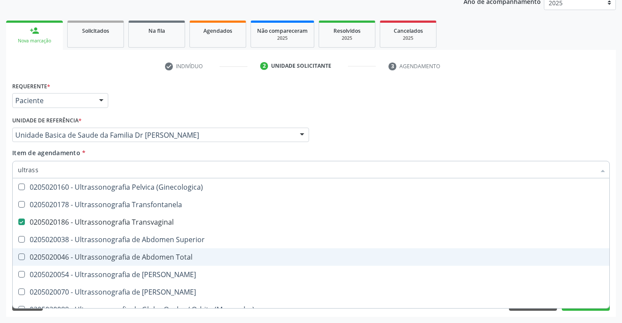
click at [178, 256] on div "0205020046 - Ultrassonografia de Abdomen Total" at bounding box center [311, 256] width 587 height 7
checkbox Total "true"
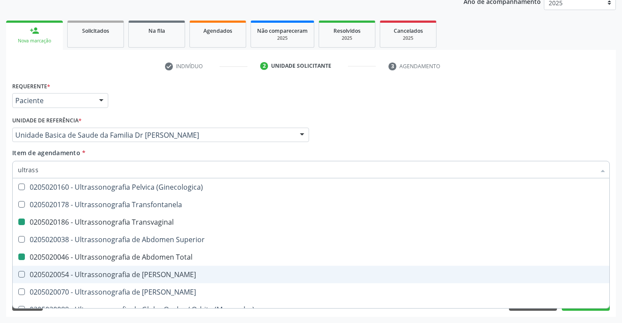
click at [616, 260] on div "Acompanhamento Acompanhe a situação das marcações correntes e finalizadas Relat…" at bounding box center [311, 130] width 622 height 385
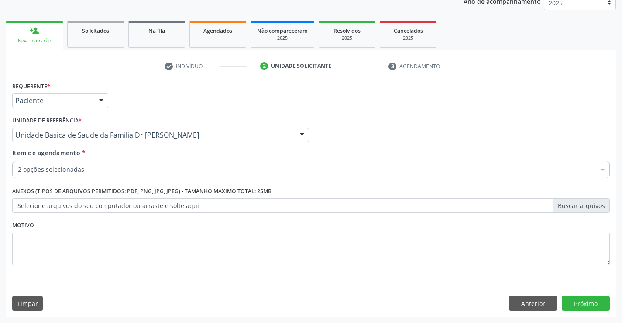
scroll to position [0, 0]
click at [586, 302] on button "Próximo" at bounding box center [586, 303] width 48 height 15
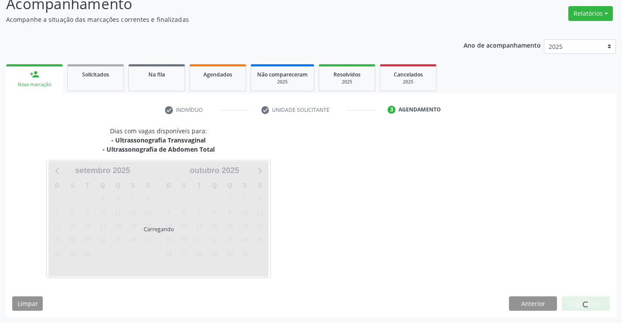
scroll to position [66, 0]
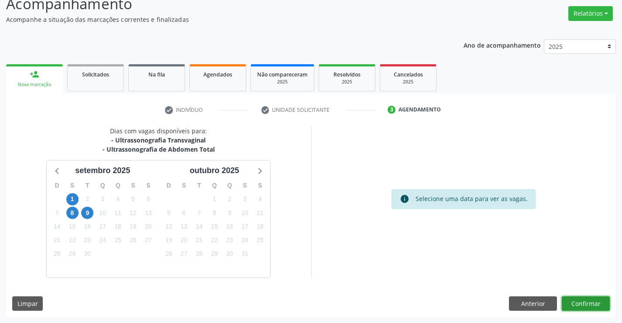
click at [588, 301] on button "Confirmar" at bounding box center [586, 303] width 48 height 15
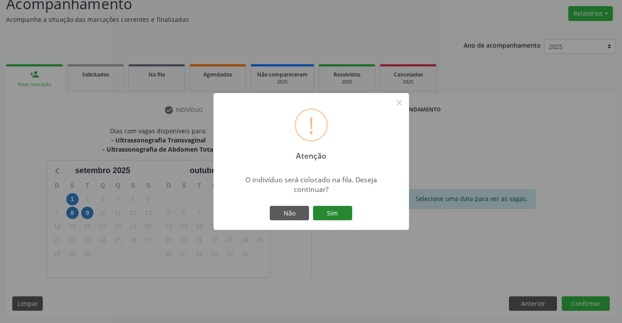
click at [336, 209] on button "Sim" at bounding box center [332, 213] width 39 height 15
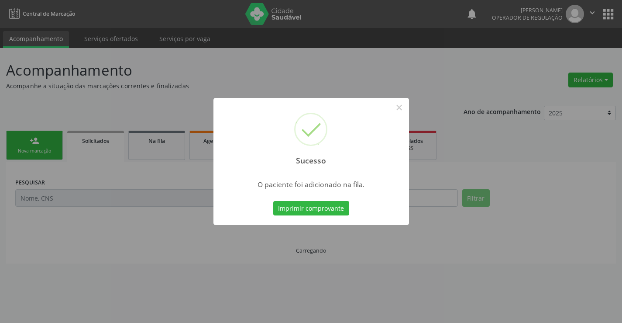
scroll to position [0, 0]
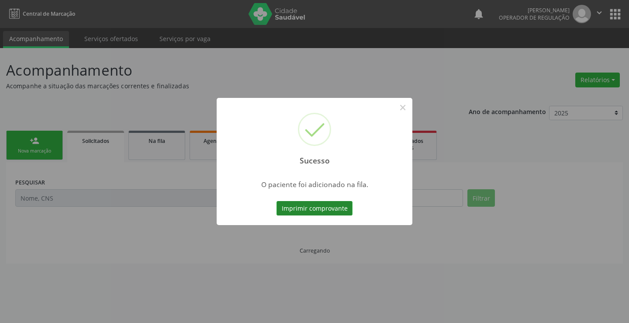
click at [322, 203] on button "Imprimir comprovante" at bounding box center [315, 208] width 76 height 15
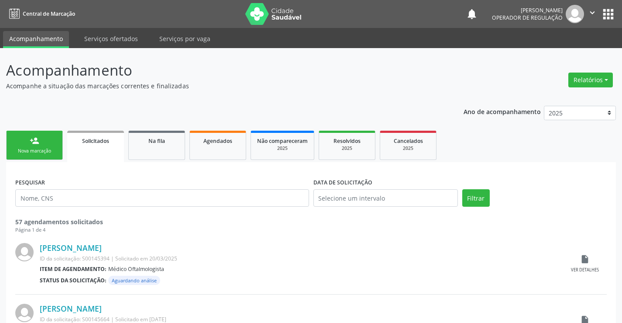
click at [45, 135] on link "person_add Nova marcação" at bounding box center [34, 145] width 57 height 29
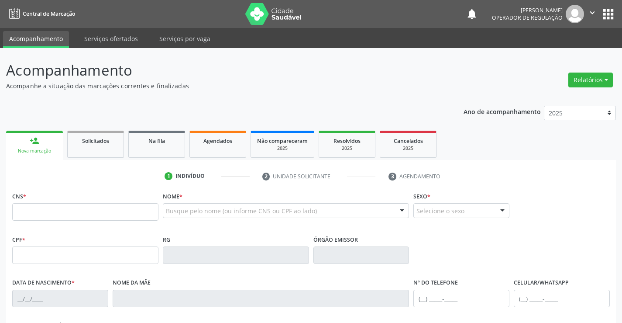
click at [591, 12] on icon "" at bounding box center [593, 13] width 10 height 10
click at [572, 52] on link "Sair" at bounding box center [570, 53] width 60 height 12
